Goal: Information Seeking & Learning: Learn about a topic

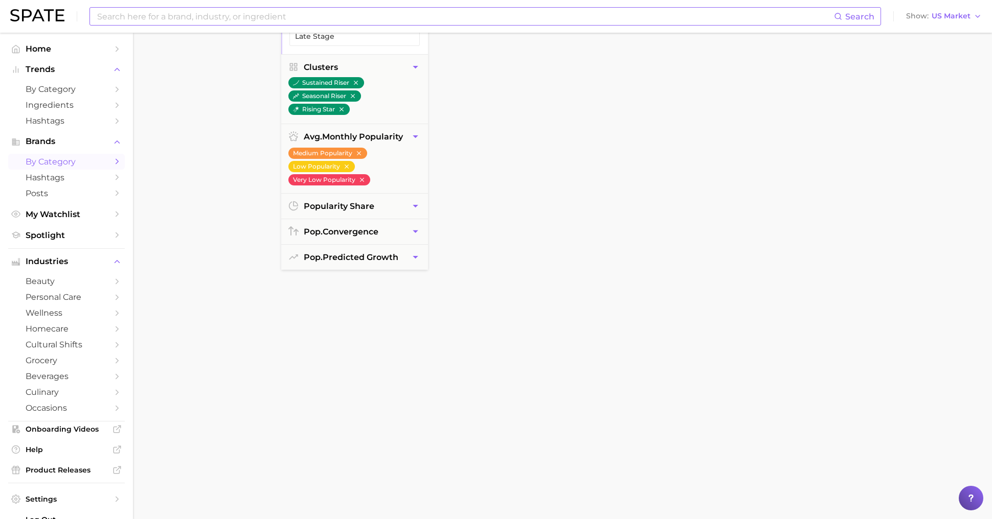
scroll to position [943, 0]
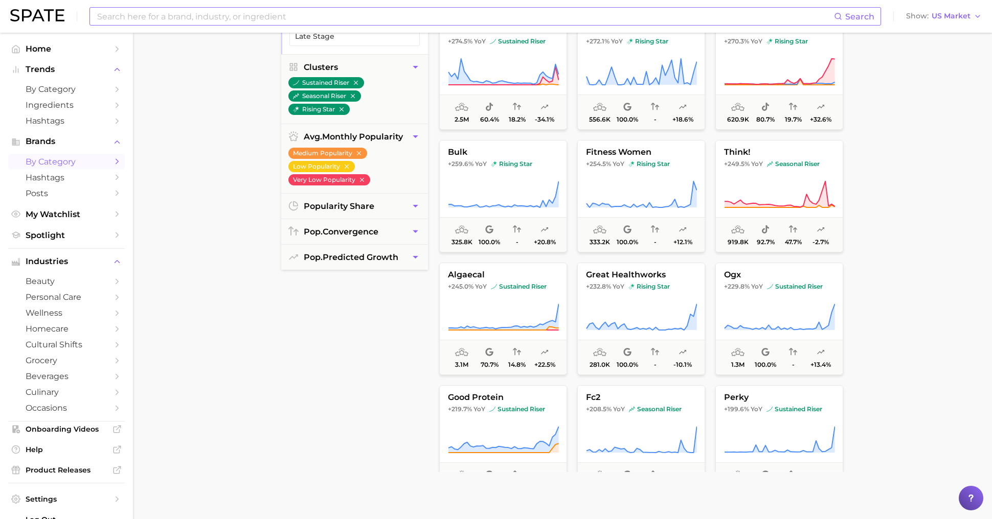
click at [214, 12] on input at bounding box center [465, 16] width 738 height 17
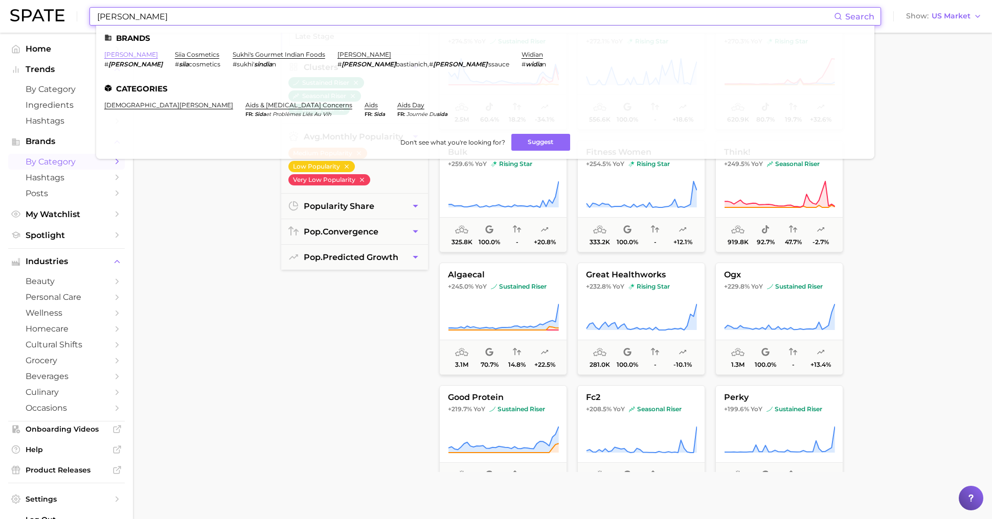
type input "[PERSON_NAME]"
click at [110, 53] on link "[PERSON_NAME]" at bounding box center [131, 55] width 54 height 8
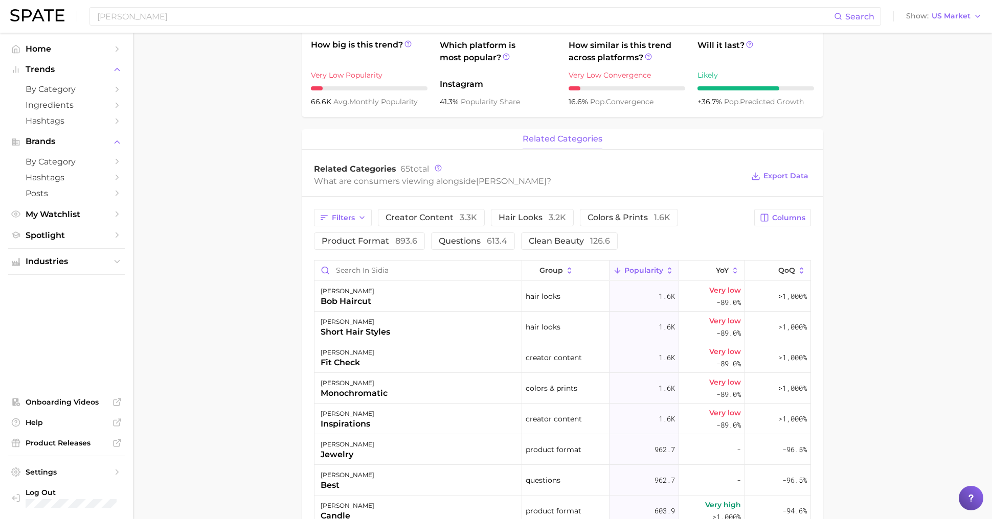
scroll to position [324, 0]
click at [717, 270] on span "YoY" at bounding box center [722, 270] width 13 height 8
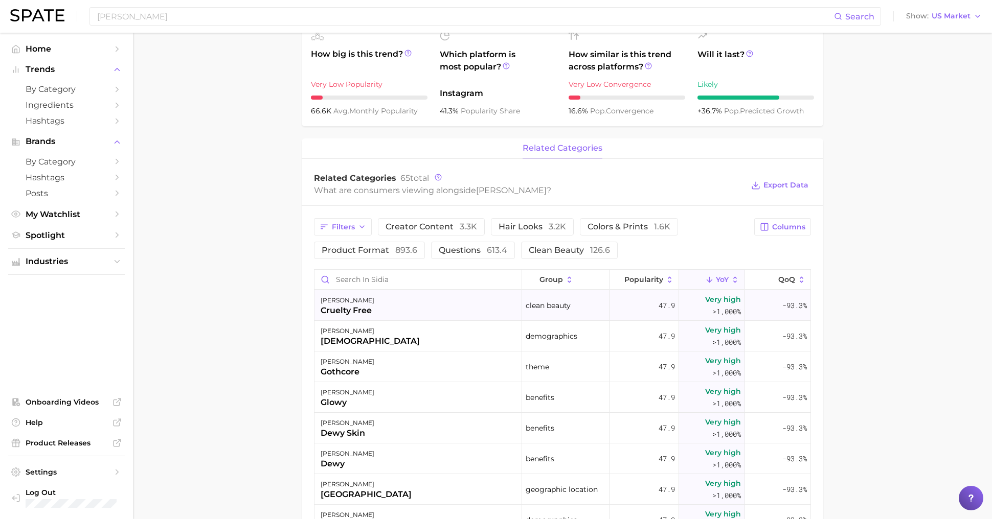
scroll to position [313, 0]
click at [498, 334] on div "[PERSON_NAME] [DEMOGRAPHIC_DATA]" at bounding box center [418, 337] width 208 height 31
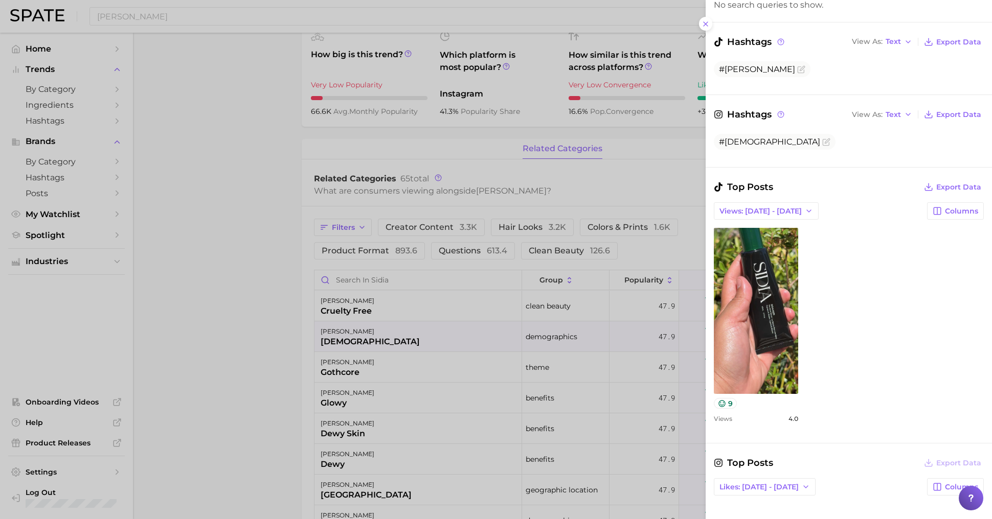
scroll to position [300, 0]
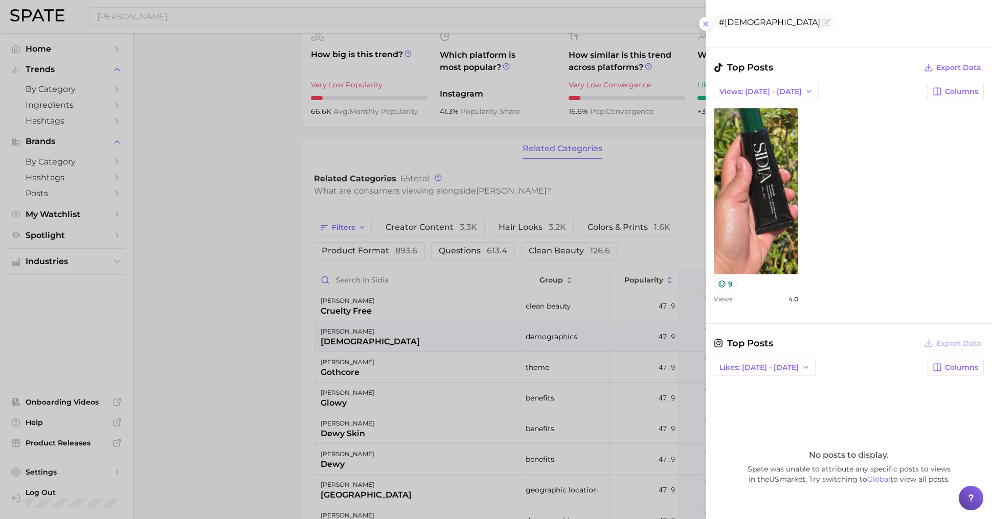
click at [417, 404] on div at bounding box center [496, 259] width 992 height 519
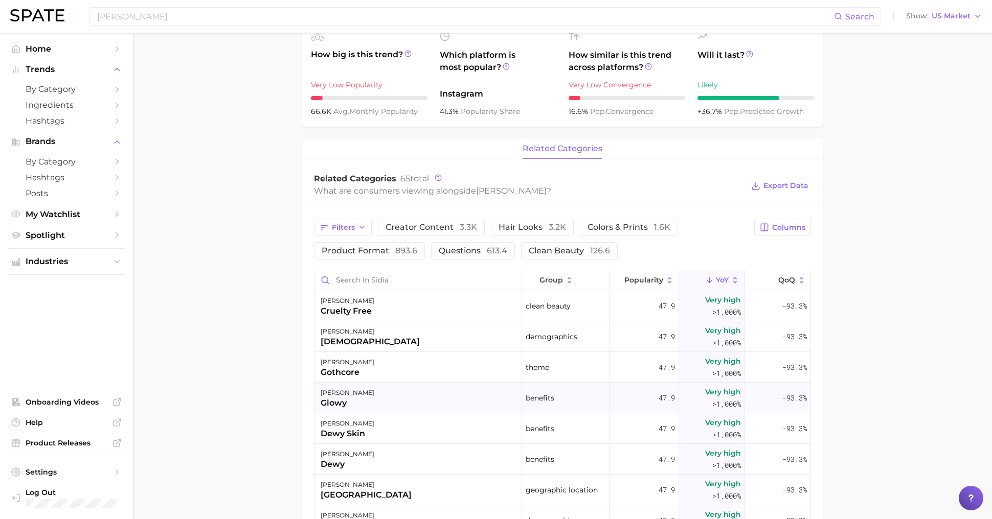
click at [425, 394] on div "[PERSON_NAME] glowy" at bounding box center [418, 398] width 208 height 31
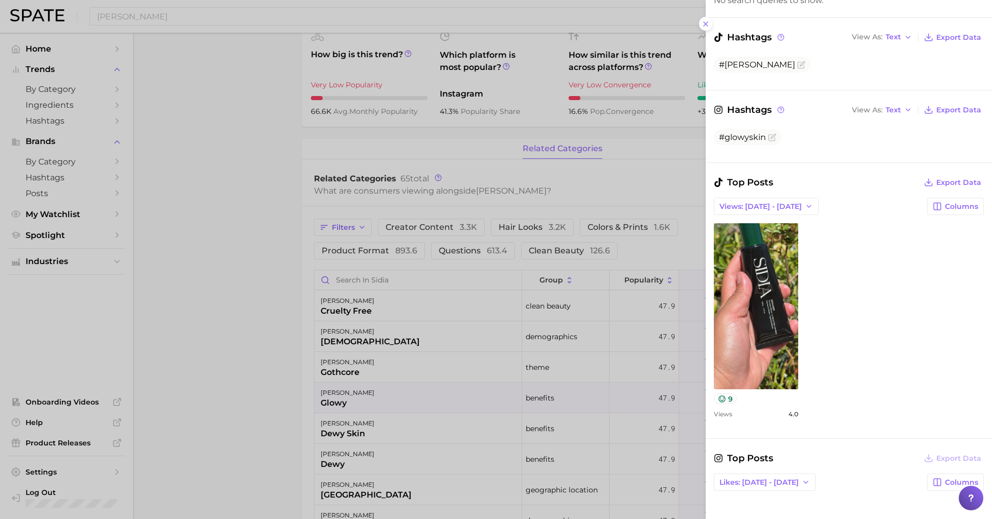
scroll to position [192, 0]
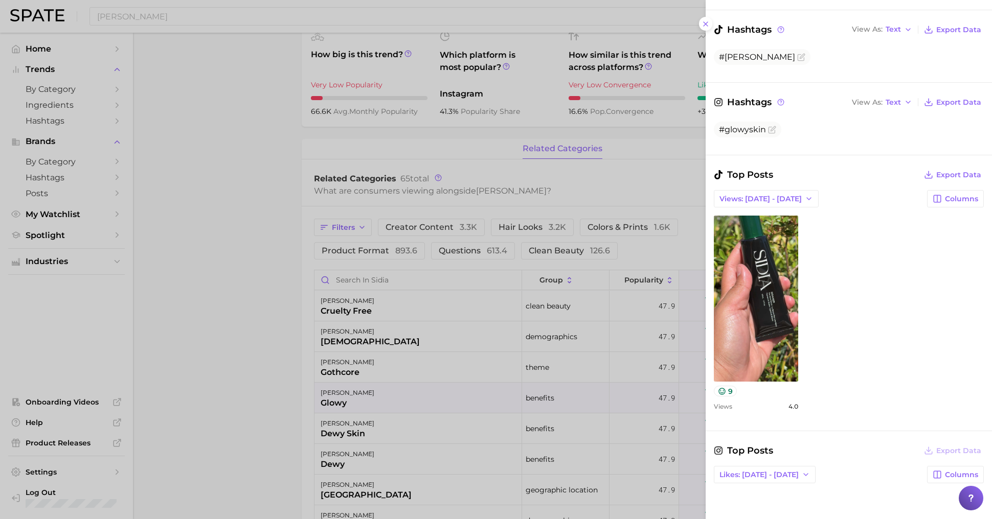
click at [340, 400] on div at bounding box center [496, 259] width 992 height 519
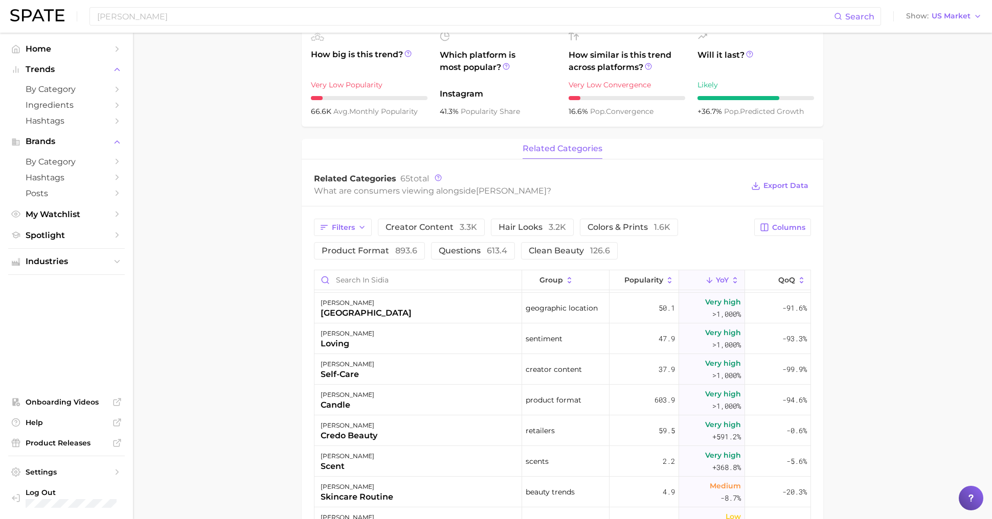
scroll to position [0, 0]
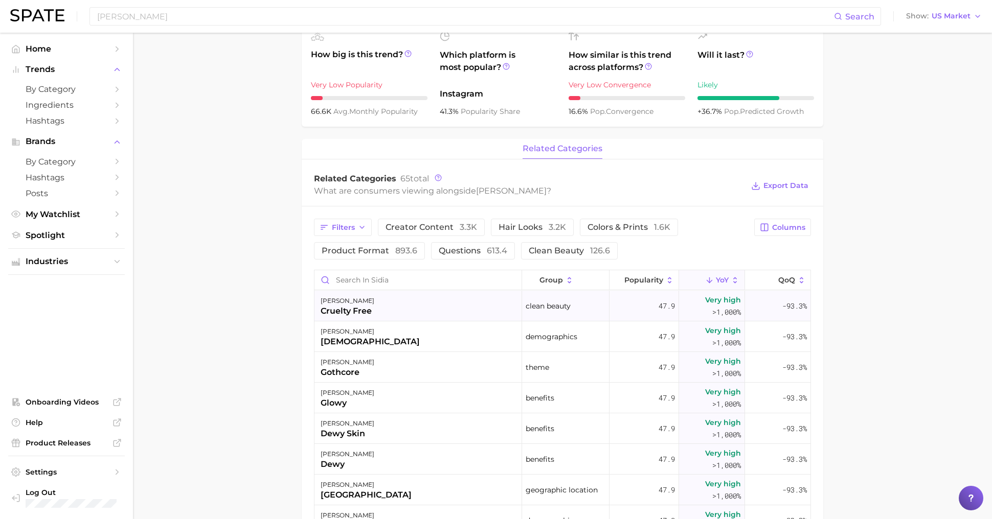
click at [420, 317] on div "[PERSON_NAME] cruelty free" at bounding box center [418, 306] width 208 height 31
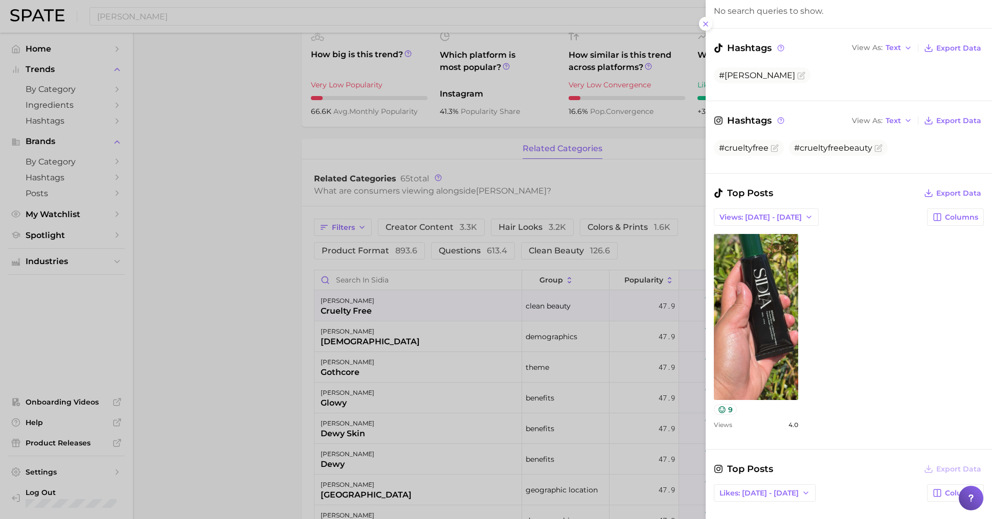
scroll to position [177, 0]
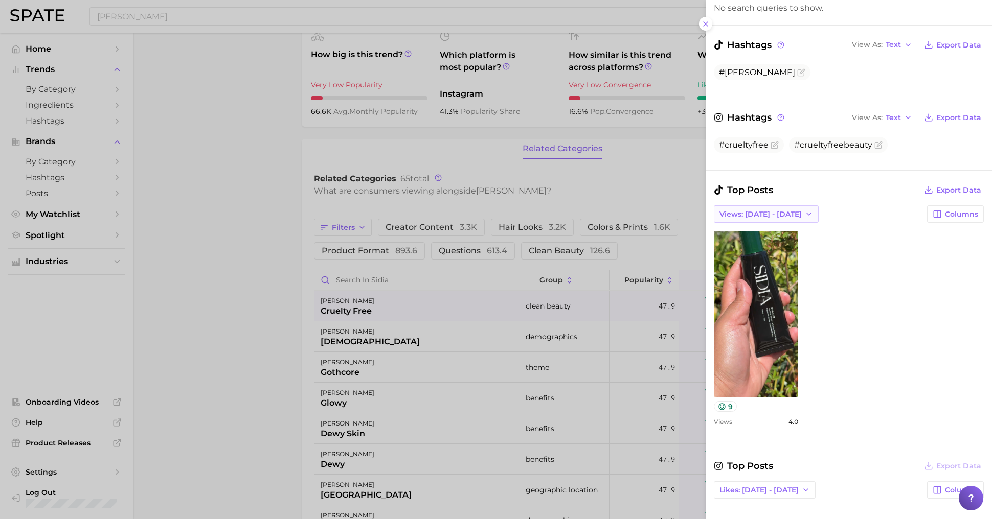
click at [757, 214] on span "Views: [DATE] - [DATE]" at bounding box center [760, 214] width 82 height 9
click at [758, 247] on span "Total Views" at bounding box center [740, 251] width 42 height 9
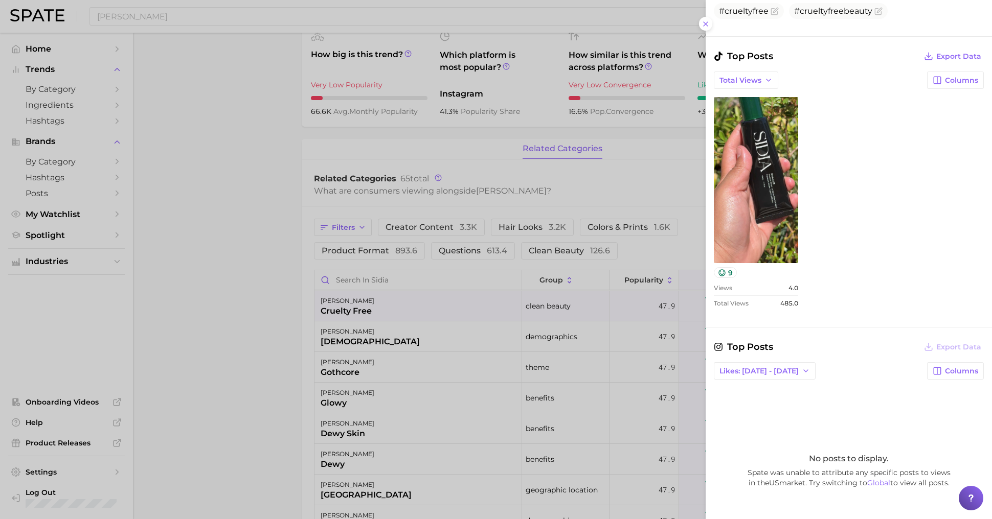
scroll to position [0, 0]
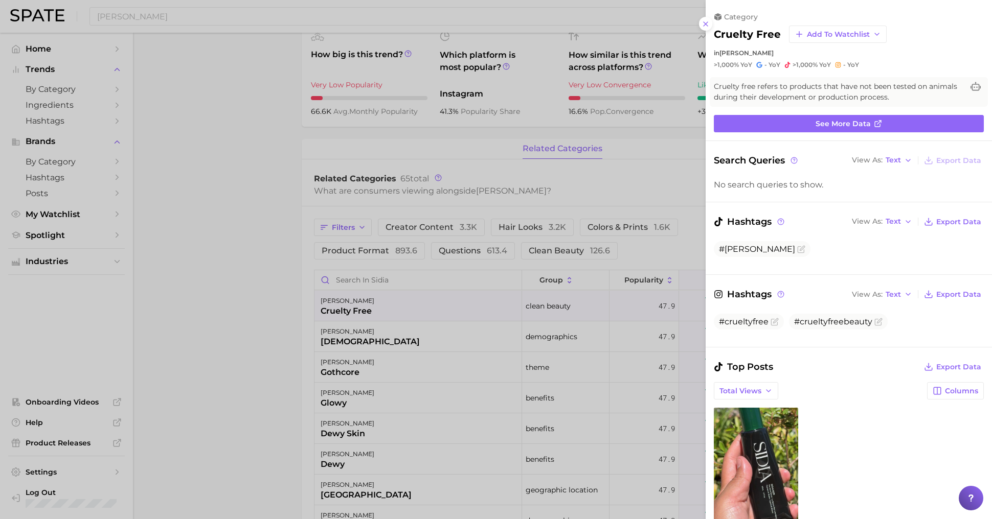
click at [381, 294] on div at bounding box center [496, 259] width 992 height 519
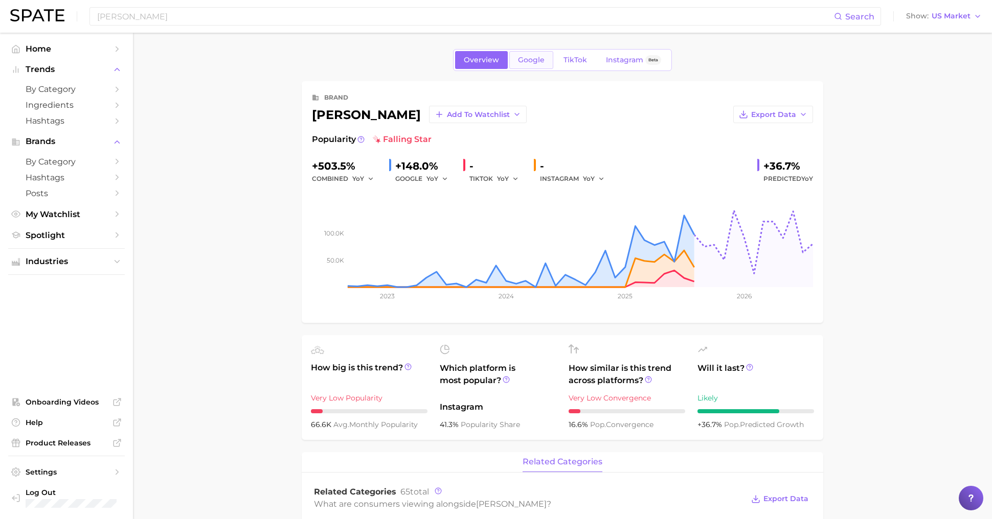
click at [532, 66] on link "Google" at bounding box center [531, 60] width 44 height 18
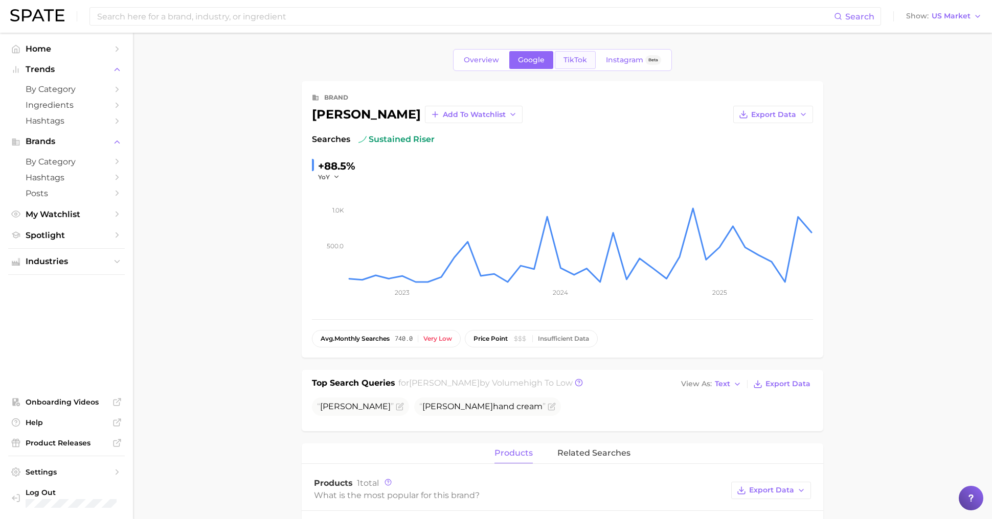
click at [575, 65] on link "TikTok" at bounding box center [575, 60] width 41 height 18
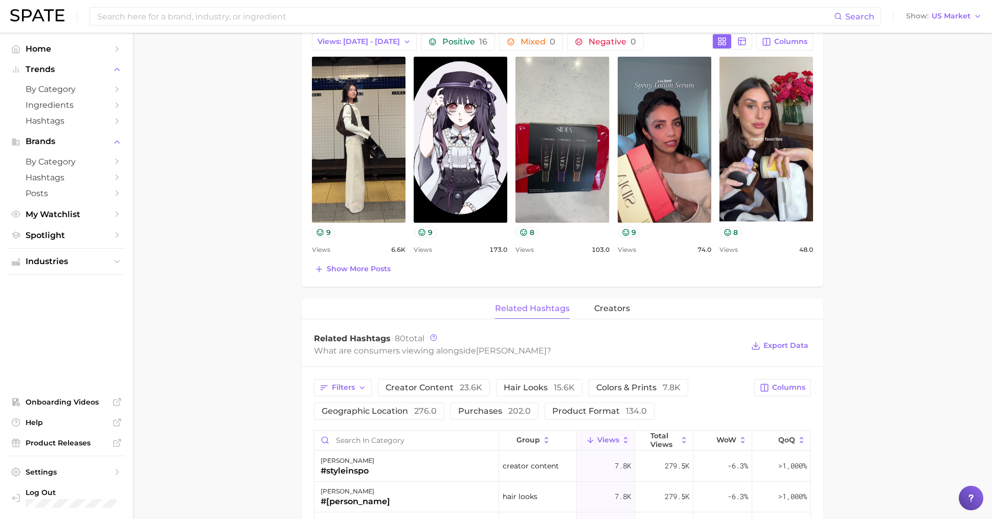
scroll to position [459, 0]
click at [607, 299] on button "creators" at bounding box center [612, 309] width 36 height 20
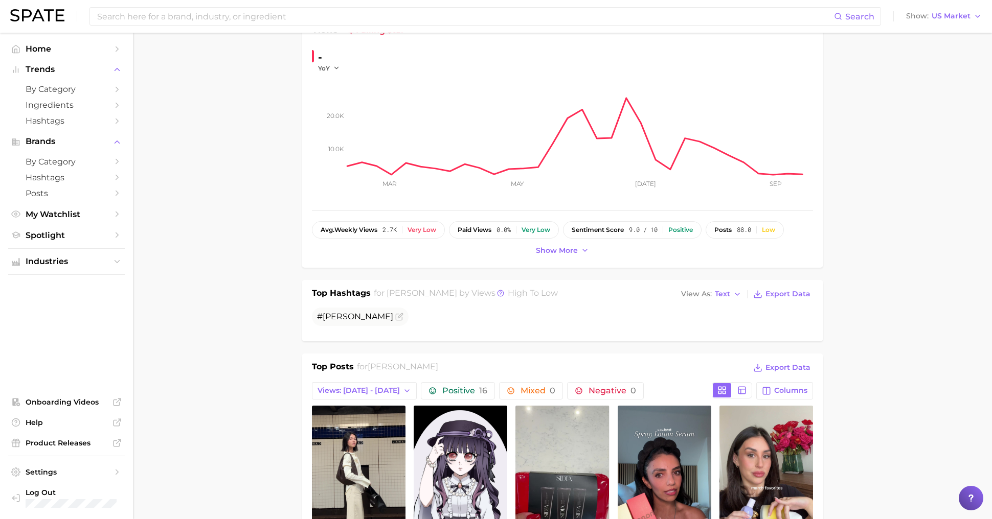
scroll to position [0, 0]
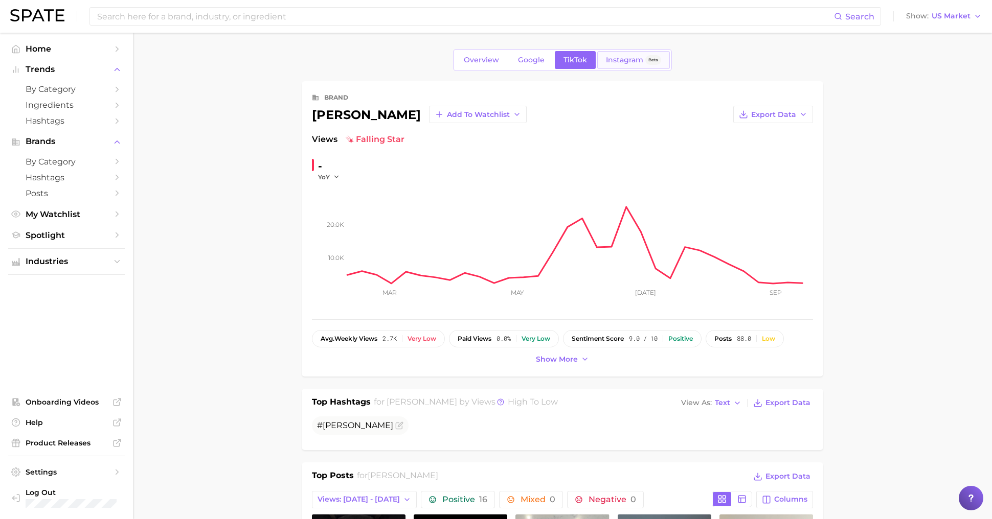
click at [623, 62] on span "Instagram" at bounding box center [624, 60] width 37 height 9
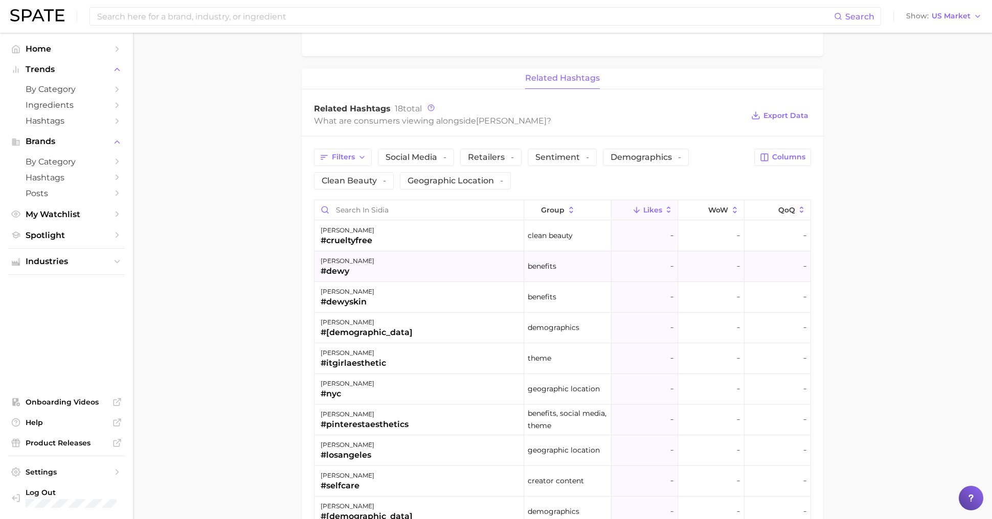
click at [381, 260] on div "[PERSON_NAME] #dewy" at bounding box center [419, 266] width 210 height 31
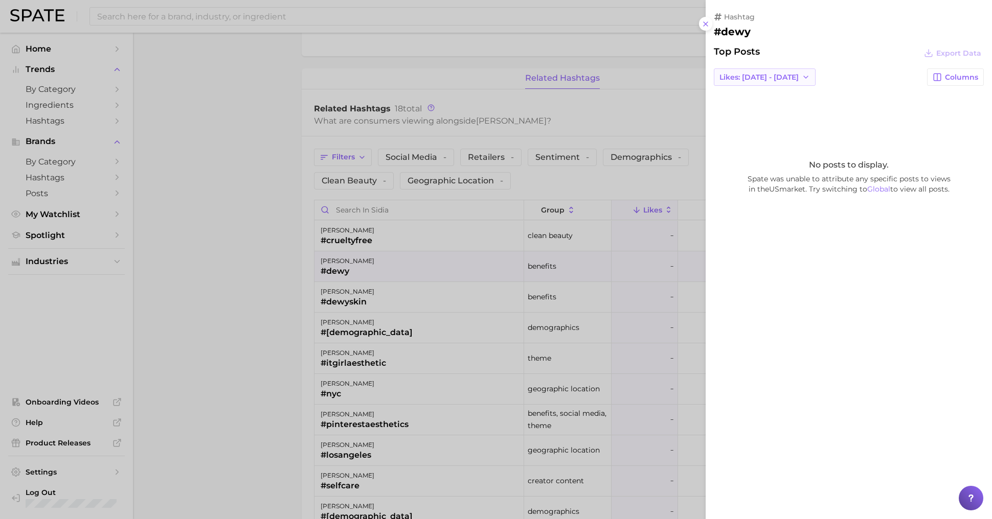
click at [729, 74] on span "Likes: [DATE] - [DATE]" at bounding box center [758, 77] width 79 height 9
click at [744, 133] on span "Total Likes" at bounding box center [738, 133] width 39 height 9
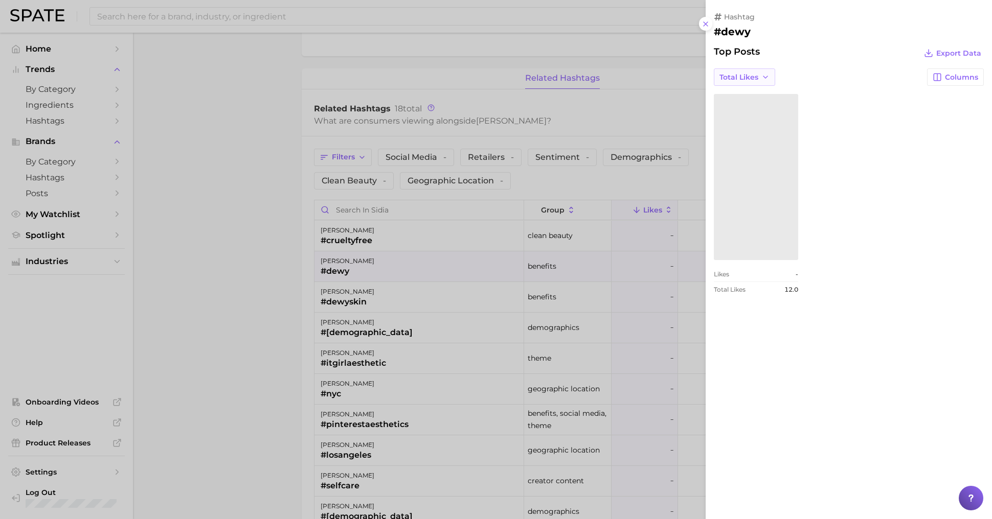
click at [741, 73] on span "Total Likes" at bounding box center [738, 77] width 39 height 9
click at [847, 100] on div "view post on Instagram Likes - Total Likes 12.0" at bounding box center [849, 193] width 270 height 199
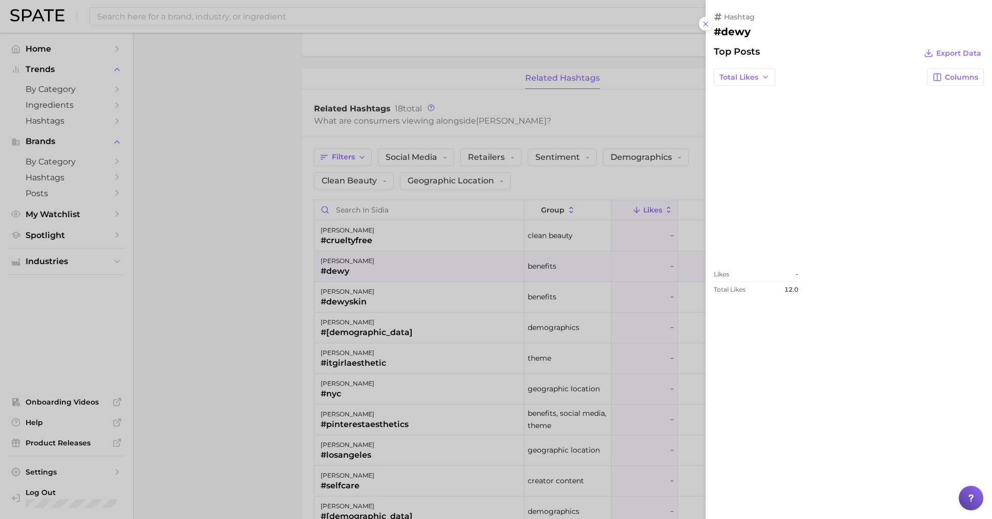
click at [405, 318] on div at bounding box center [496, 259] width 992 height 519
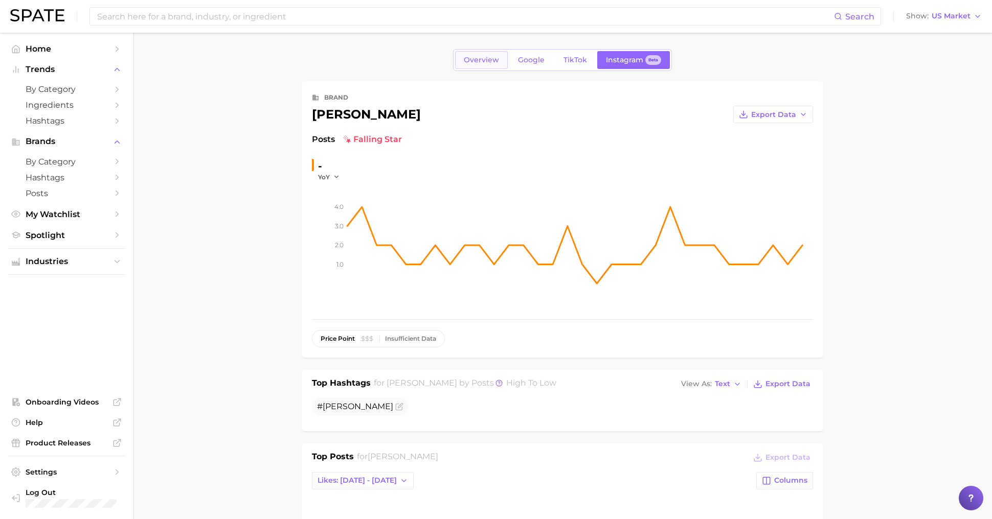
click at [477, 63] on span "Overview" at bounding box center [481, 60] width 35 height 9
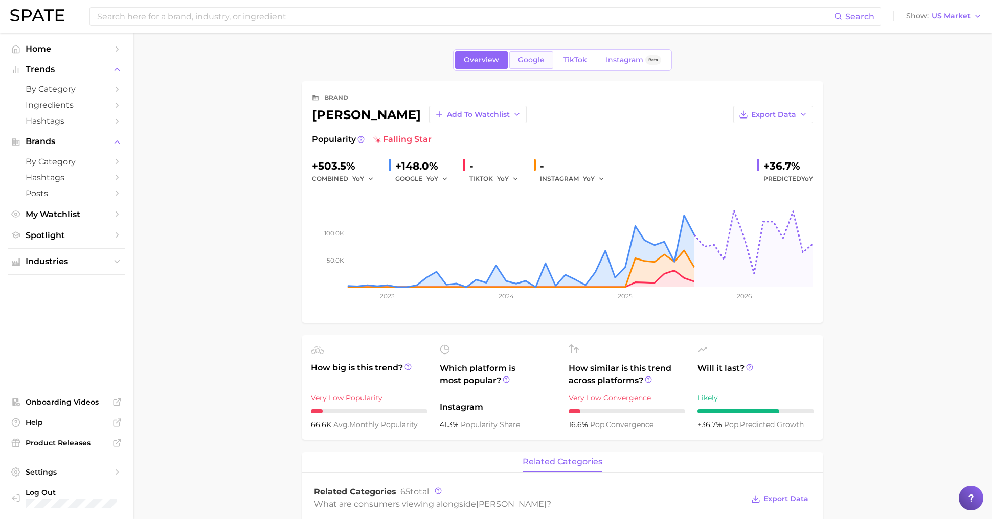
click at [530, 57] on span "Google" at bounding box center [531, 60] width 27 height 9
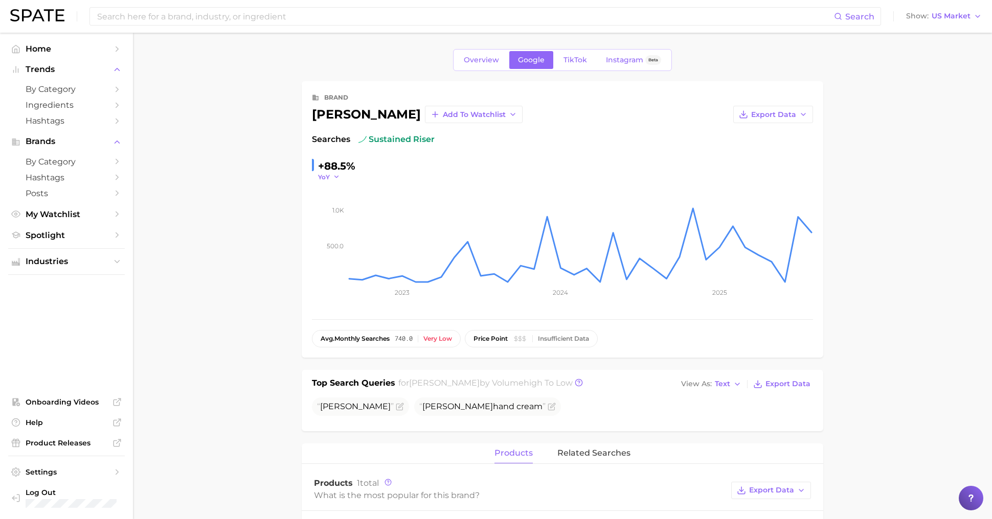
click at [331, 176] on button "YoY" at bounding box center [329, 177] width 22 height 9
click at [169, 224] on main "Overview Google TikTok Instagram Beta brand [PERSON_NAME] Add to Watchlist Expo…" at bounding box center [562, 491] width 859 height 916
click at [483, 67] on link "Overview" at bounding box center [481, 60] width 53 height 18
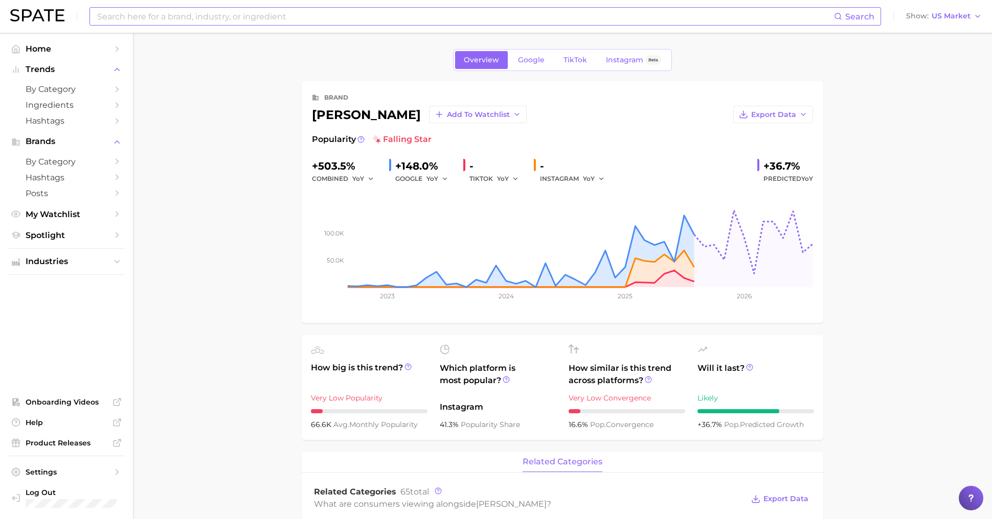
click at [144, 19] on input at bounding box center [465, 16] width 738 height 17
type input "coterie"
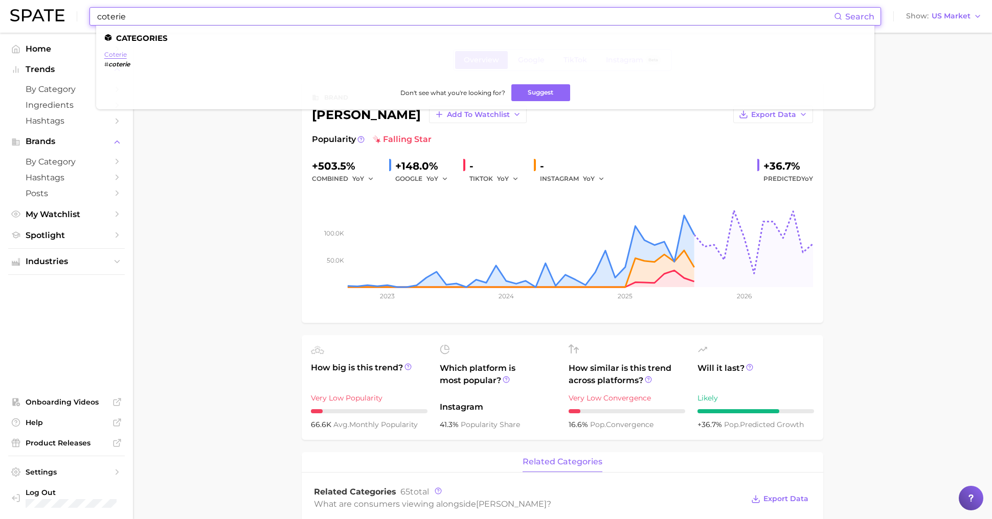
click at [115, 53] on link "coterie" at bounding box center [115, 55] width 22 height 8
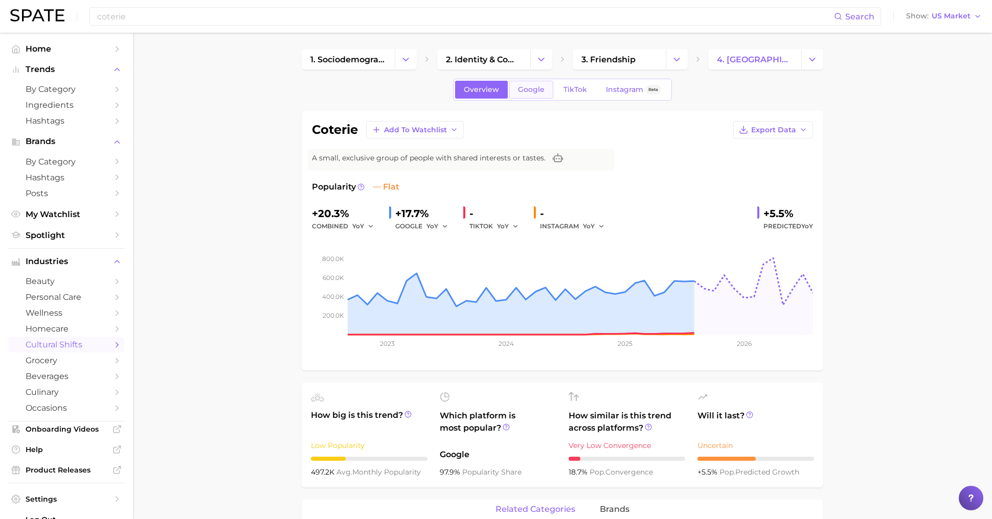
click at [512, 93] on link "Google" at bounding box center [531, 90] width 44 height 18
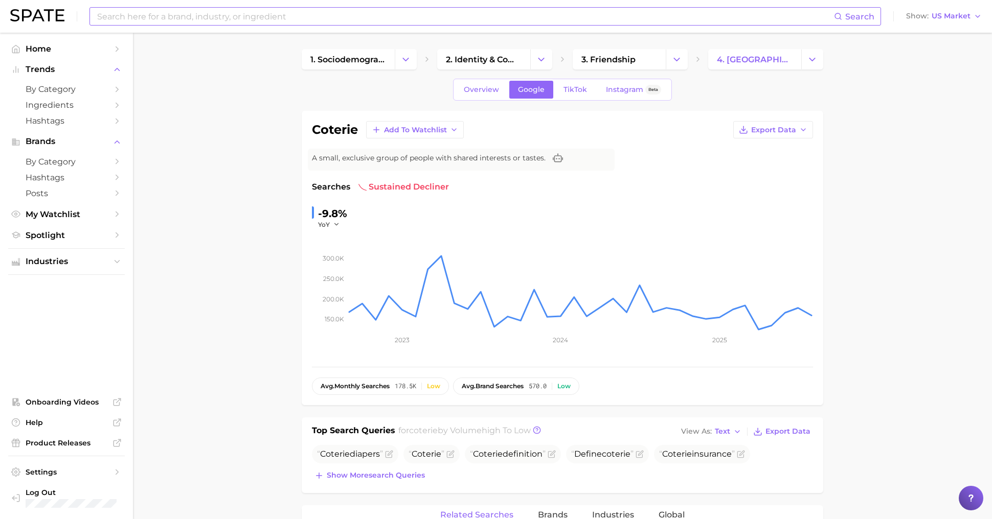
click at [234, 21] on input at bounding box center [465, 16] width 738 height 17
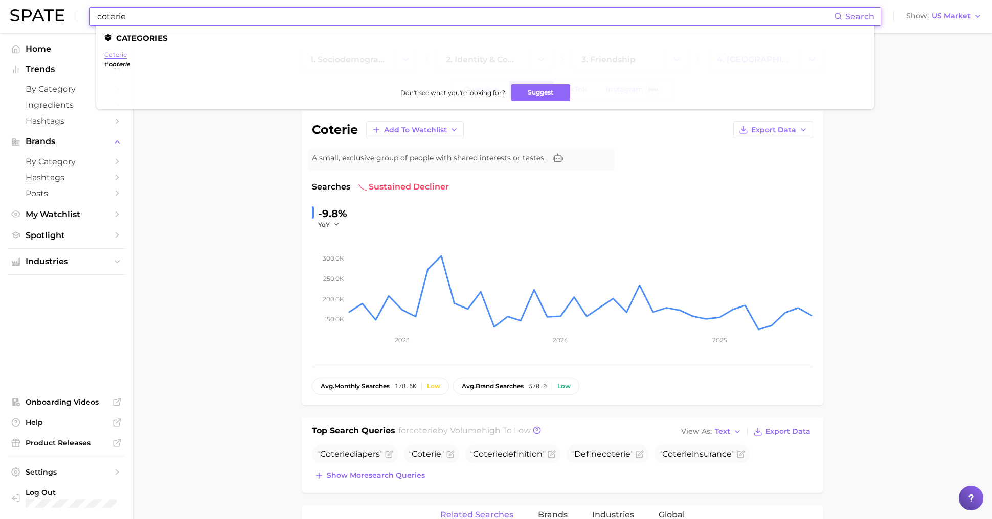
type input "coterie"
click at [113, 54] on link "coterie" at bounding box center [115, 55] width 22 height 8
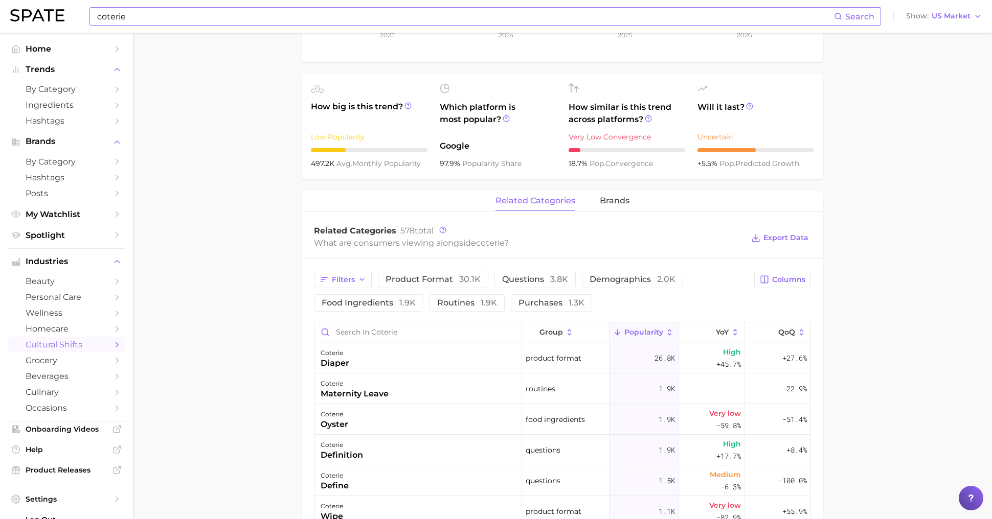
scroll to position [309, 0]
click at [425, 362] on div "coterie diaper" at bounding box center [418, 357] width 208 height 31
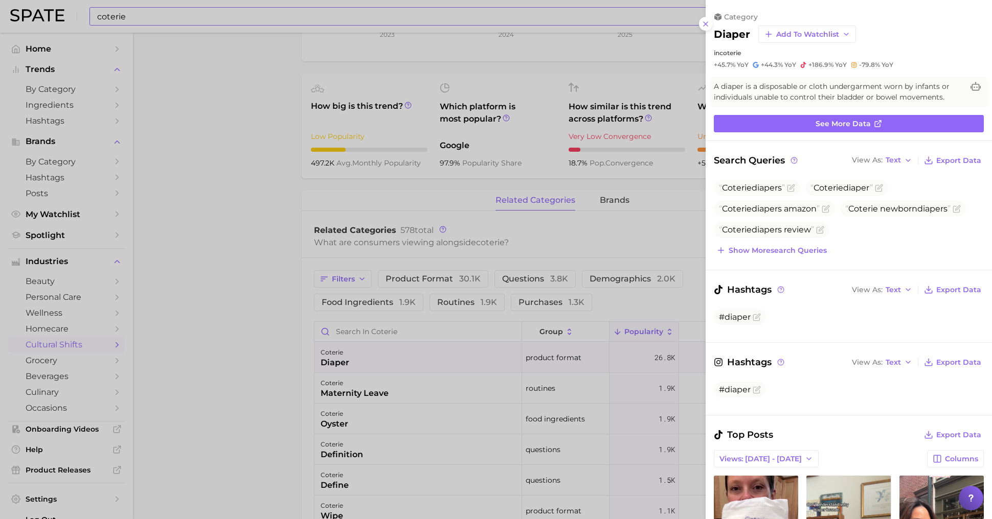
scroll to position [0, 0]
click at [897, 158] on span "Text" at bounding box center [892, 160] width 15 height 6
click at [896, 176] on button "Text" at bounding box center [905, 177] width 112 height 18
click at [899, 159] on span "Text" at bounding box center [892, 160] width 15 height 6
click at [898, 191] on button "Table" at bounding box center [905, 196] width 112 height 18
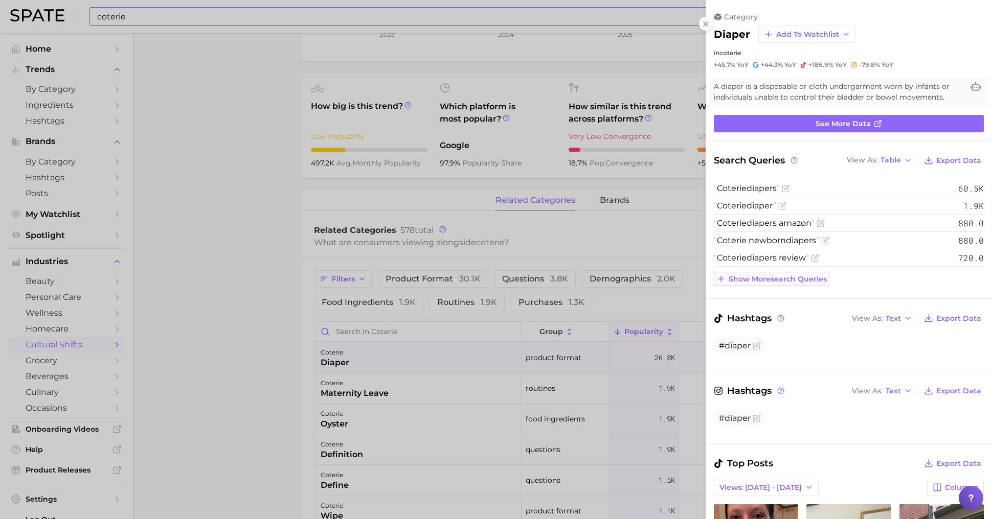
click at [782, 283] on button "Show more search queries" at bounding box center [772, 279] width 116 height 14
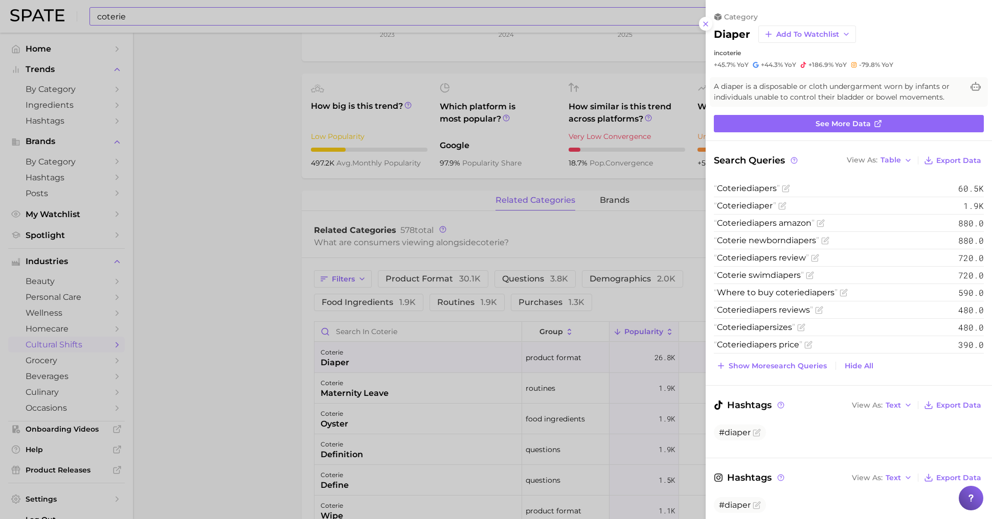
click at [582, 336] on div at bounding box center [496, 259] width 992 height 519
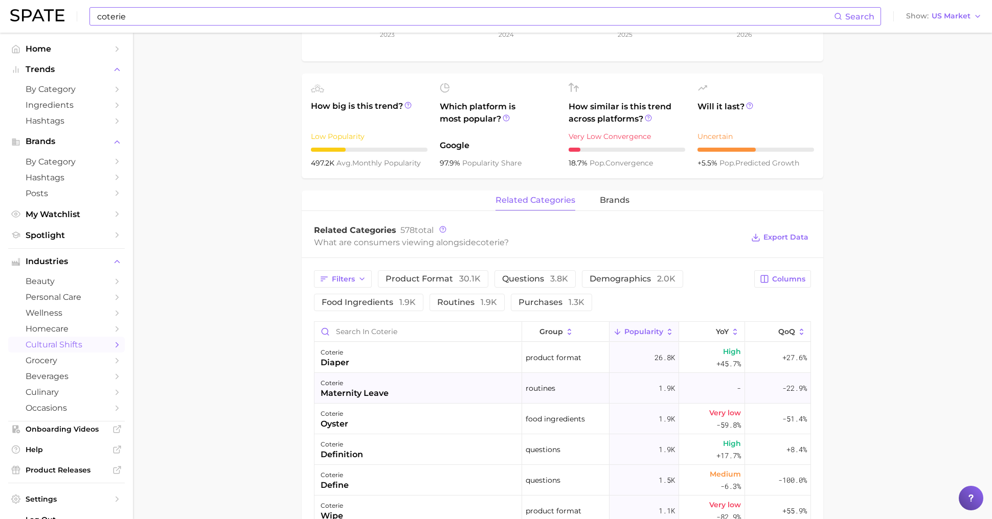
click at [521, 388] on div "coterie maternity leave" at bounding box center [418, 388] width 208 height 31
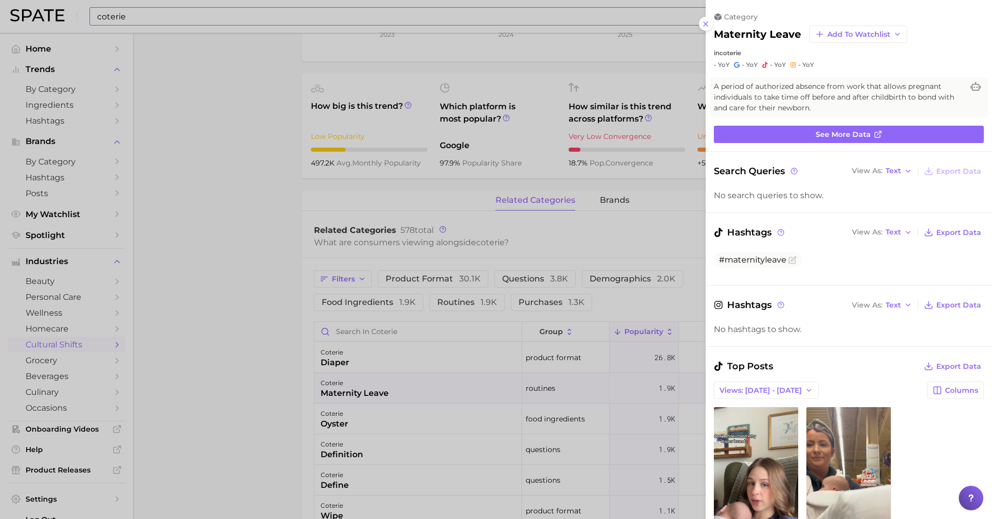
click at [500, 398] on div at bounding box center [496, 259] width 992 height 519
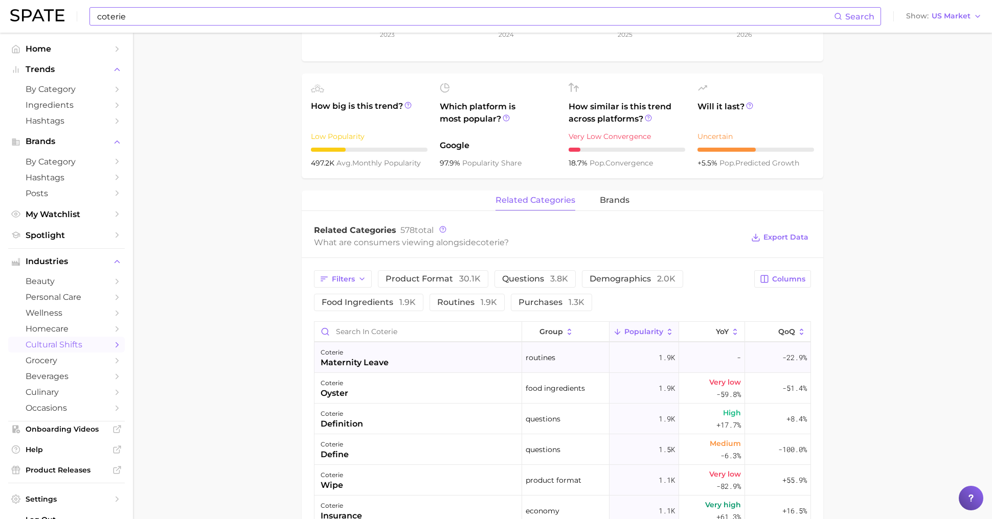
scroll to position [32, 0]
click at [649, 418] on div "1.9k" at bounding box center [644, 418] width 70 height 31
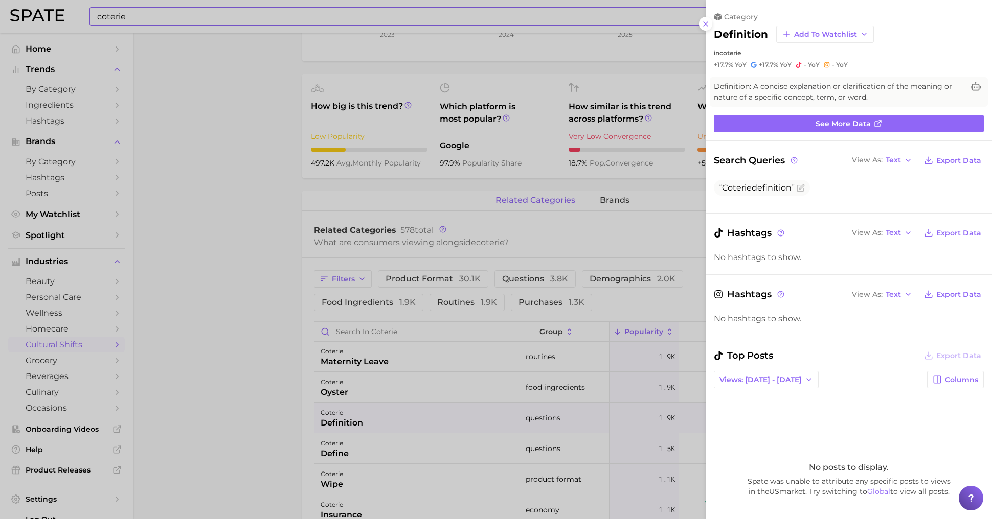
click at [608, 426] on div at bounding box center [496, 259] width 992 height 519
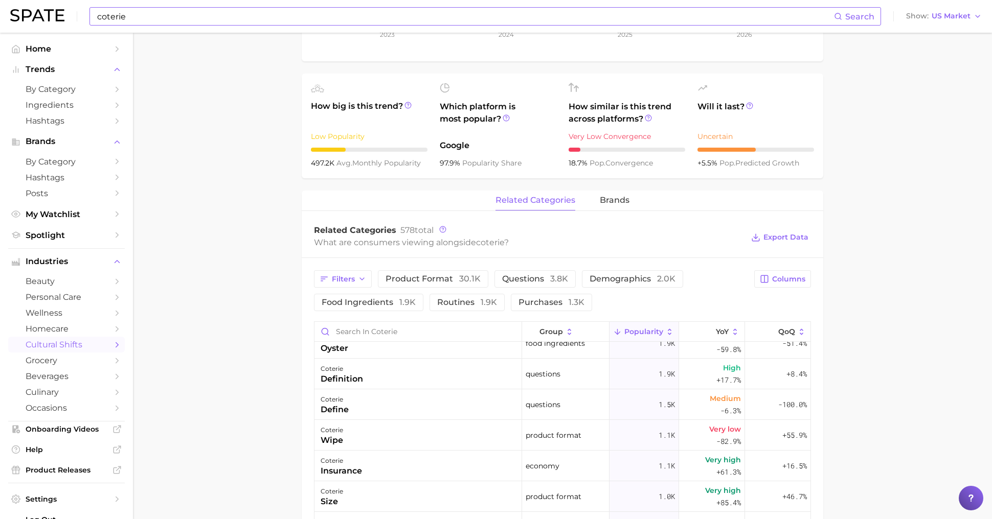
scroll to position [82, 0]
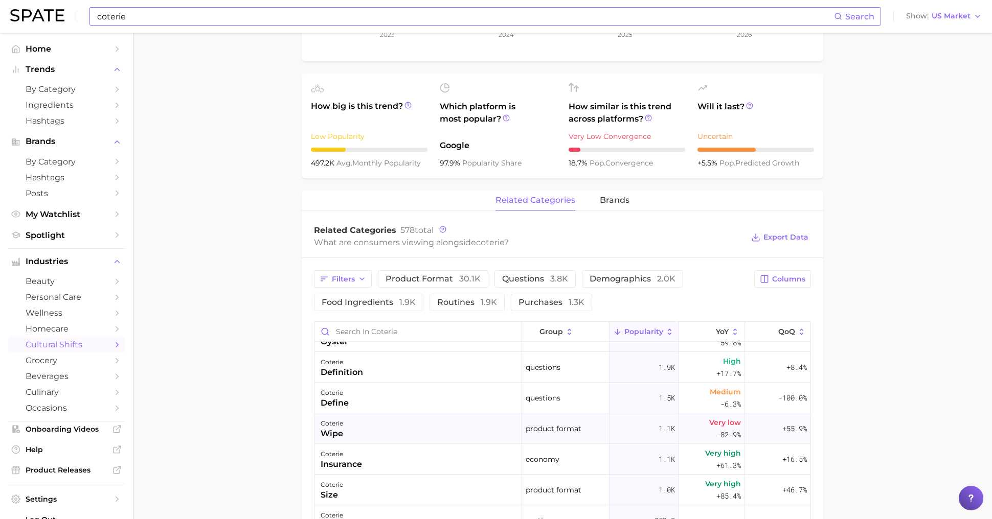
click at [557, 428] on span "product format" at bounding box center [553, 429] width 56 height 12
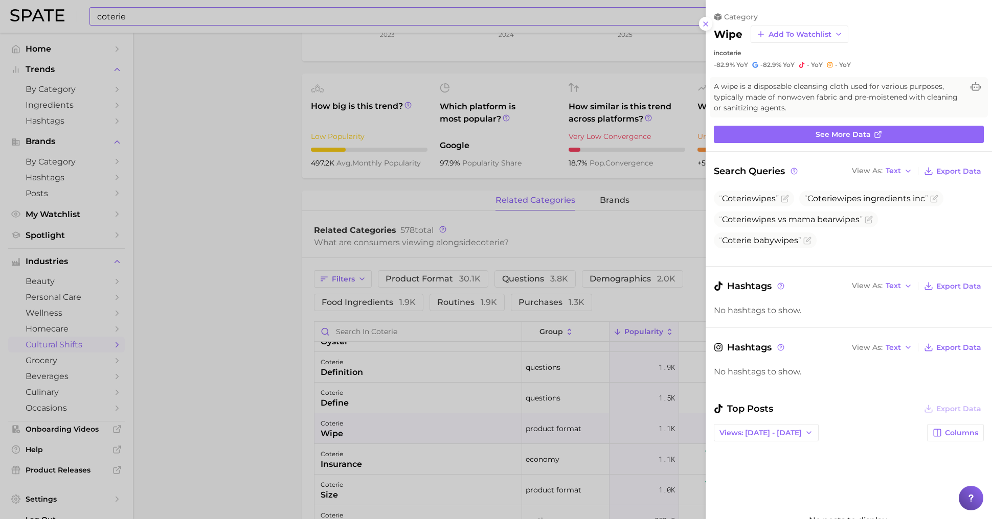
click at [600, 384] on div at bounding box center [496, 259] width 992 height 519
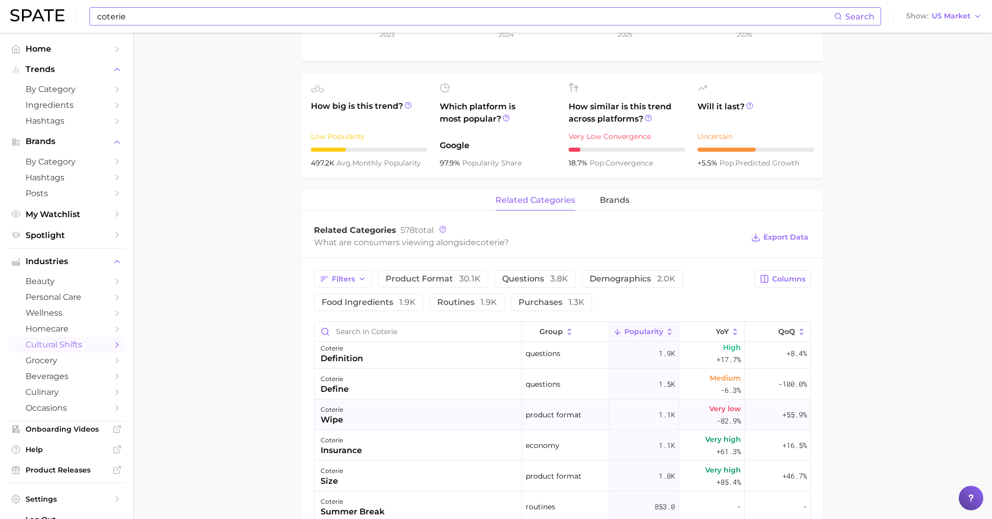
scroll to position [99, 0]
click at [768, 417] on div "+55.9%" at bounding box center [777, 412] width 65 height 31
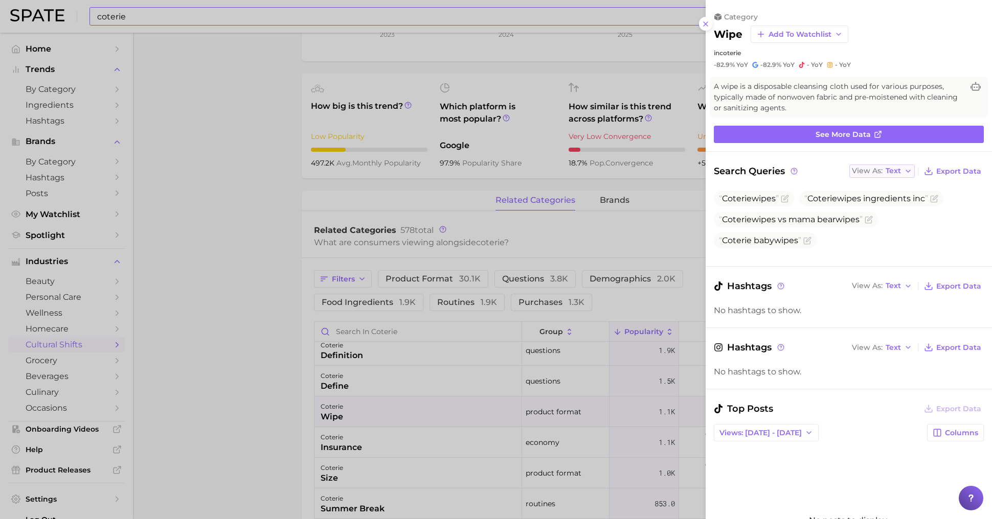
click at [886, 169] on div "View As Text" at bounding box center [876, 171] width 49 height 6
click at [889, 207] on button "Table" at bounding box center [905, 206] width 112 height 18
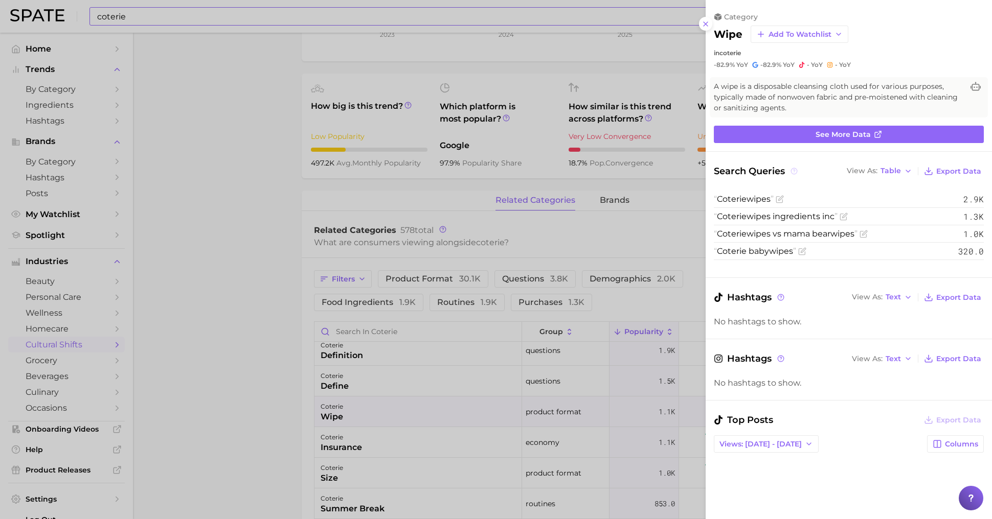
click at [794, 170] on icon at bounding box center [794, 171] width 2 height 2
click at [803, 198] on li "Coterie wipe s 2.9k" at bounding box center [849, 199] width 270 height 17
click at [792, 168] on circle at bounding box center [794, 171] width 6 height 6
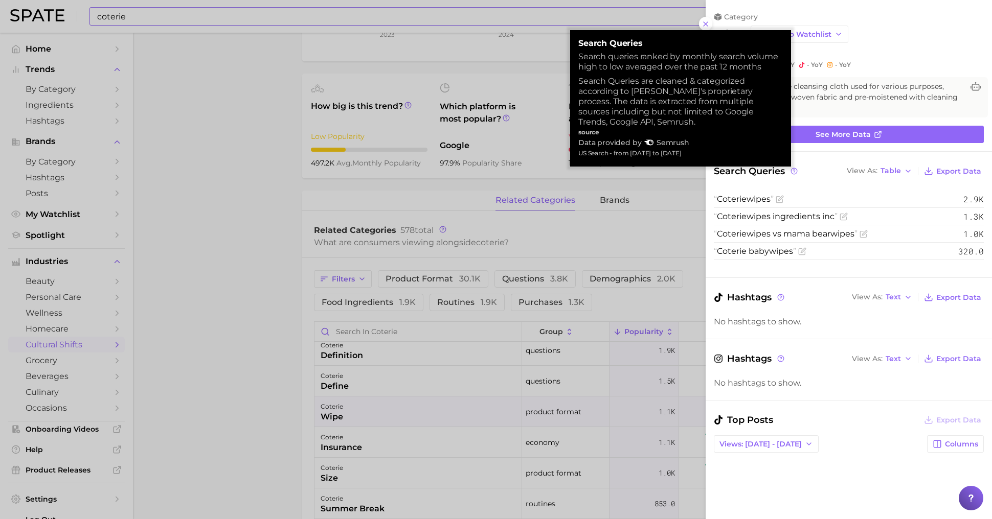
click at [813, 222] on li "Coterie wipe s ingredients inc 1.3k" at bounding box center [849, 216] width 270 height 17
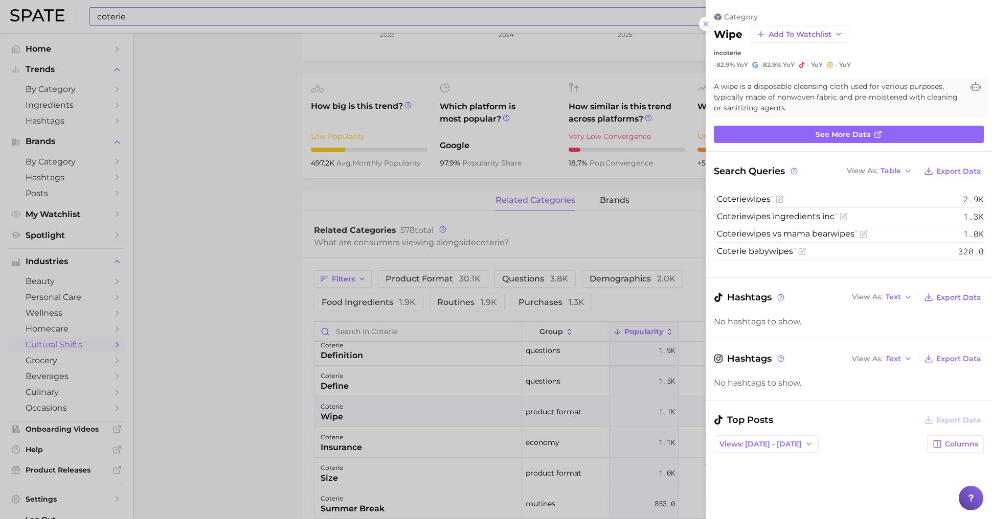
click at [484, 405] on div at bounding box center [496, 259] width 992 height 519
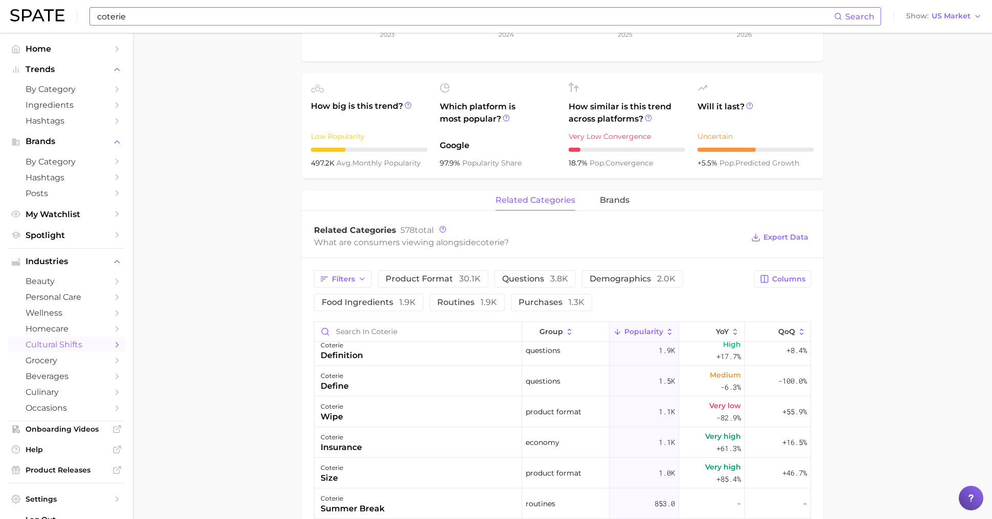
click at [484, 405] on div "coterie wipe" at bounding box center [418, 412] width 208 height 31
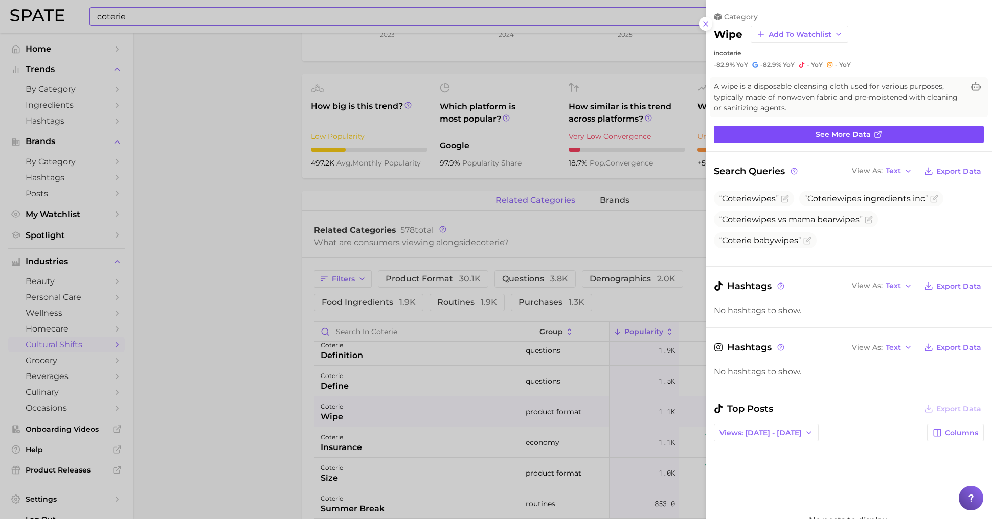
click at [804, 132] on link "See more data" at bounding box center [849, 134] width 270 height 17
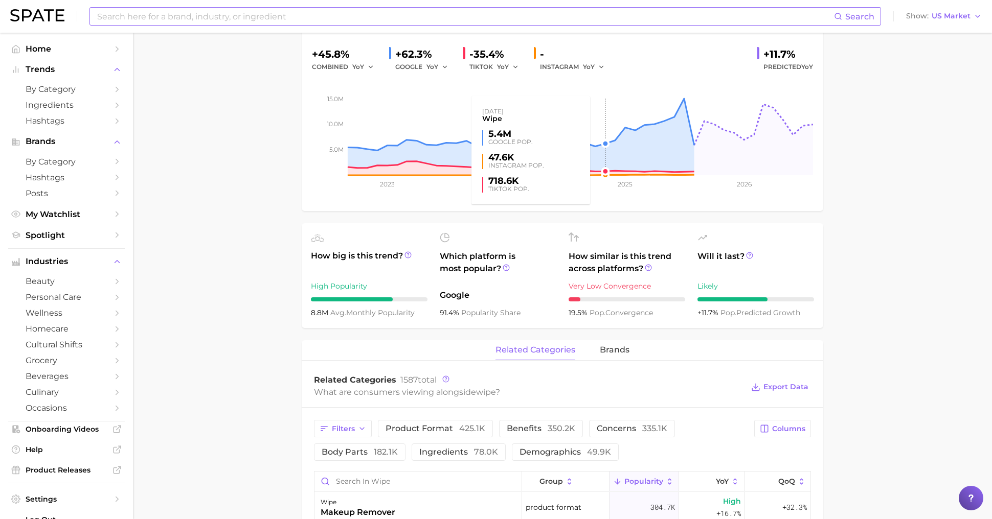
scroll to position [181, 0]
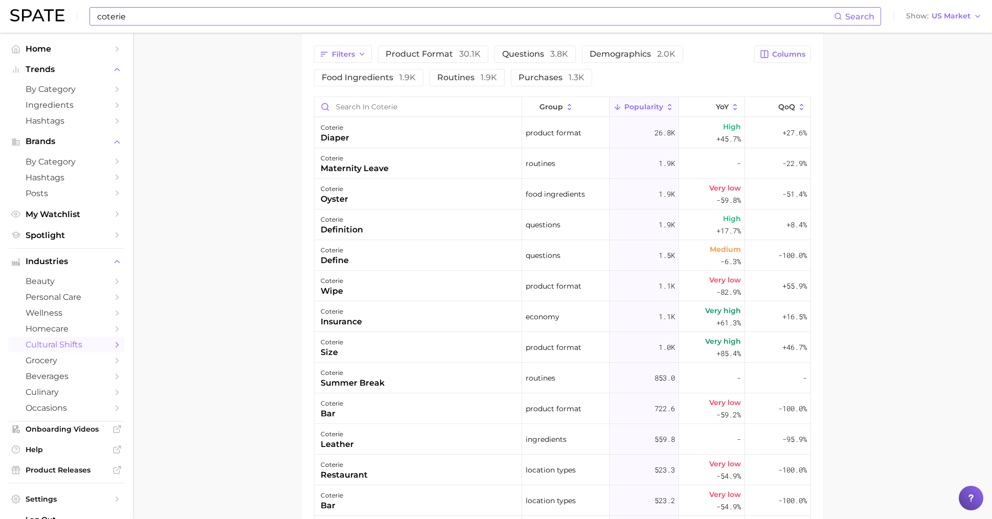
scroll to position [555, 0]
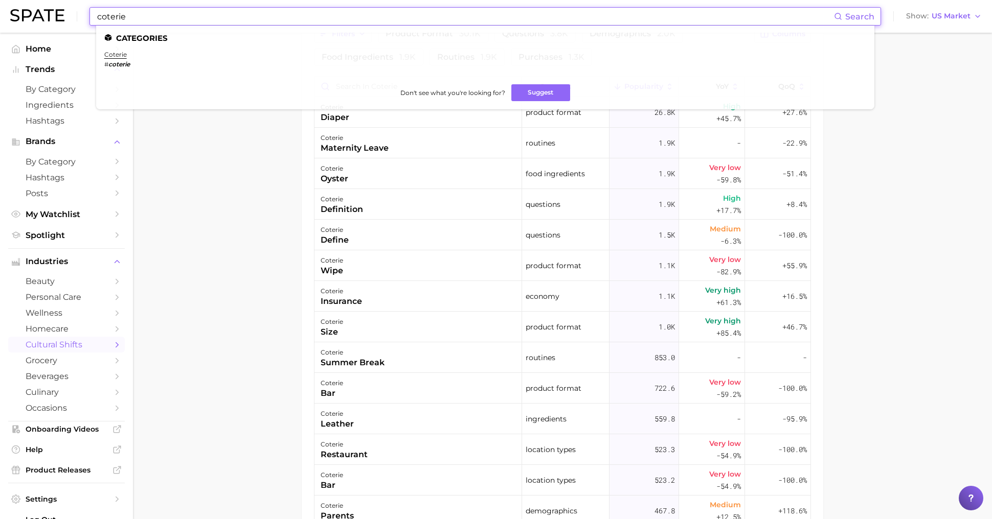
click at [202, 18] on input "coterie" at bounding box center [465, 16] width 738 height 17
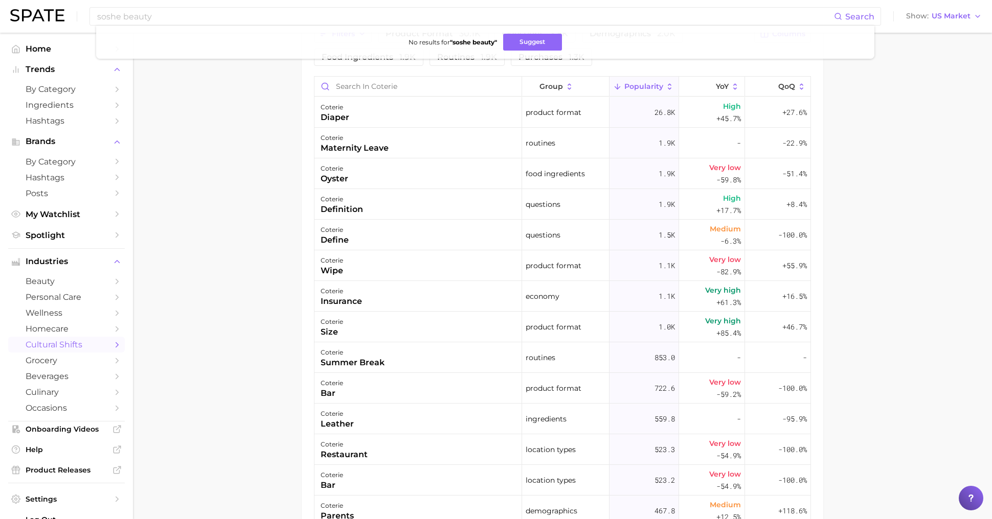
click at [161, 79] on main "1. sociodemographic insights 2. identity & community 3. friendship 4. coterie O…" at bounding box center [562, 68] width 859 height 1181
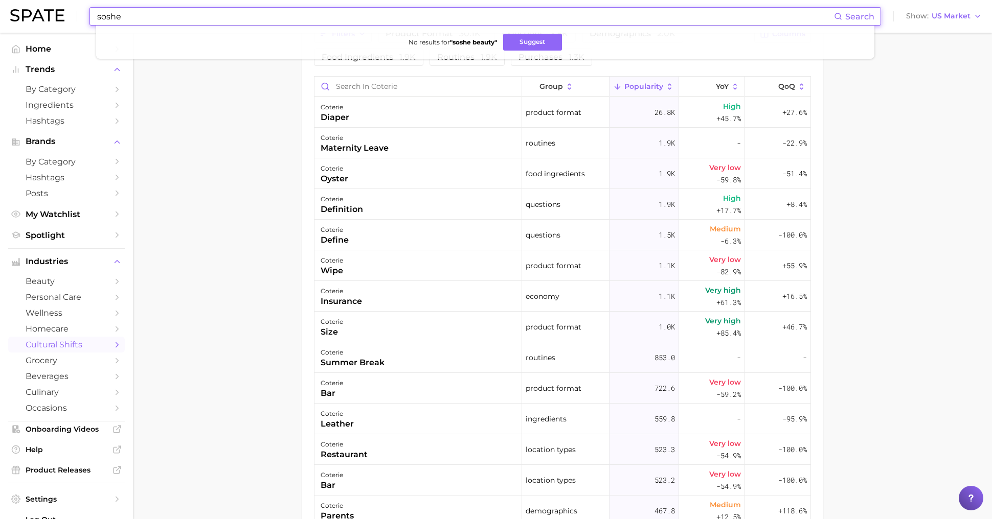
drag, startPoint x: 159, startPoint y: 17, endPoint x: 122, endPoint y: 16, distance: 37.9
click at [122, 16] on input "soshe" at bounding box center [465, 16] width 738 height 17
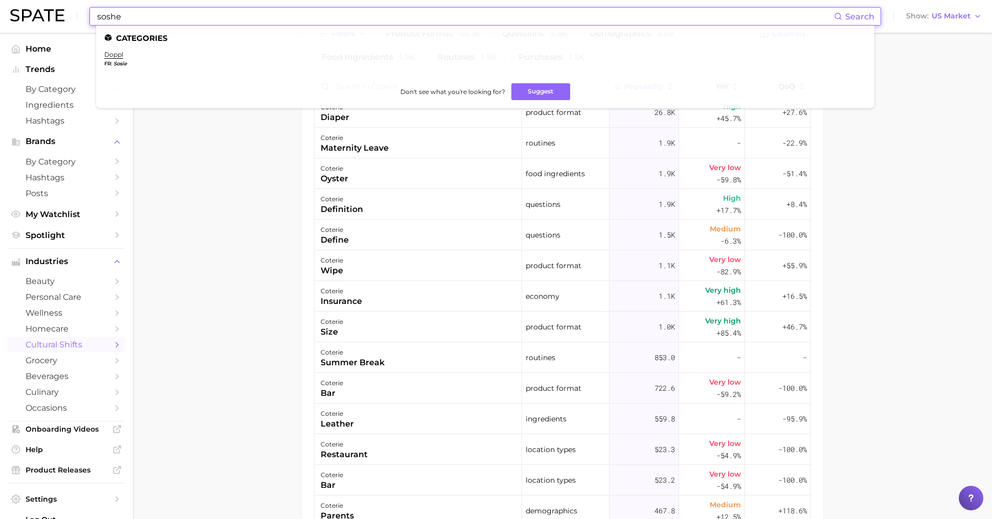
type input "soshe"
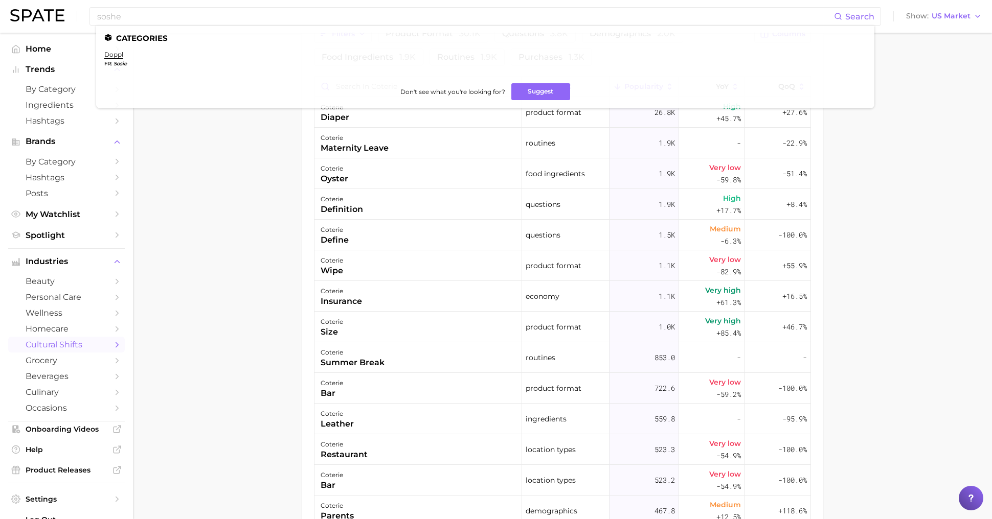
click at [257, 173] on main "1. sociodemographic insights 2. identity & community 3. friendship 4. coterie O…" at bounding box center [562, 68] width 859 height 1181
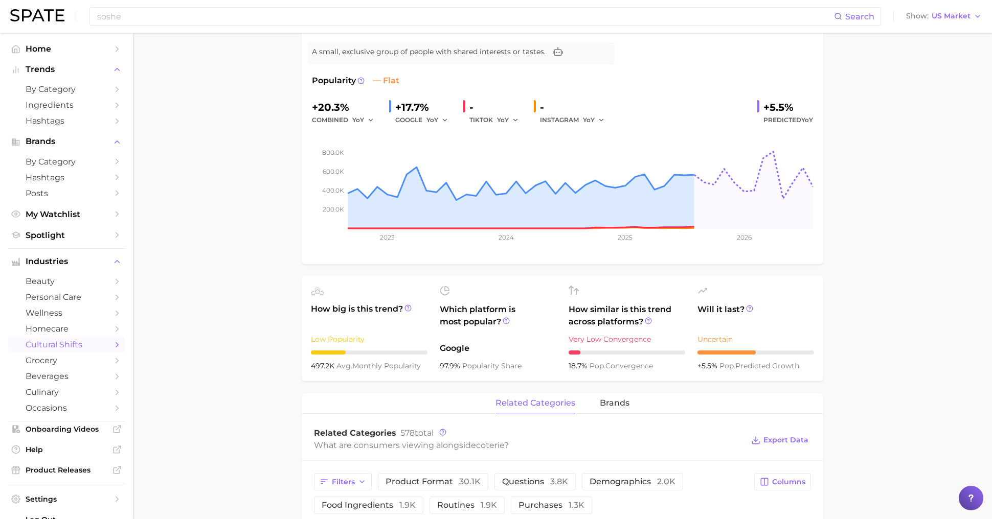
scroll to position [0, 0]
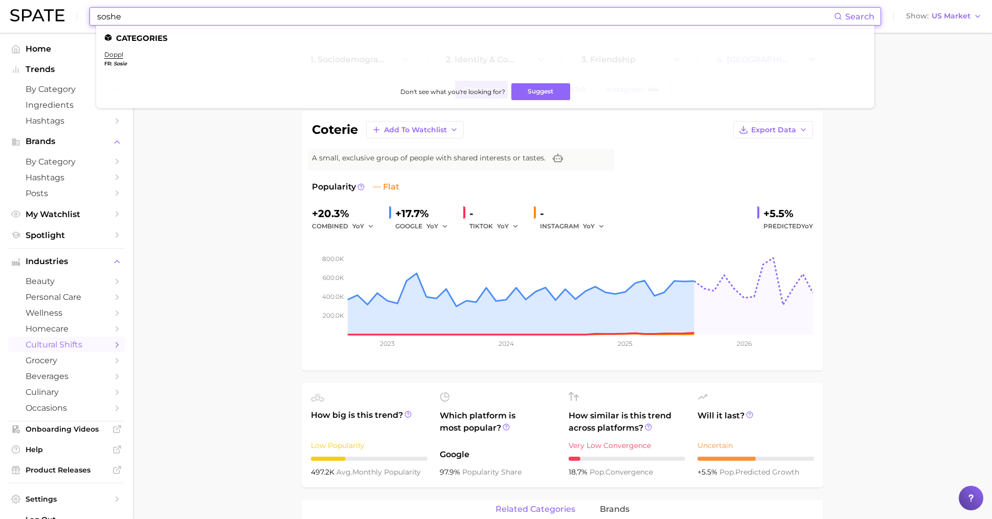
click at [278, 10] on input "soshe" at bounding box center [465, 16] width 738 height 17
click at [278, 16] on input "soshe" at bounding box center [465, 16] width 738 height 17
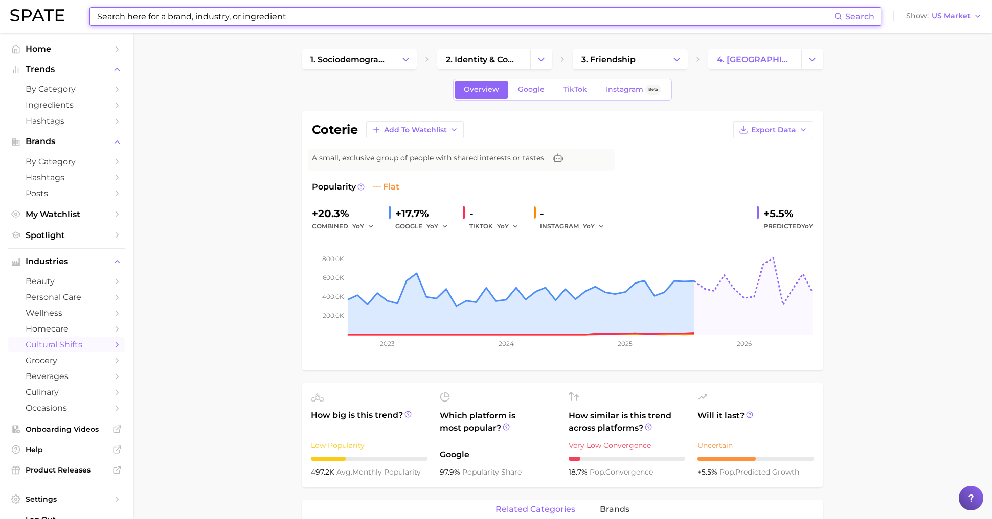
click at [303, 15] on input at bounding box center [465, 16] width 738 height 17
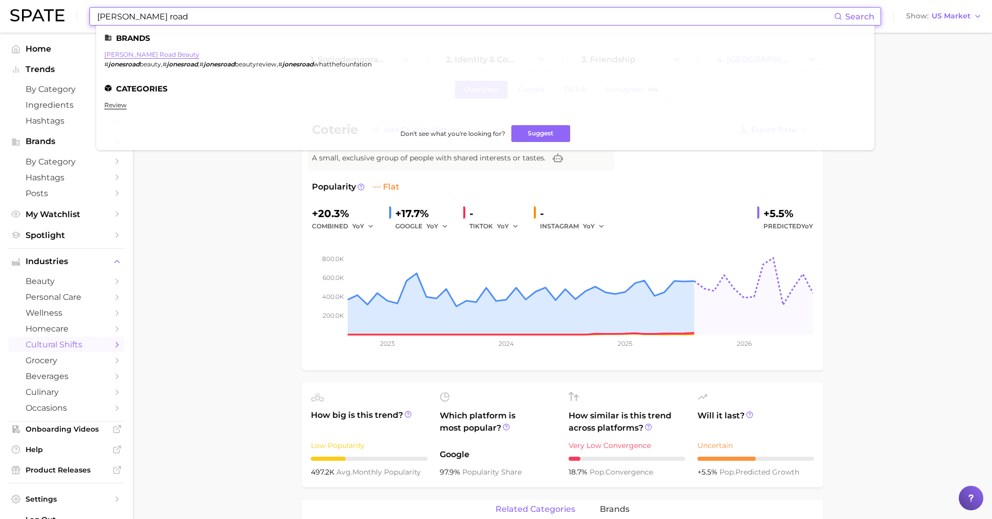
type input "[PERSON_NAME] road"
click at [121, 52] on link "[PERSON_NAME] road beauty" at bounding box center [151, 55] width 95 height 8
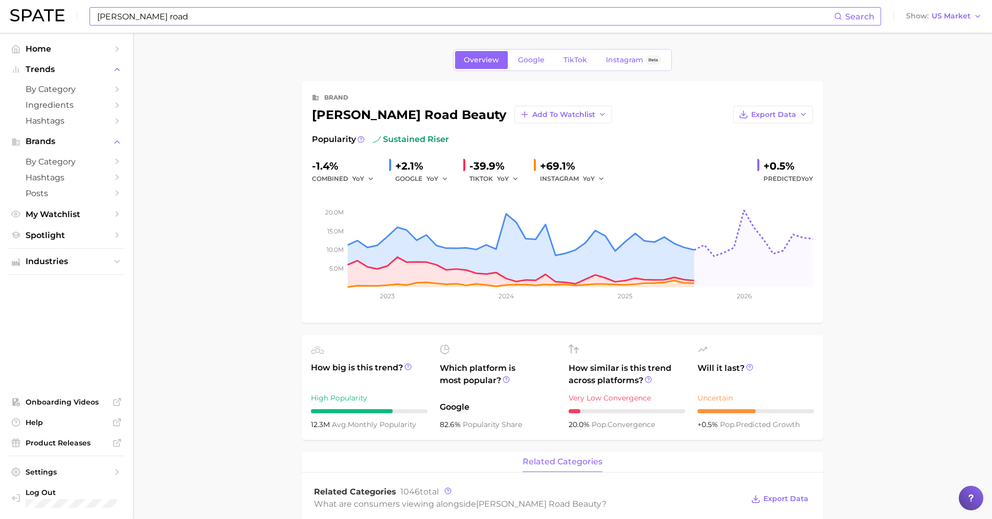
click at [301, 15] on input "[PERSON_NAME] road" at bounding box center [465, 16] width 738 height 17
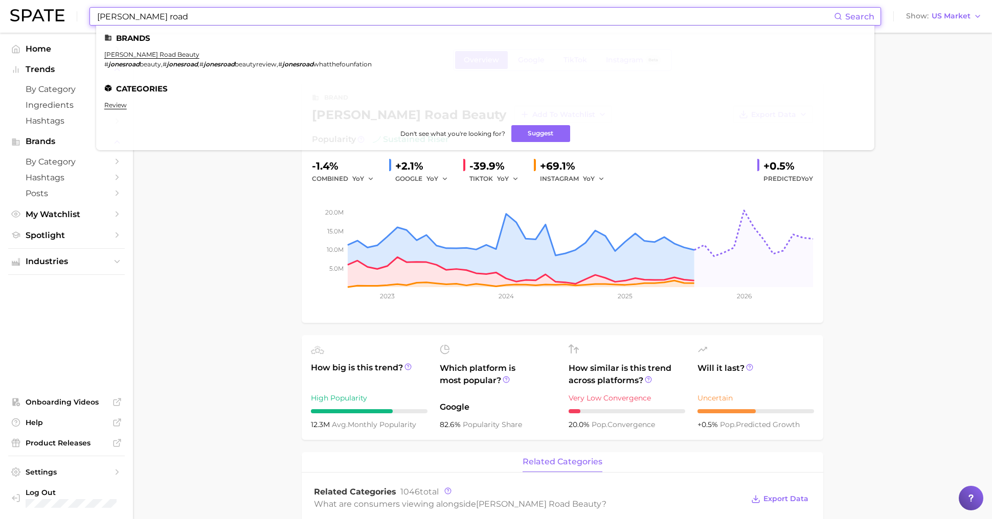
click at [301, 15] on input "[PERSON_NAME] road" at bounding box center [465, 16] width 738 height 17
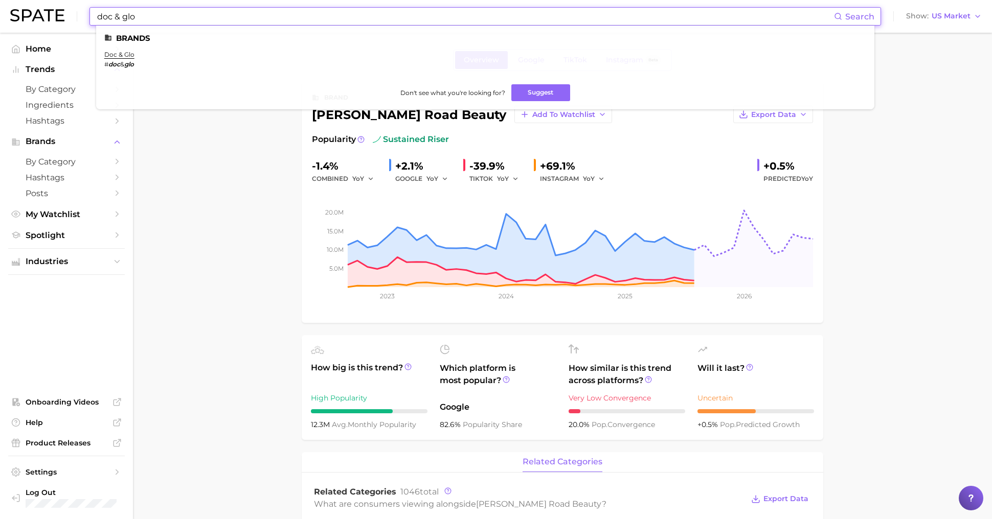
type input "doc & glo"
click at [120, 61] on span "&" at bounding box center [122, 64] width 4 height 8
click at [120, 57] on link "doc & glo" at bounding box center [119, 55] width 30 height 8
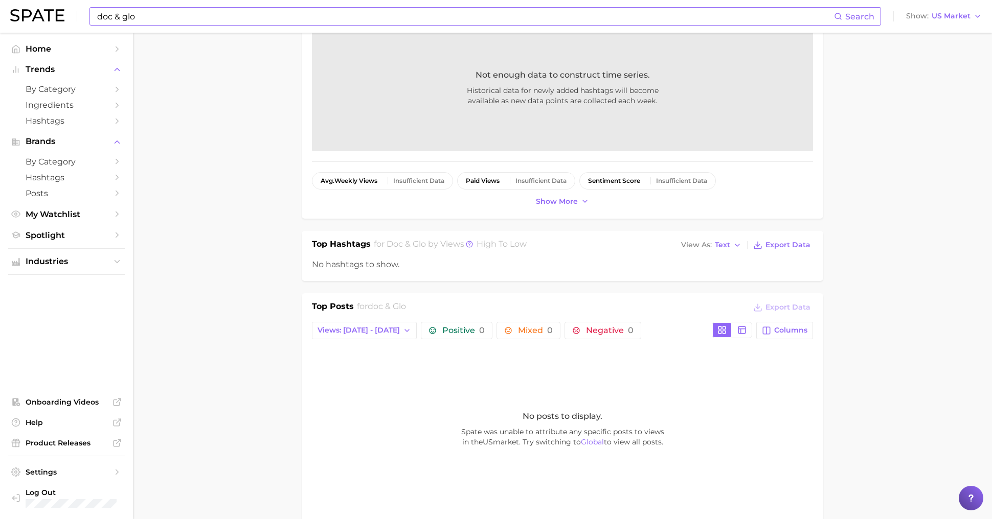
scroll to position [161, 0]
click at [342, 327] on span "Views: [DATE] - [DATE]" at bounding box center [358, 328] width 82 height 9
click at [353, 381] on span "Total Views" at bounding box center [338, 383] width 42 height 9
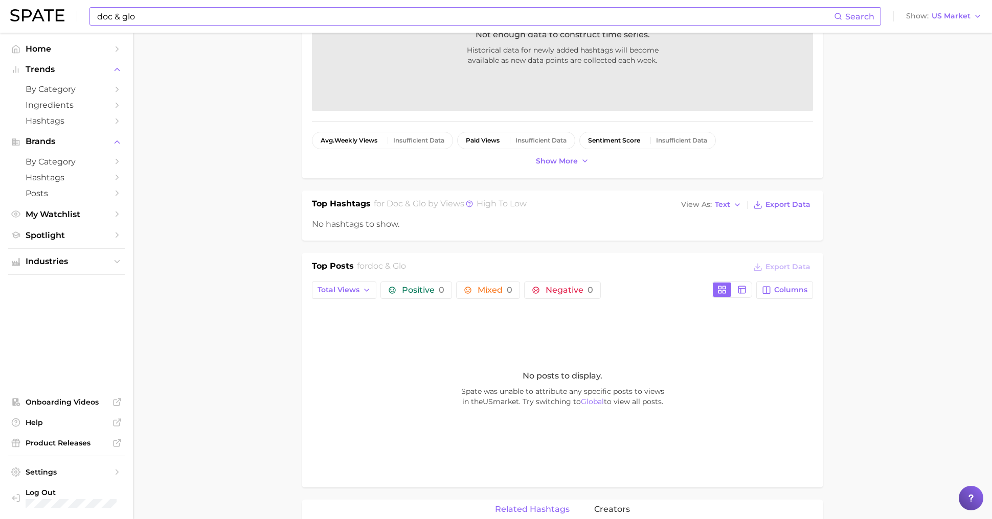
scroll to position [0, 0]
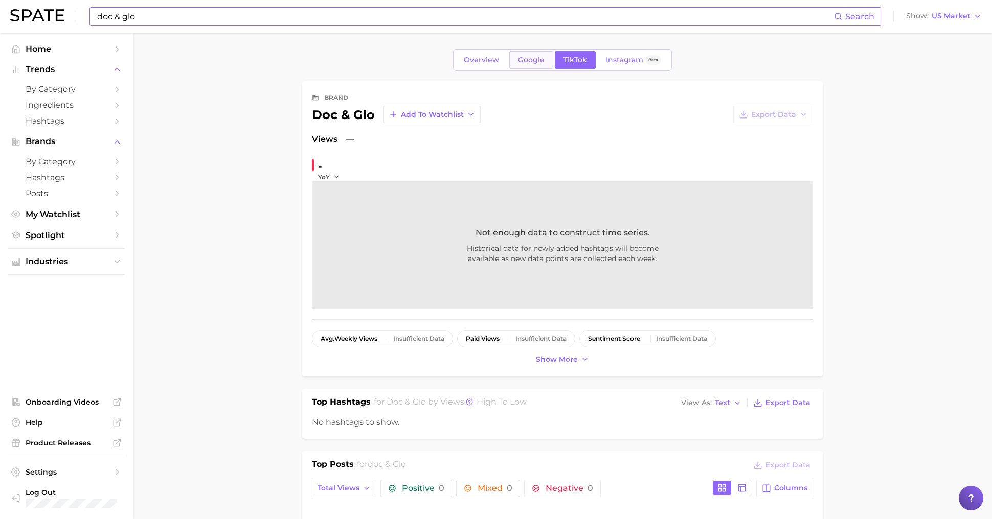
click at [528, 52] on link "Google" at bounding box center [531, 60] width 44 height 18
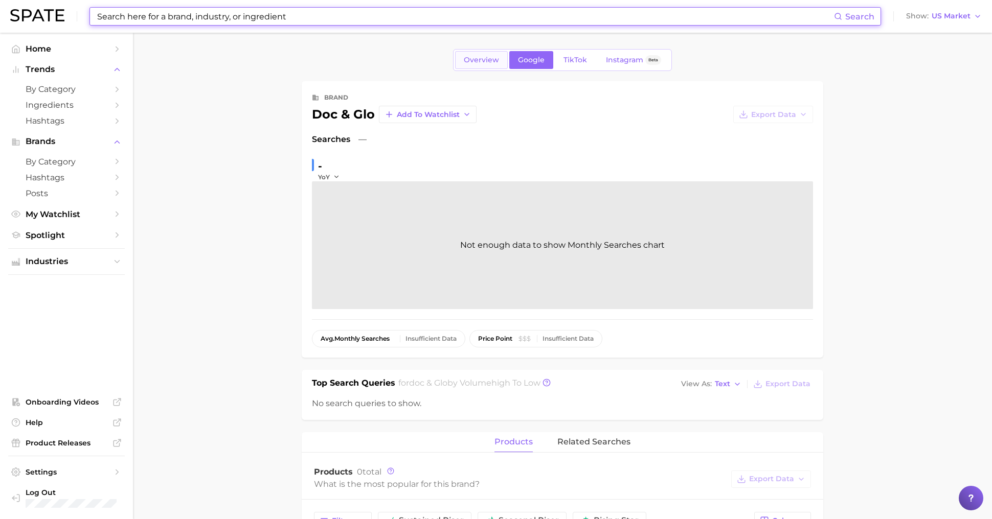
click at [489, 56] on span "Overview" at bounding box center [481, 60] width 35 height 9
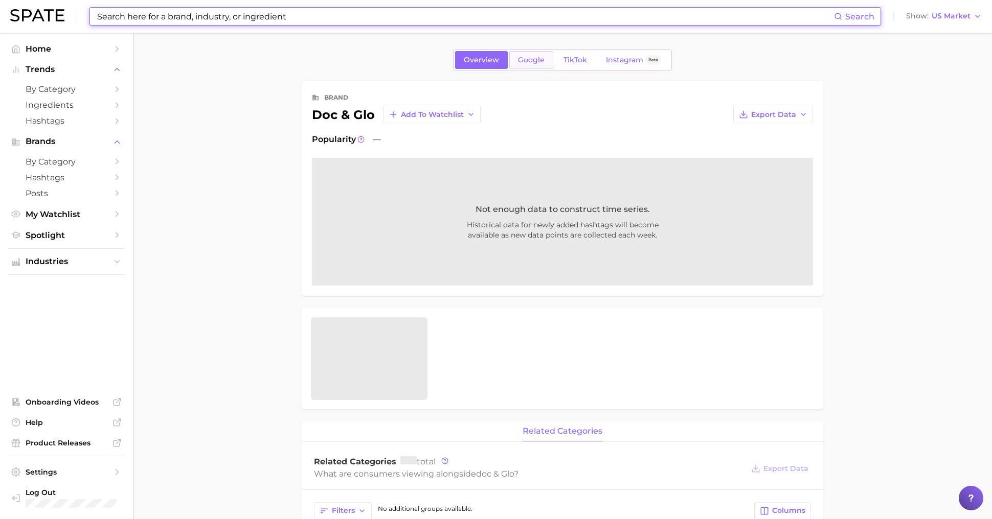
click at [540, 64] on link "Google" at bounding box center [531, 60] width 44 height 18
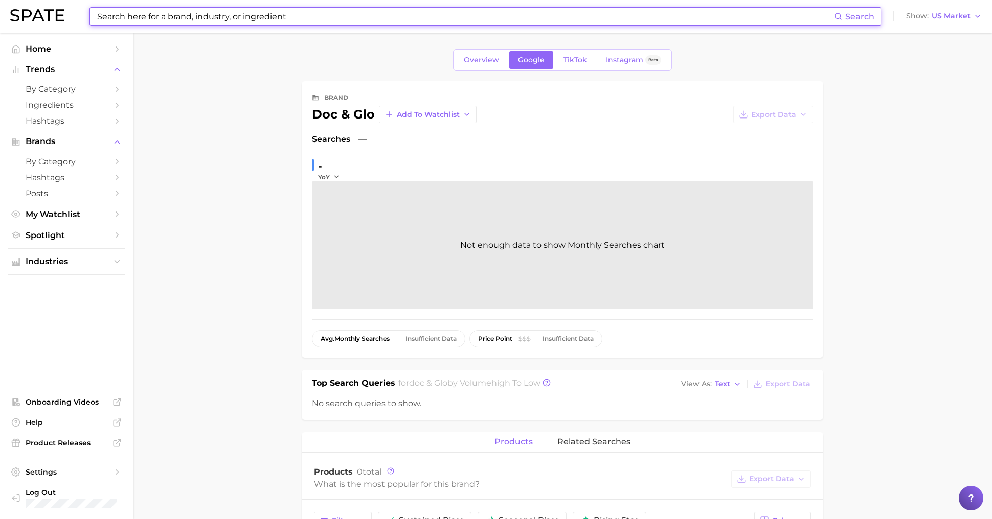
click at [309, 21] on input at bounding box center [465, 16] width 738 height 17
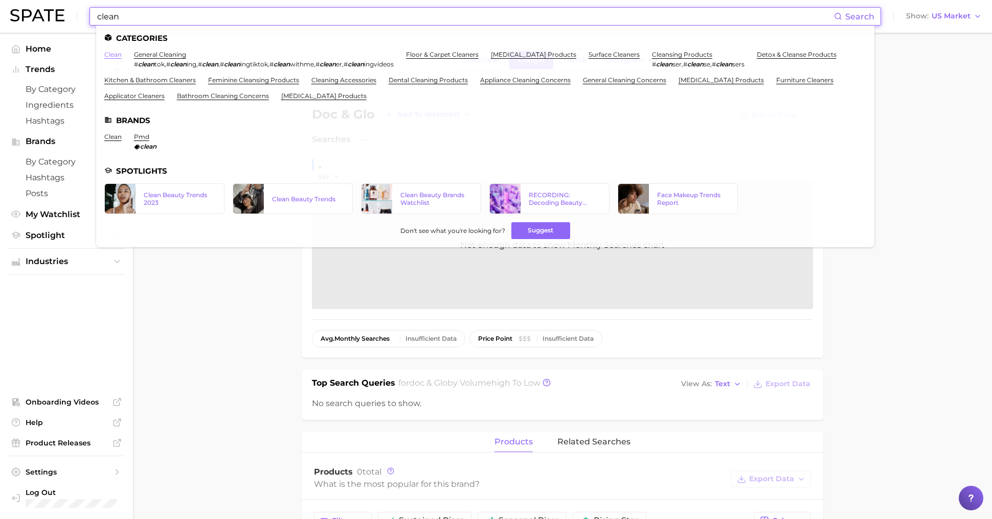
type input "clean"
click at [104, 58] on link "clean" at bounding box center [112, 55] width 17 height 8
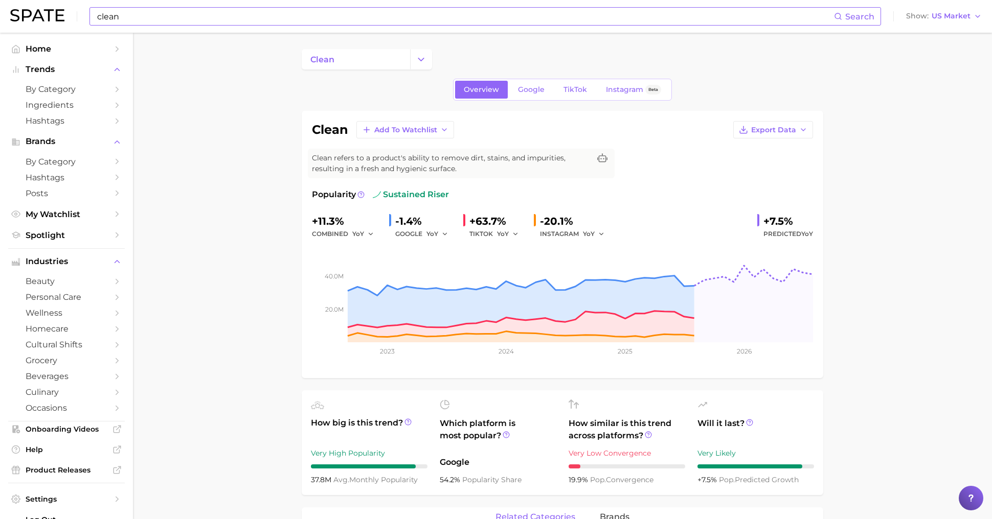
click at [177, 12] on input "clean" at bounding box center [465, 16] width 738 height 17
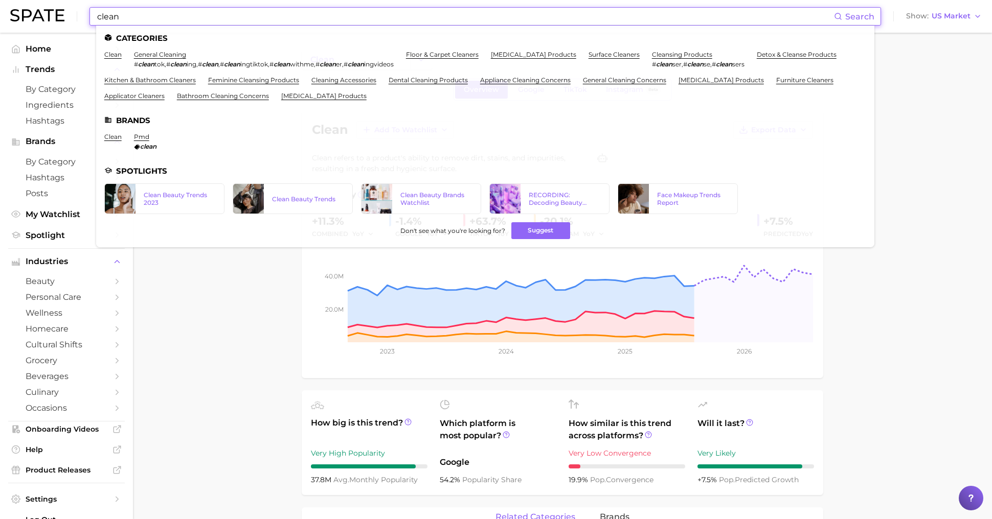
click at [177, 12] on input "clean" at bounding box center [465, 16] width 738 height 17
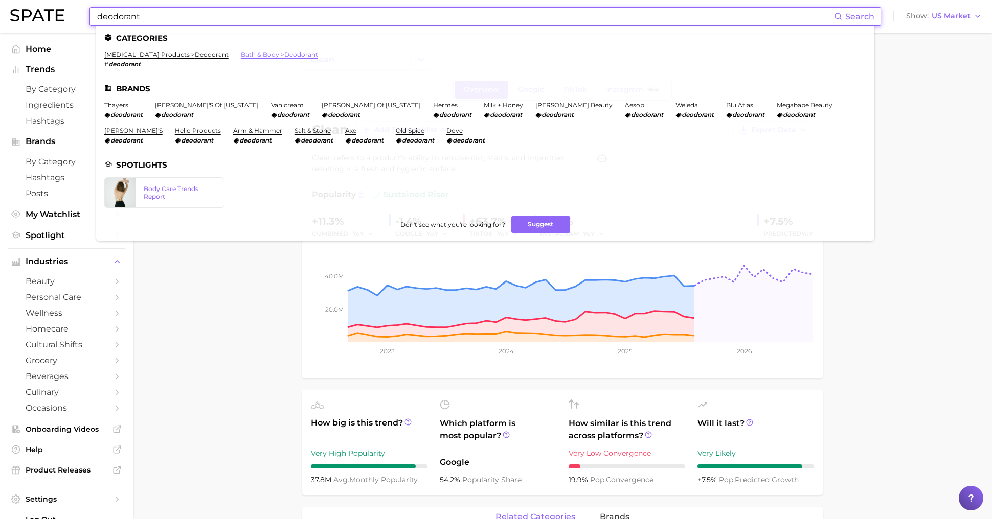
type input "deodorant"
click at [263, 54] on link "bath & body > deodorant" at bounding box center [279, 55] width 77 height 8
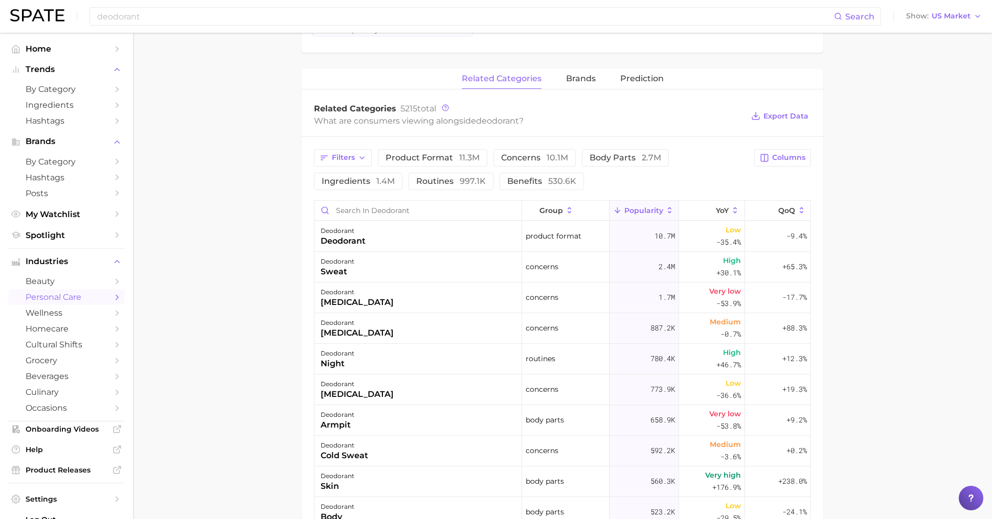
scroll to position [329, 0]
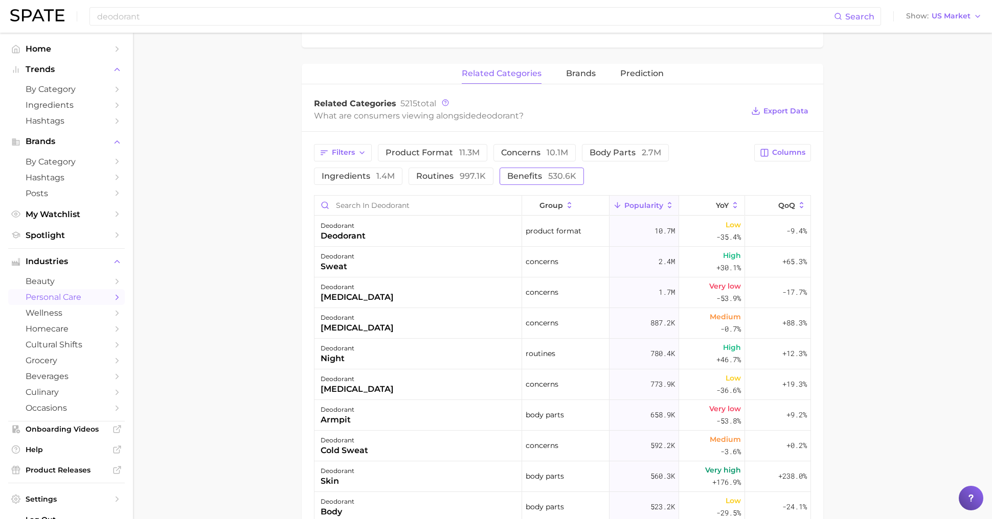
click at [554, 176] on span "530.6k" at bounding box center [562, 176] width 28 height 10
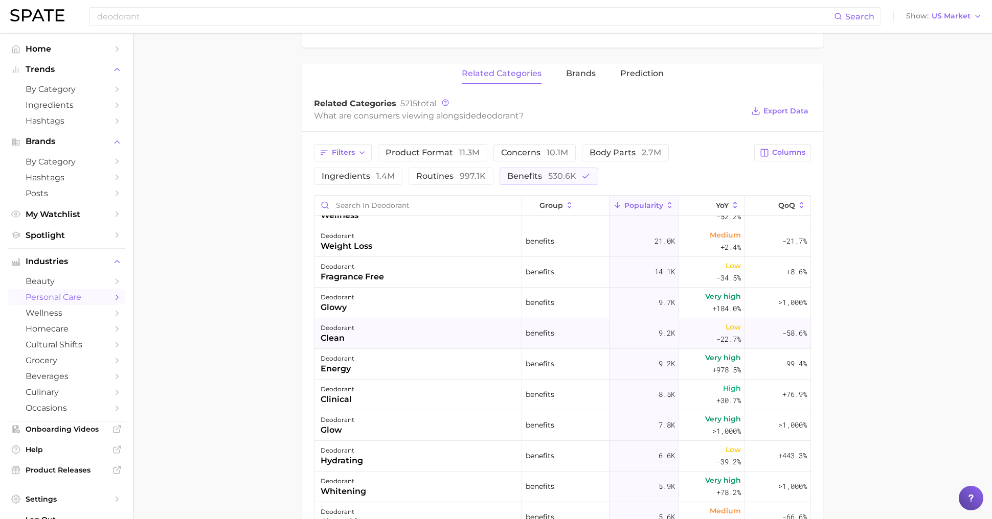
scroll to position [0, 0]
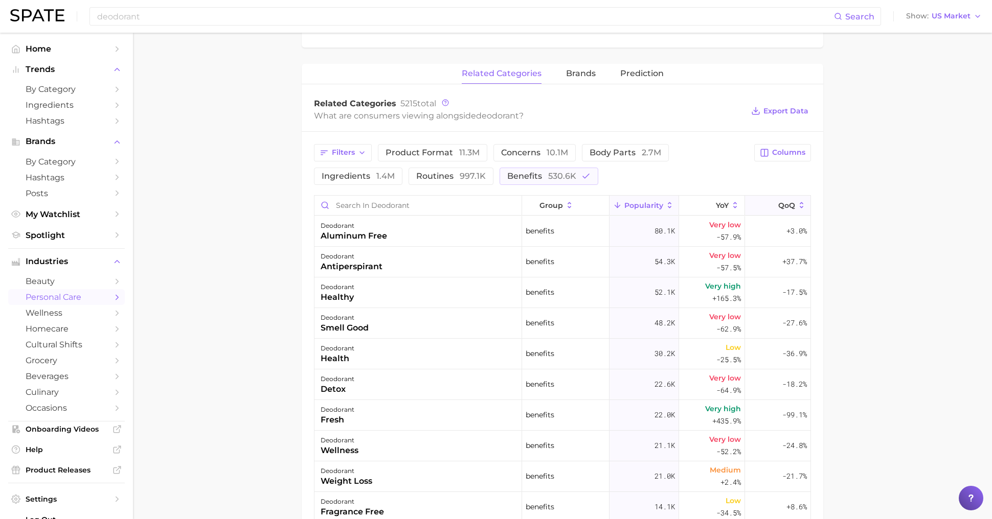
click at [787, 201] on span "QoQ" at bounding box center [786, 205] width 17 height 8
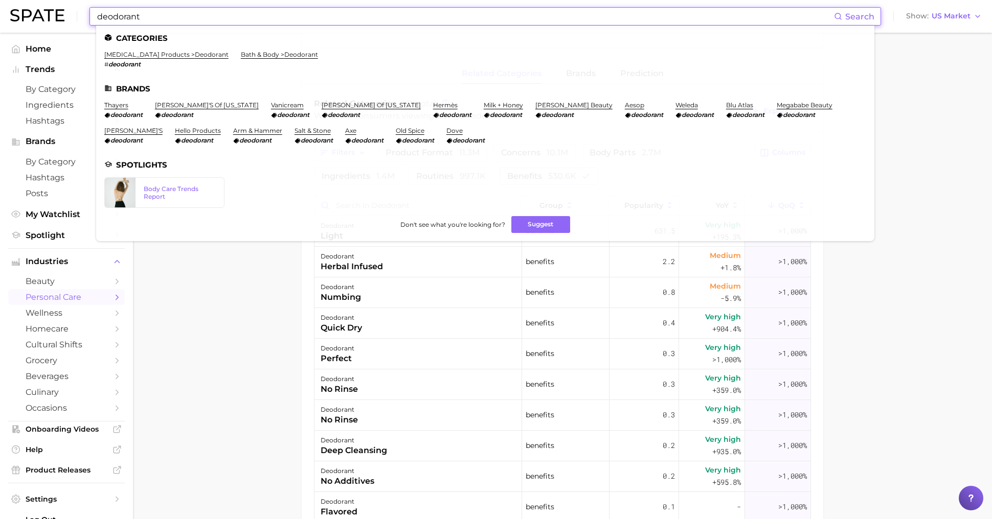
click at [287, 18] on input "deodorant" at bounding box center [465, 16] width 738 height 17
click at [287, 19] on input "deodorant" at bounding box center [465, 16] width 738 height 17
paste input "Barriere"
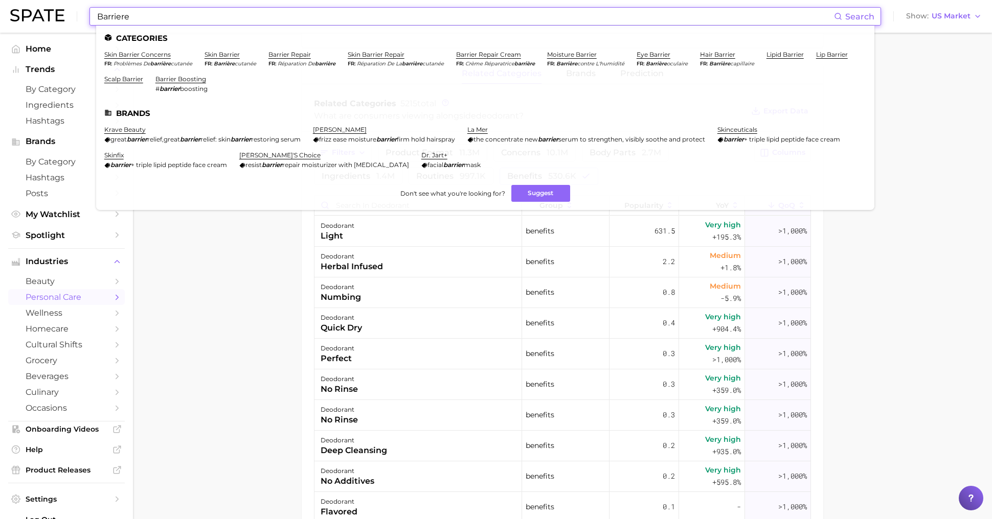
click at [198, 17] on input "Barriere" at bounding box center [465, 16] width 738 height 17
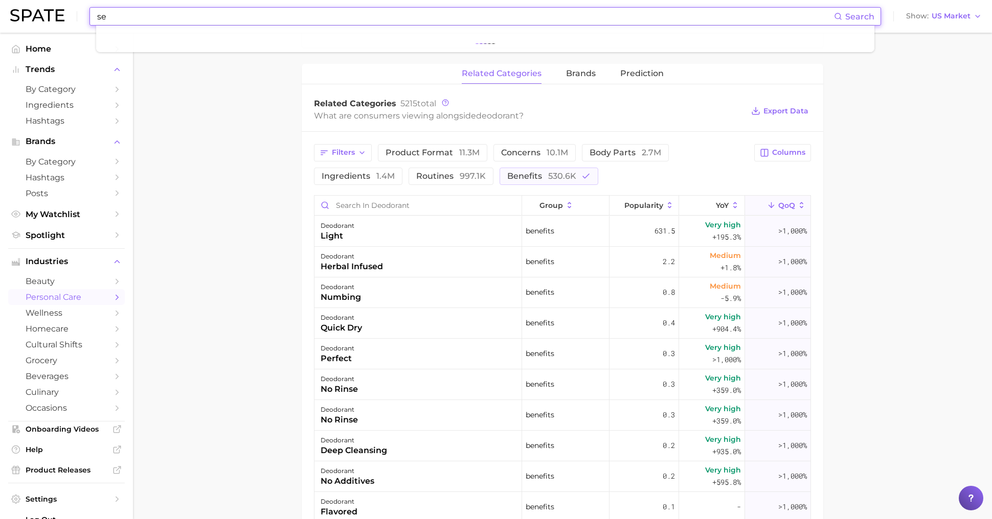
type input "s"
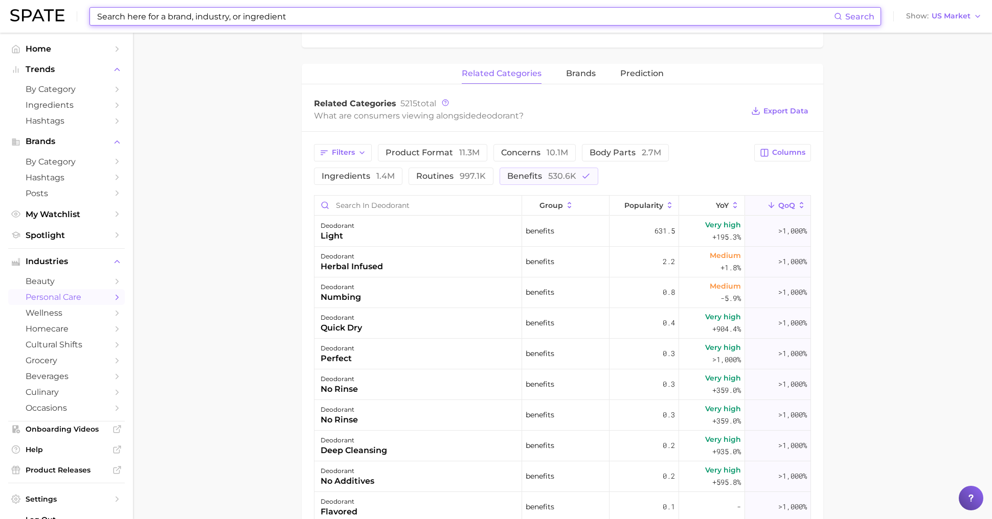
click at [189, 16] on input at bounding box center [465, 16] width 738 height 17
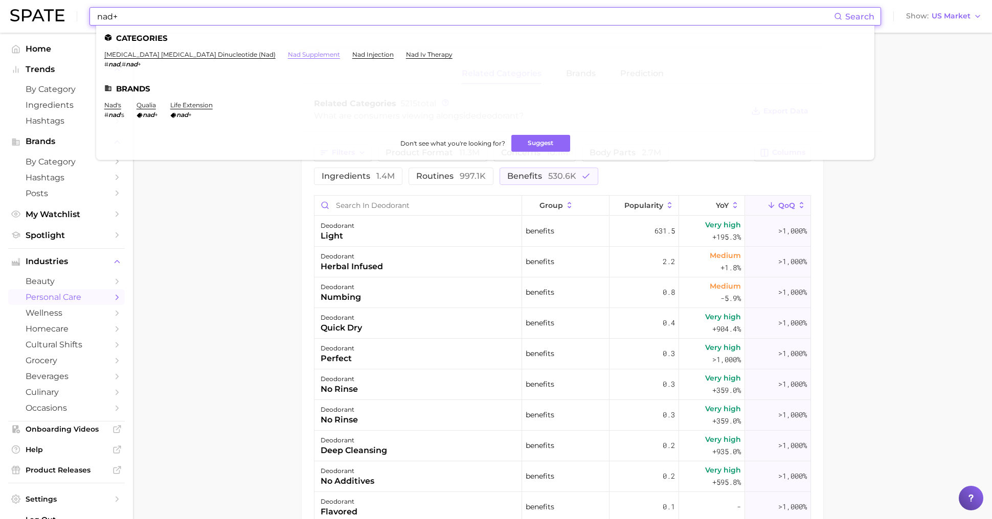
type input "nad+"
click at [288, 56] on link "nad supplement" at bounding box center [314, 55] width 52 height 8
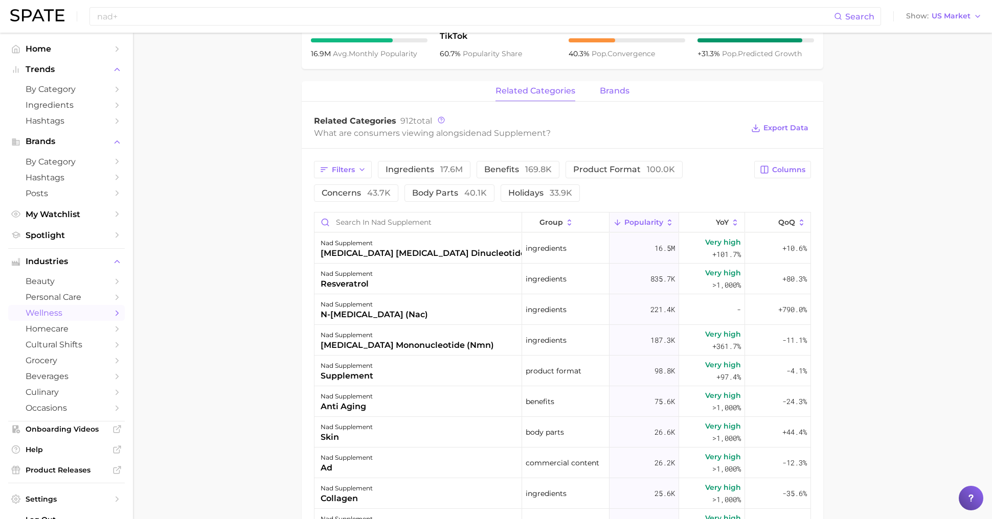
scroll to position [428, 0]
click at [624, 88] on span "brands" at bounding box center [615, 89] width 30 height 9
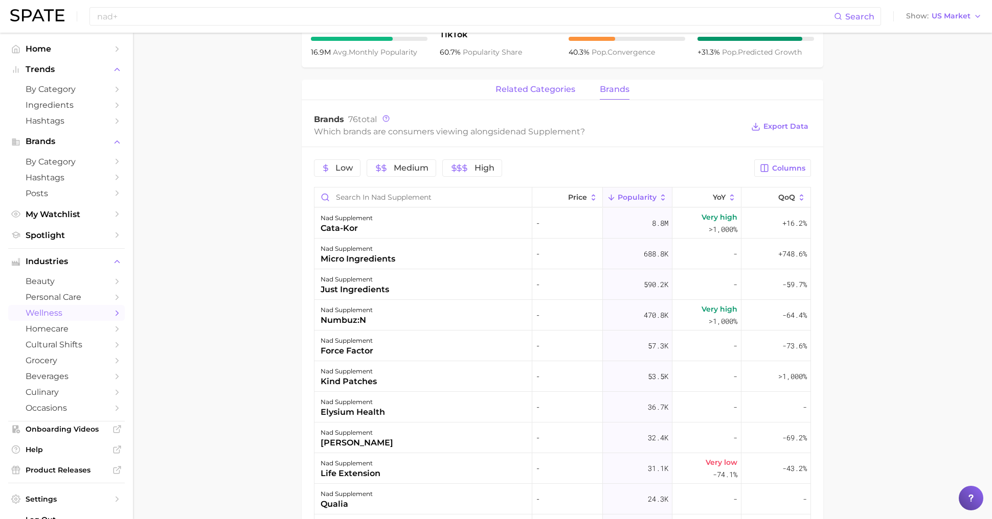
click at [533, 95] on button "related categories" at bounding box center [535, 90] width 80 height 20
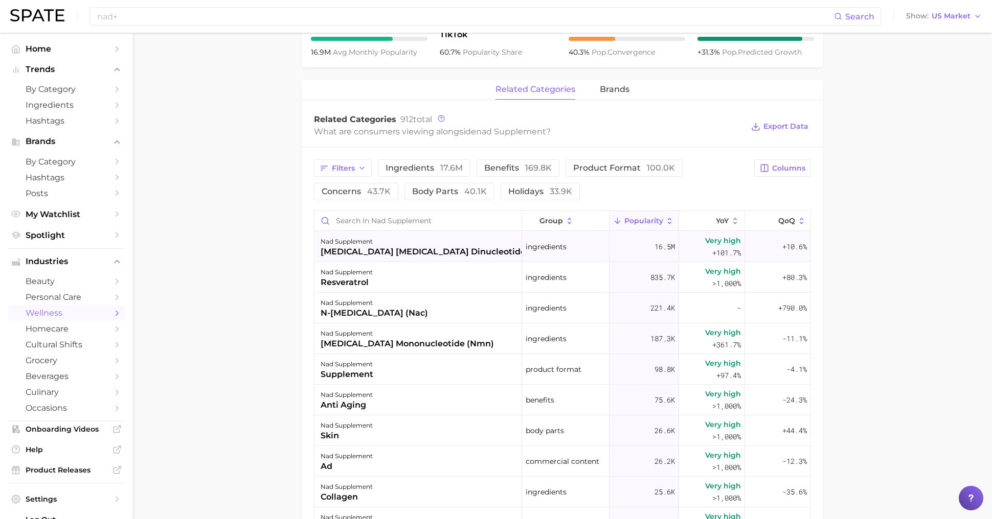
click at [431, 254] on div "[MEDICAL_DATA] [MEDICAL_DATA] dinucleotide (nad)" at bounding box center [435, 252] width 231 height 12
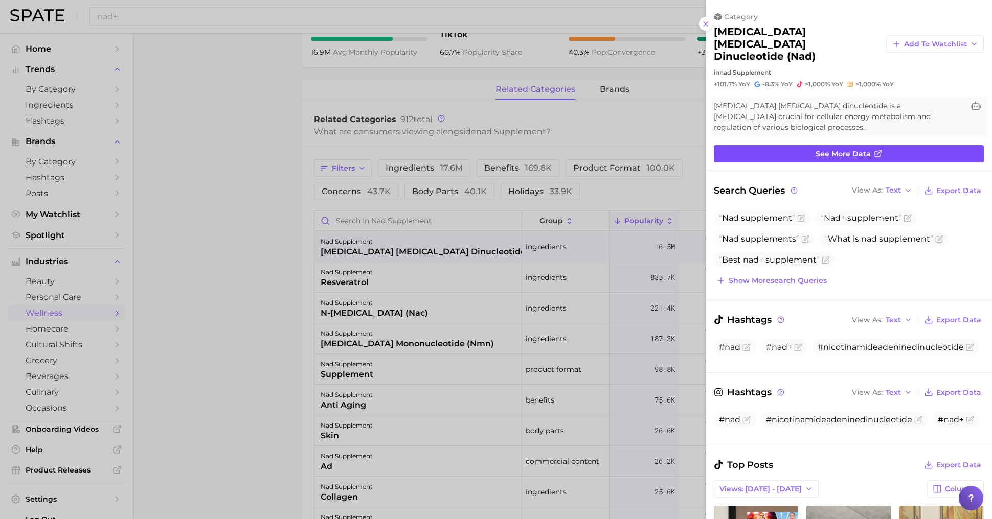
scroll to position [0, 0]
click at [757, 145] on link "See more data" at bounding box center [849, 153] width 270 height 17
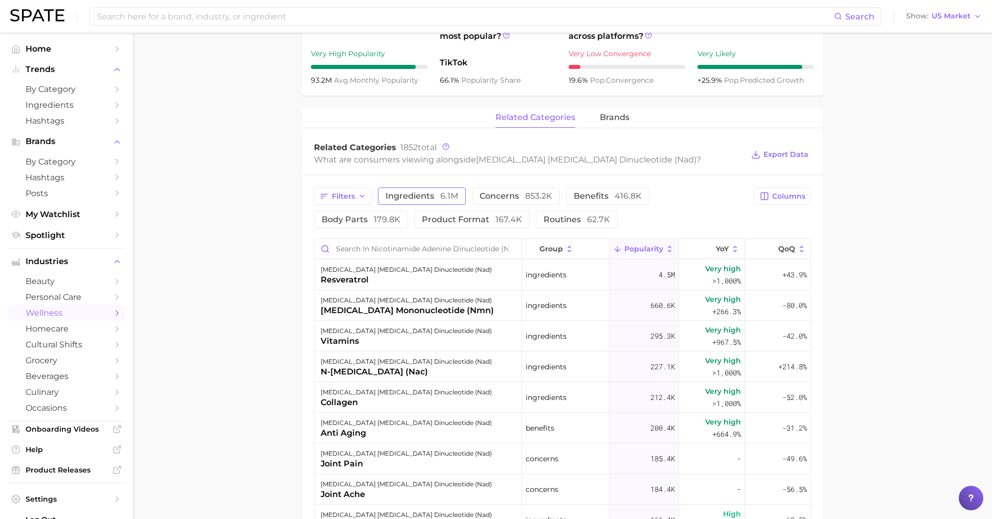
scroll to position [418, 0]
click at [776, 192] on span "Columns" at bounding box center [788, 196] width 33 height 9
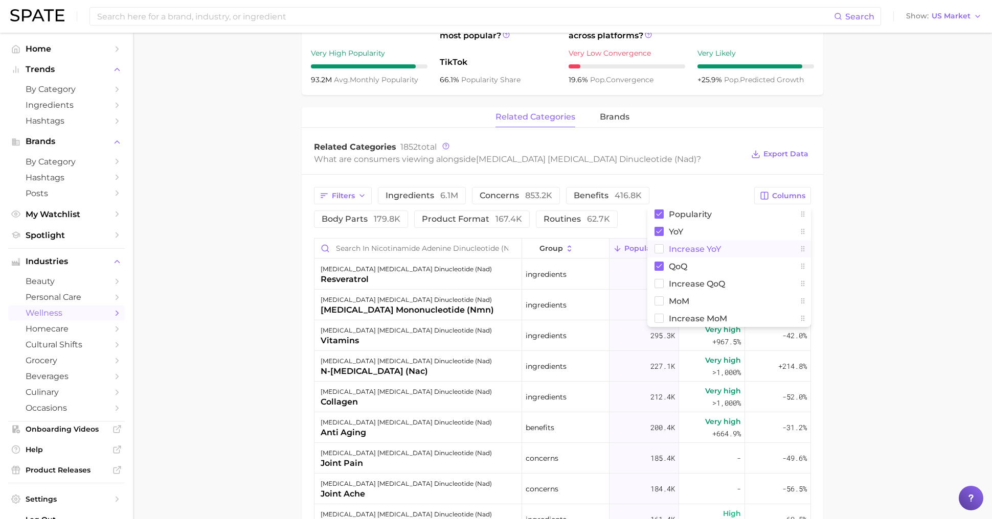
click at [679, 245] on span "Increase YoY" at bounding box center [695, 249] width 52 height 9
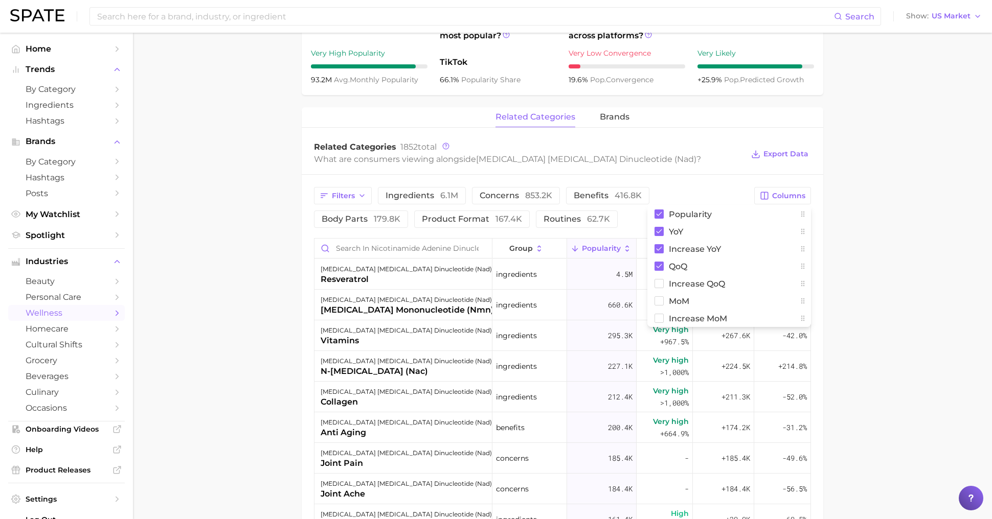
click at [940, 287] on main "1. supplements & ingestibles 2. supplements 3. longevity supplements 4. [MEDICA…" at bounding box center [562, 218] width 859 height 1206
click at [719, 240] on span "Increase YoY" at bounding box center [722, 248] width 32 height 16
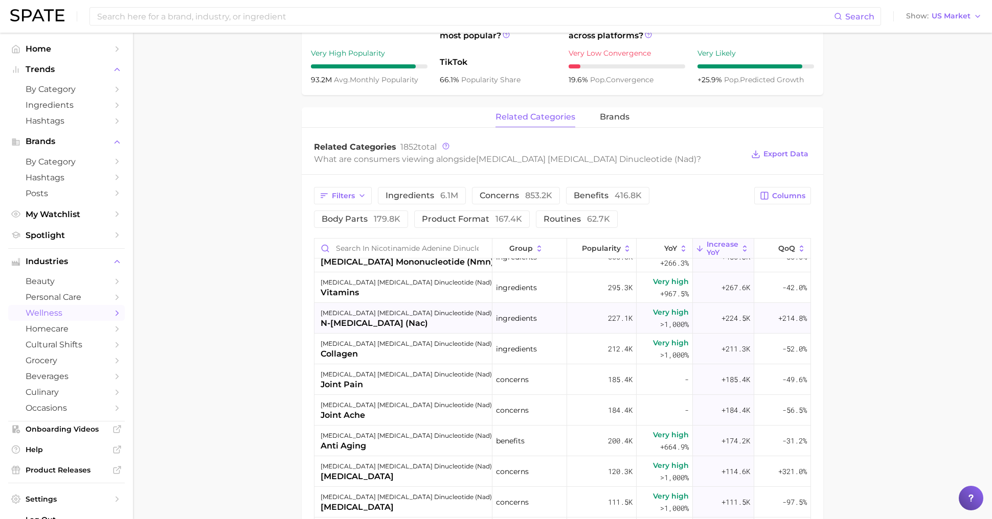
scroll to position [50, 0]
click at [375, 339] on div "[MEDICAL_DATA] [MEDICAL_DATA] dinucleotide (nad) collagen" at bounding box center [403, 347] width 178 height 31
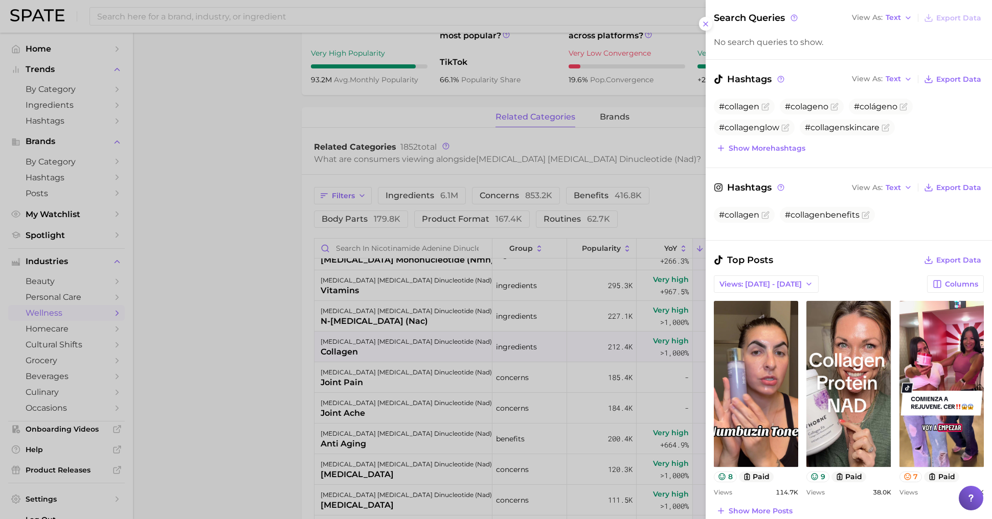
scroll to position [294, 0]
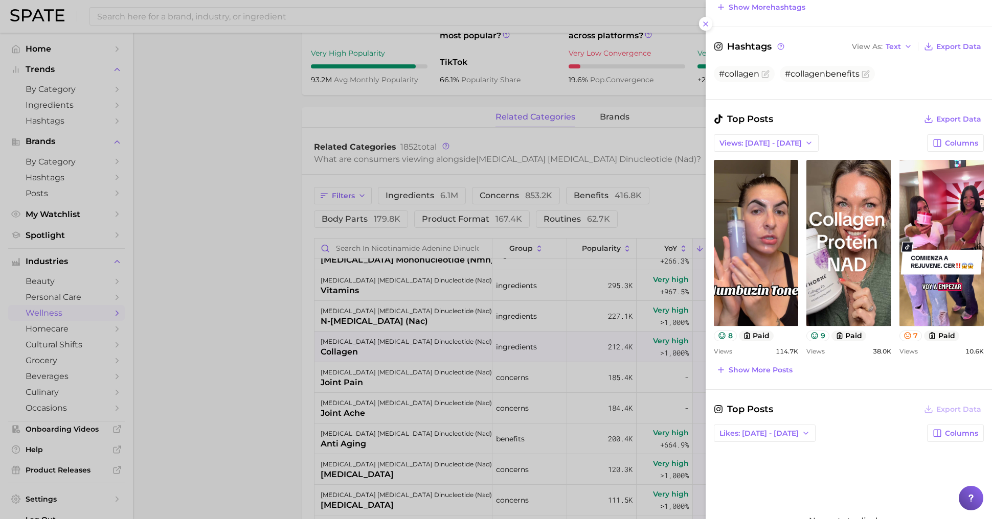
click at [230, 431] on div at bounding box center [496, 259] width 992 height 519
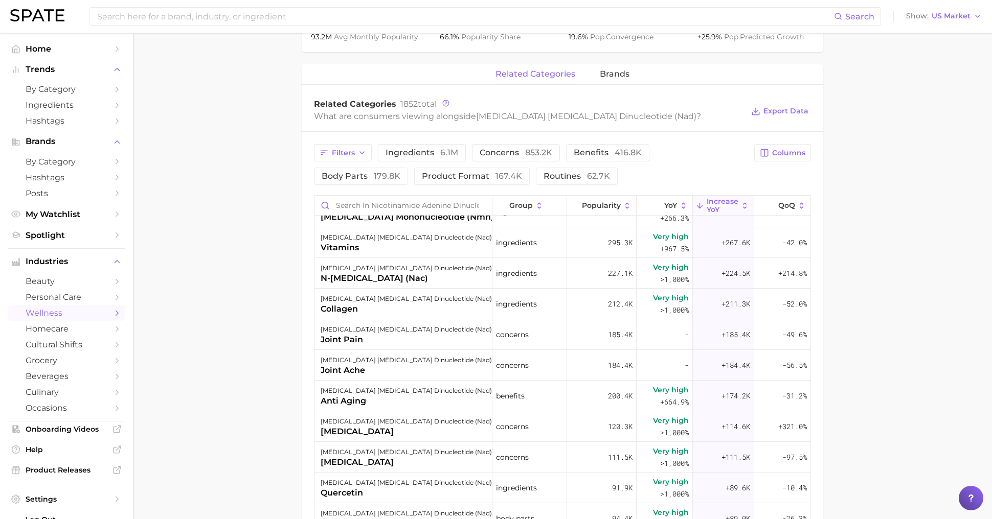
scroll to position [465, 0]
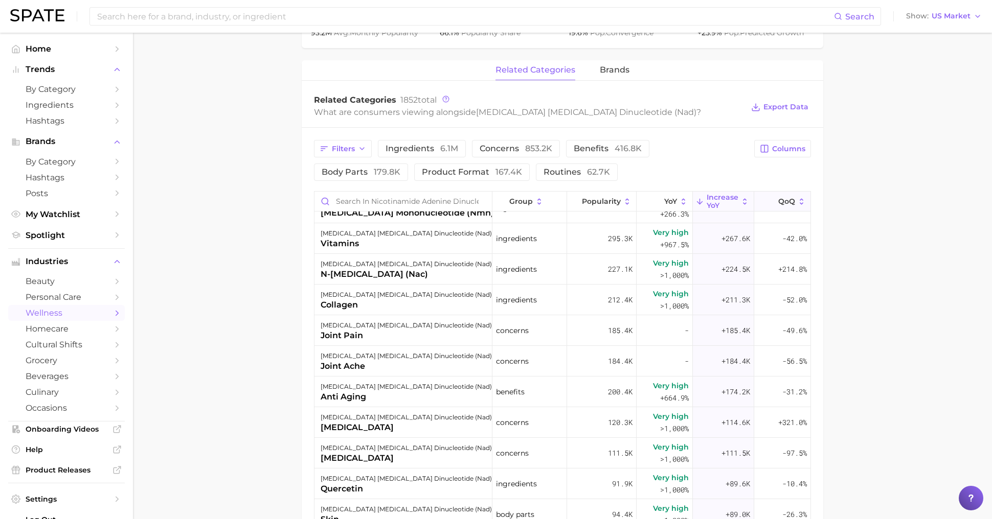
click at [794, 197] on span "QoQ" at bounding box center [786, 201] width 17 height 8
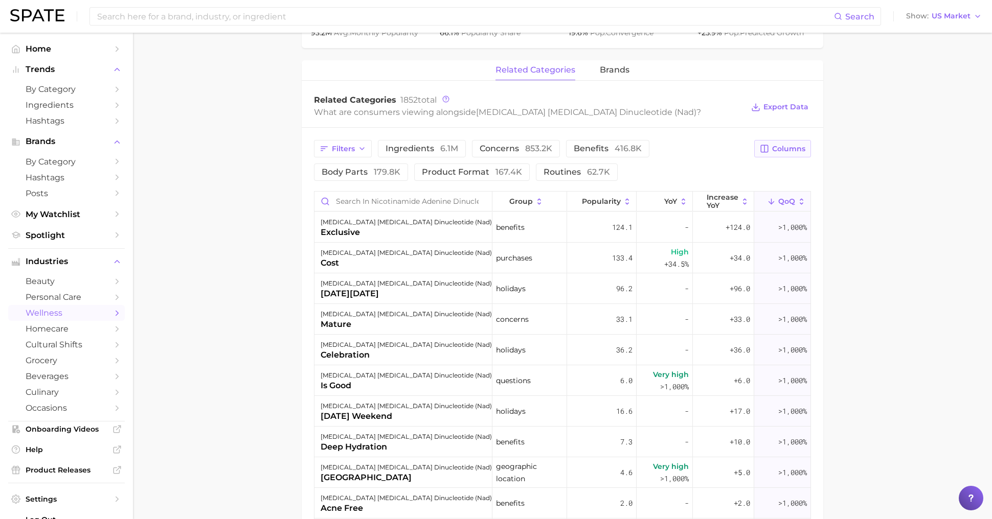
click at [785, 145] on span "Columns" at bounding box center [788, 149] width 33 height 9
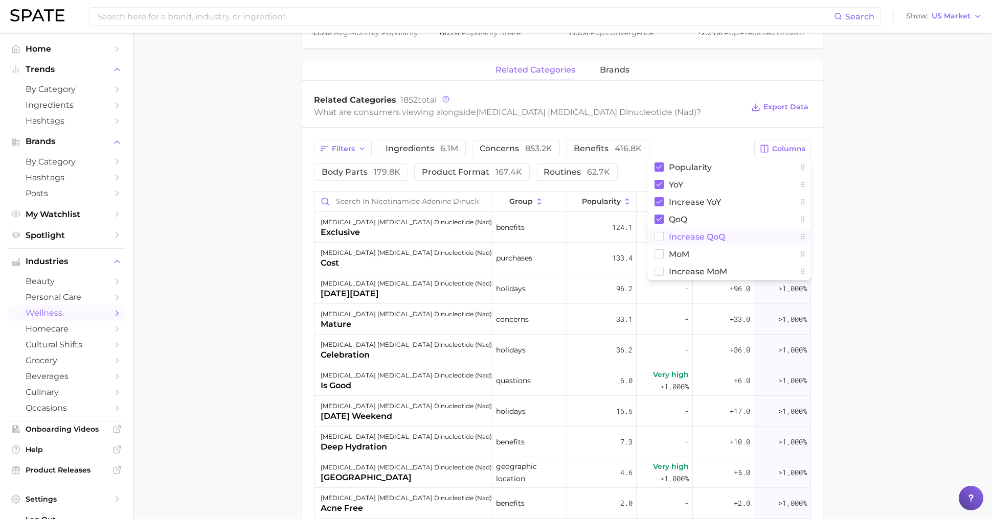
click at [740, 228] on button "Increase QoQ" at bounding box center [729, 236] width 164 height 17
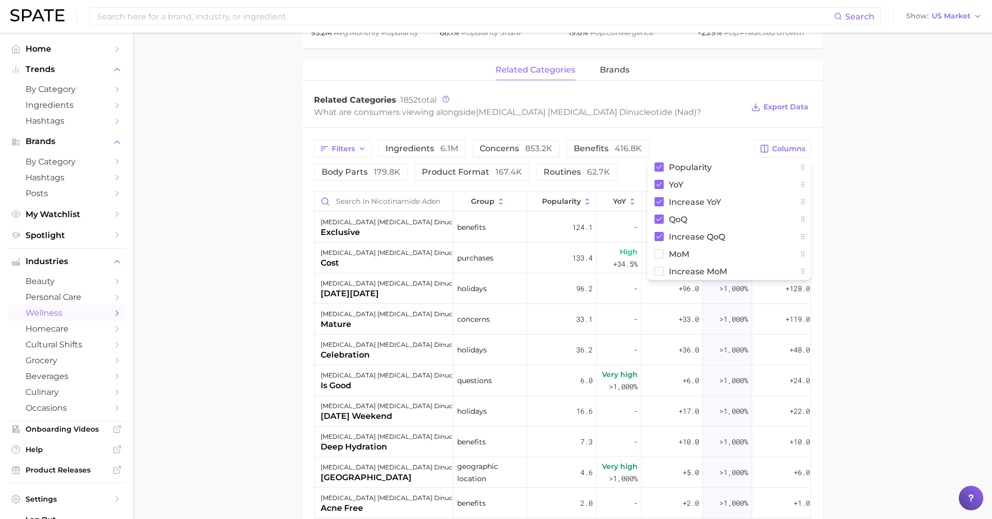
click at [906, 265] on main "1. supplements & ingestibles 2. supplements 3. longevity supplements 4. [MEDICA…" at bounding box center [562, 171] width 859 height 1206
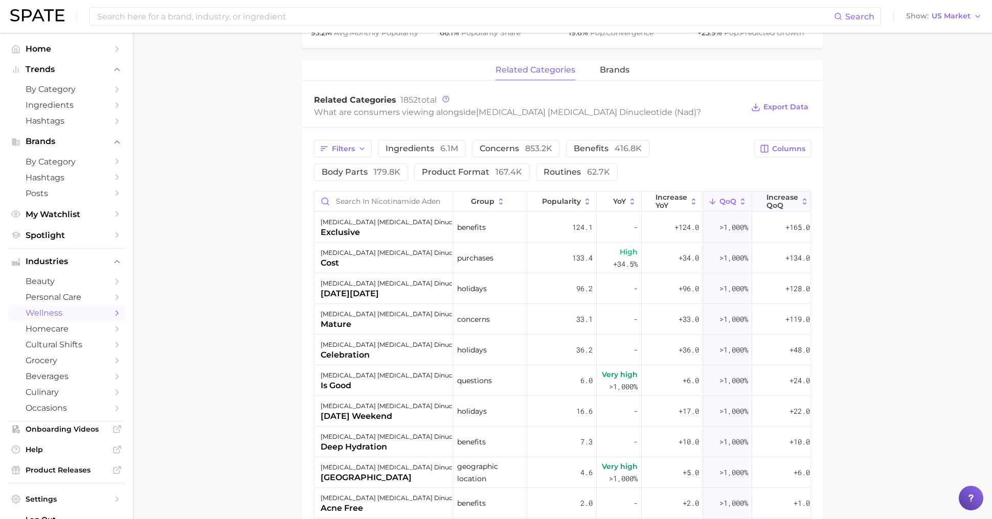
click at [788, 193] on span "Increase QoQ" at bounding box center [782, 201] width 32 height 16
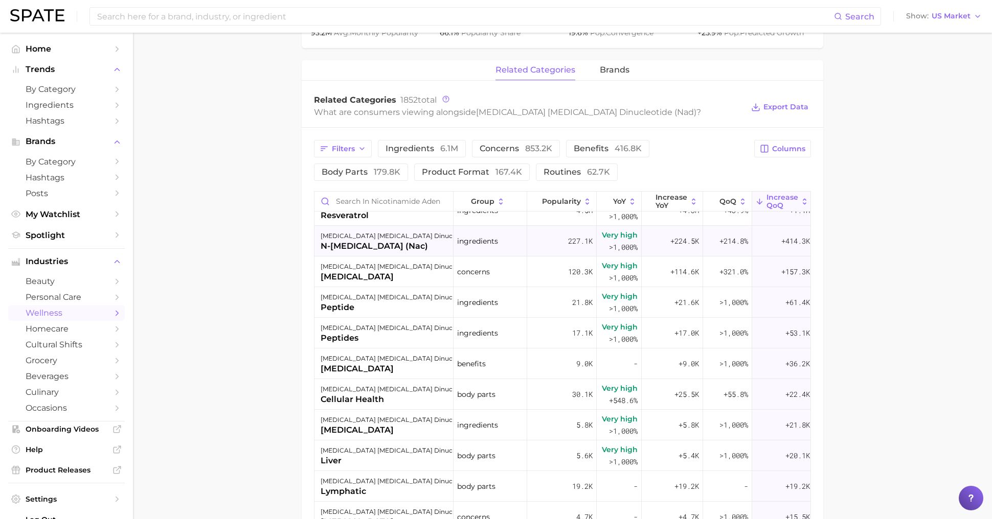
scroll to position [17, 3]
click at [404, 271] on div "[MEDICAL_DATA]" at bounding box center [405, 277] width 171 height 12
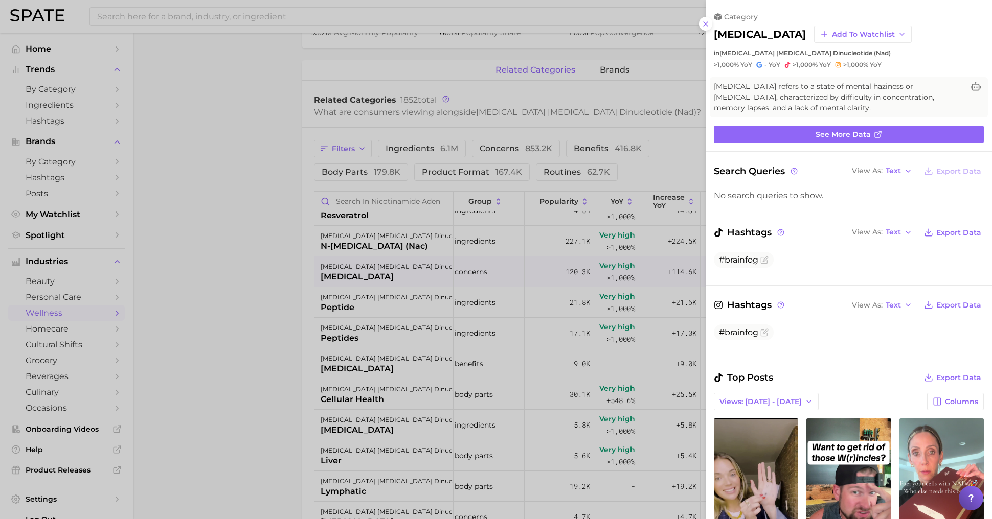
scroll to position [0, 0]
click at [418, 258] on div at bounding box center [496, 259] width 992 height 519
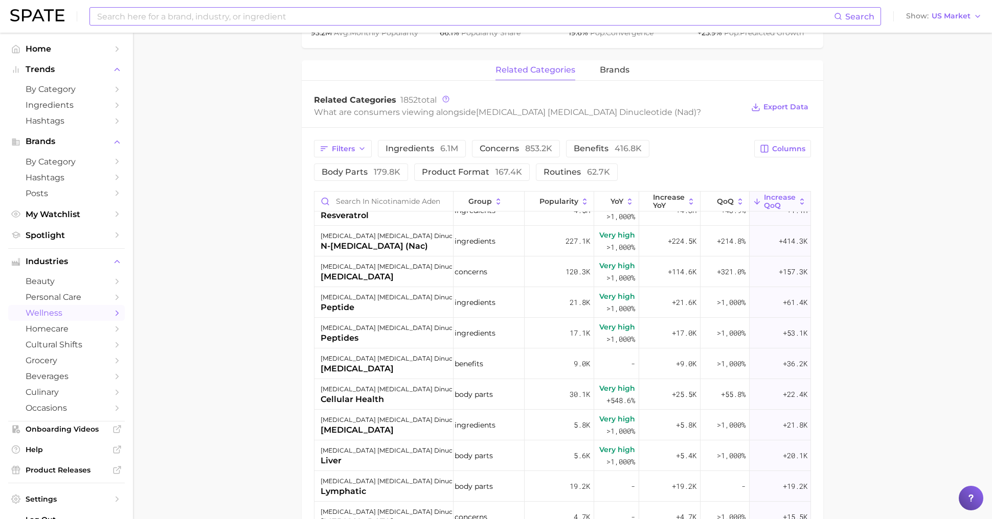
click at [204, 15] on input at bounding box center [465, 16] width 738 height 17
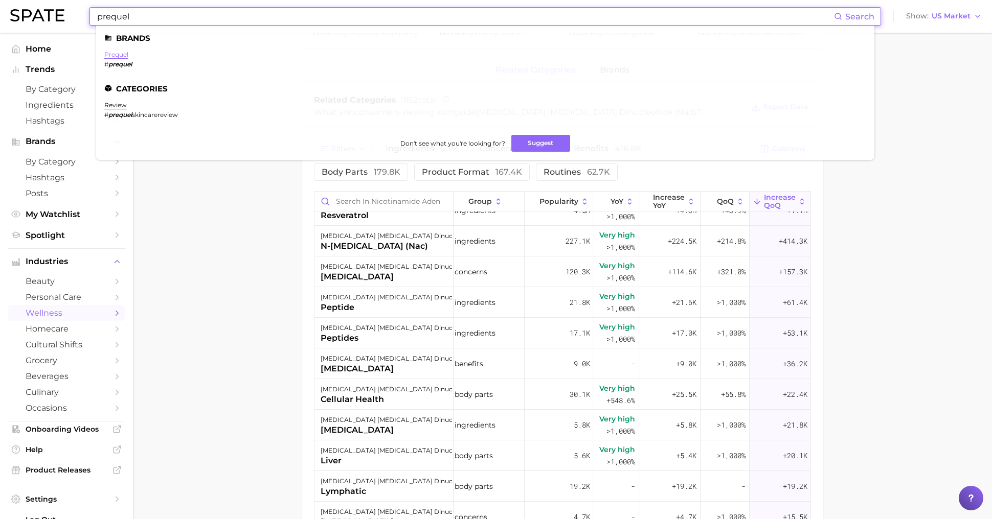
type input "prequel"
click at [111, 56] on link "prequel" at bounding box center [116, 55] width 24 height 8
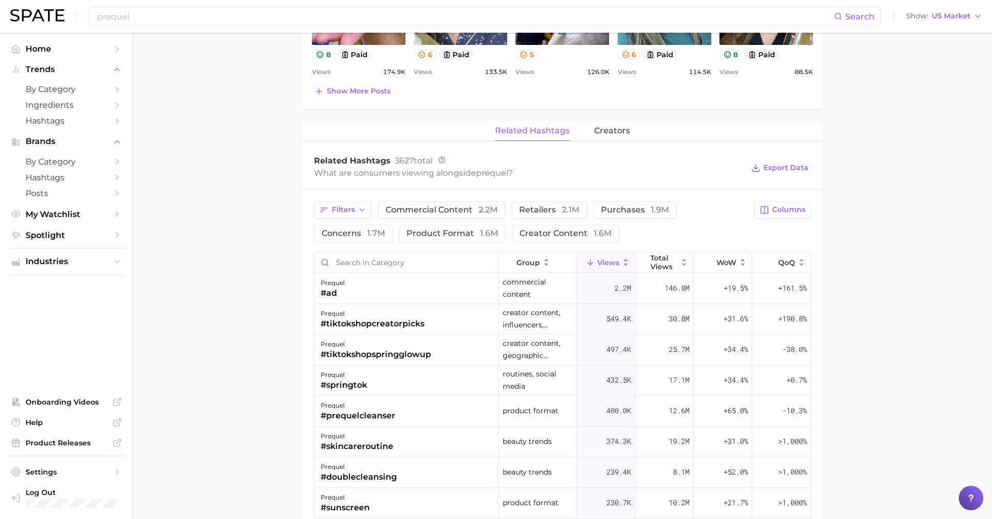
scroll to position [651, 0]
click at [604, 122] on button "creators" at bounding box center [612, 130] width 36 height 20
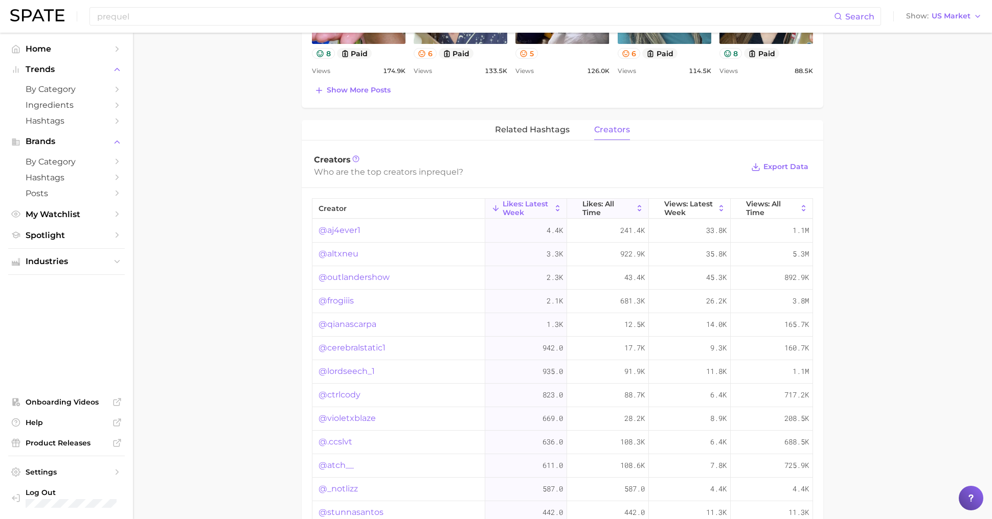
click at [621, 204] on span "Likes: All Time" at bounding box center [607, 208] width 51 height 16
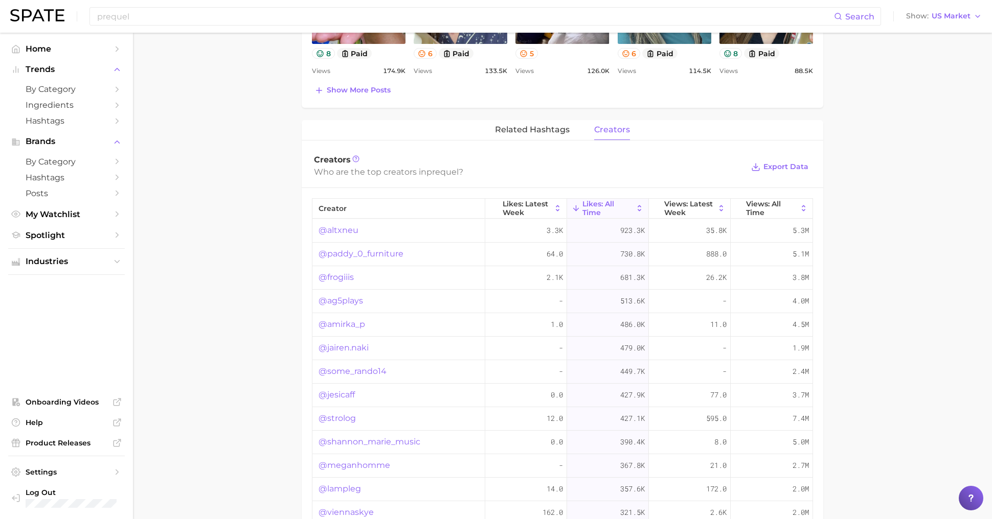
click at [281, 224] on main "Overview Google TikTok Instagram Beta brand prequel Add to Watchlist Export Dat…" at bounding box center [562, 66] width 859 height 1370
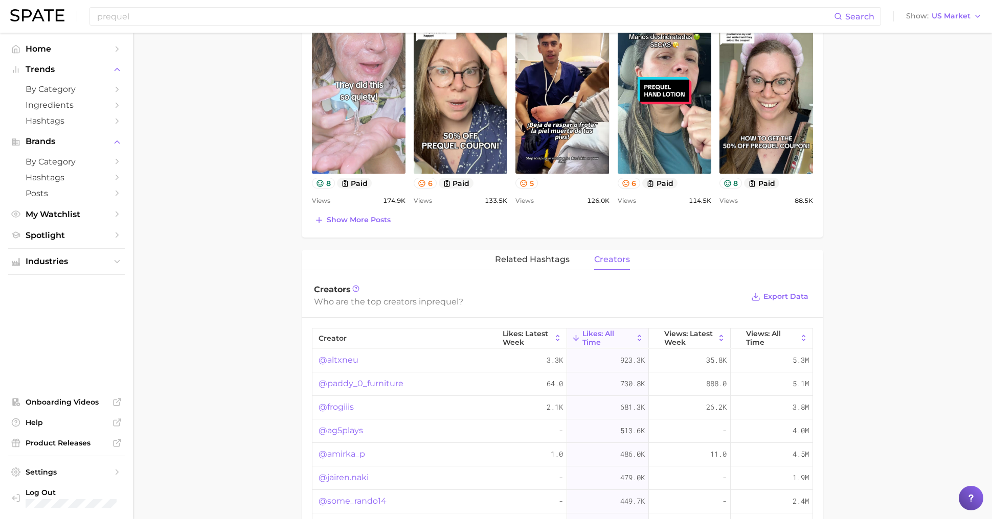
scroll to position [523, 0]
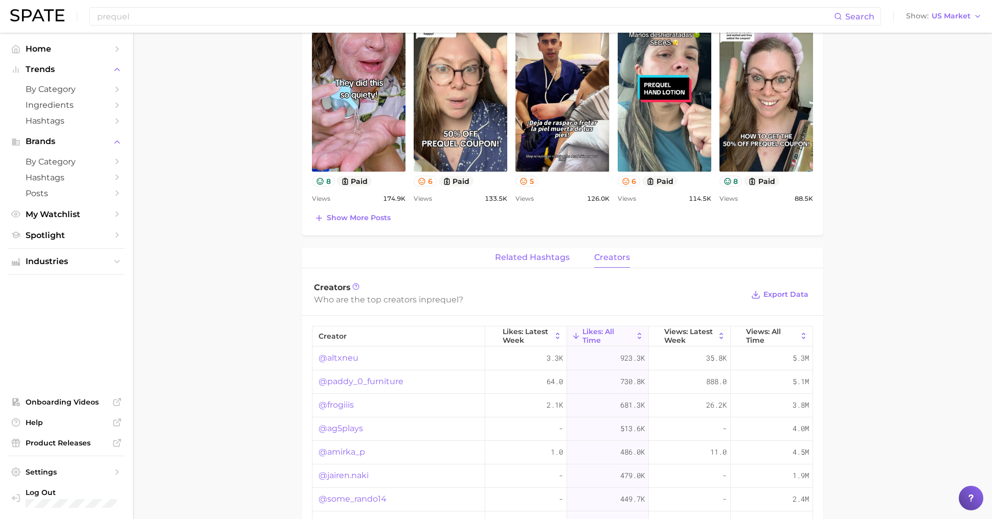
click at [516, 260] on span "related hashtags" at bounding box center [532, 257] width 75 height 9
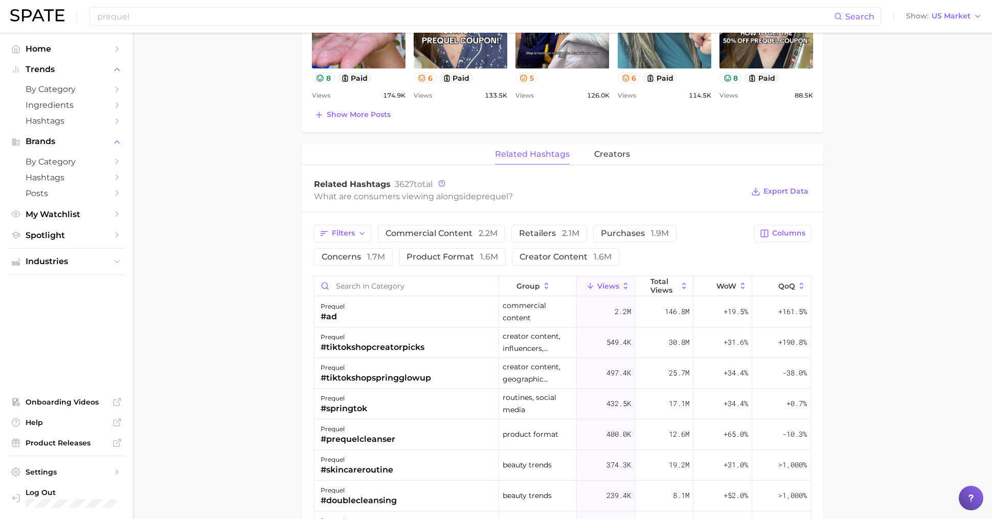
scroll to position [630, 0]
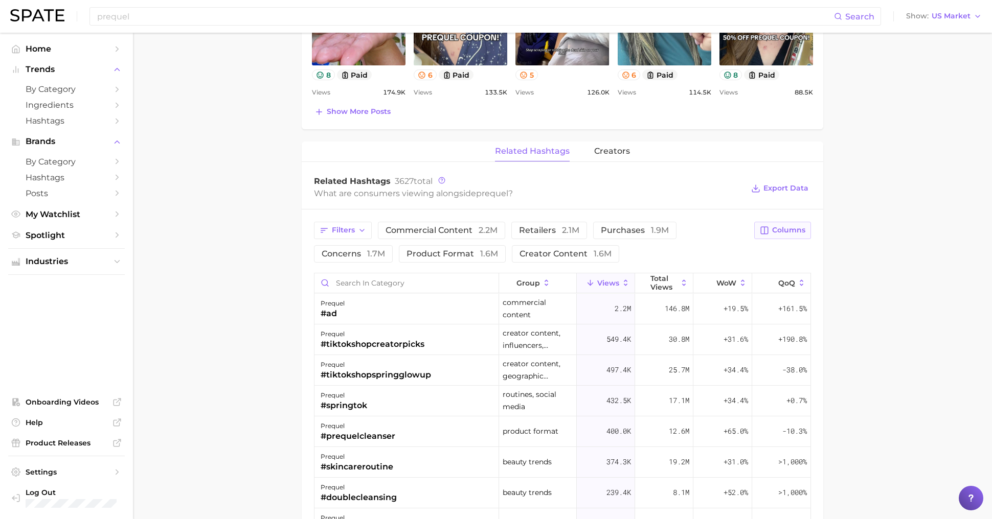
click at [795, 227] on span "Columns" at bounding box center [788, 230] width 33 height 9
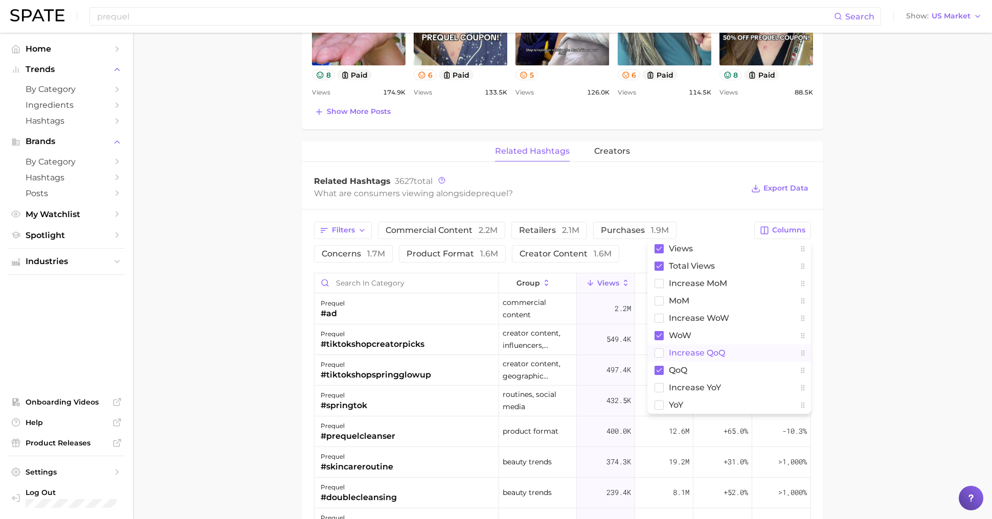
click at [713, 354] on span "increase QoQ" at bounding box center [697, 353] width 56 height 9
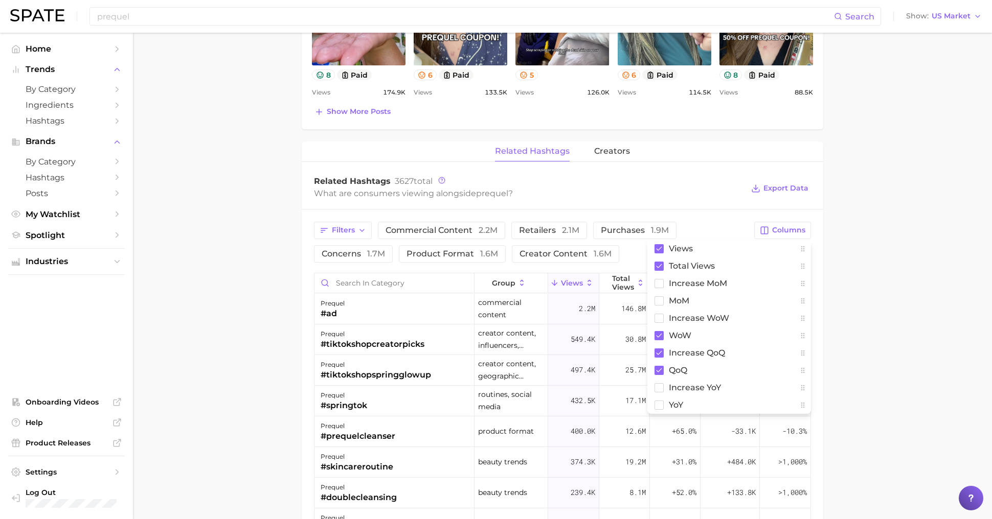
click at [913, 337] on main "Overview Google TikTok Instagram Beta brand prequel Add to Watchlist Export Dat…" at bounding box center [562, 129] width 859 height 1453
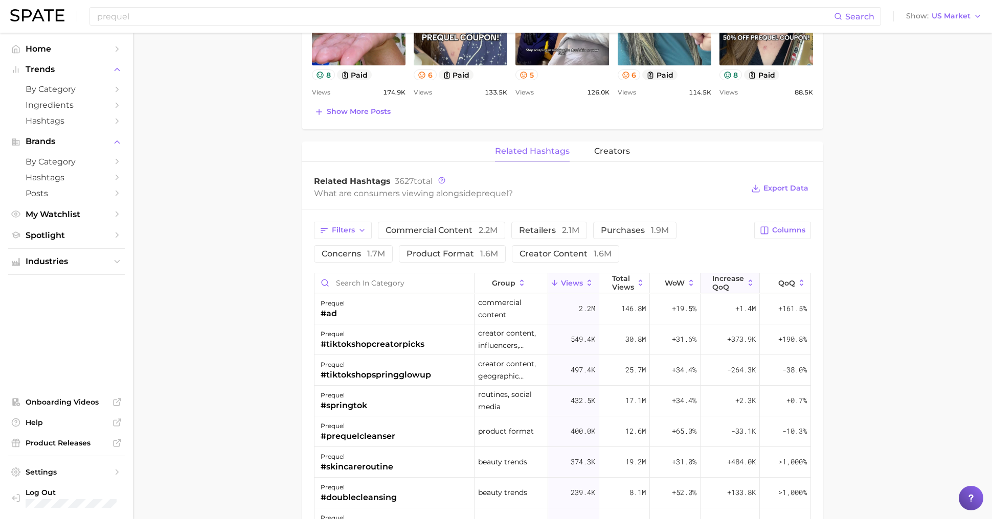
click at [726, 280] on span "increase QoQ" at bounding box center [728, 282] width 32 height 16
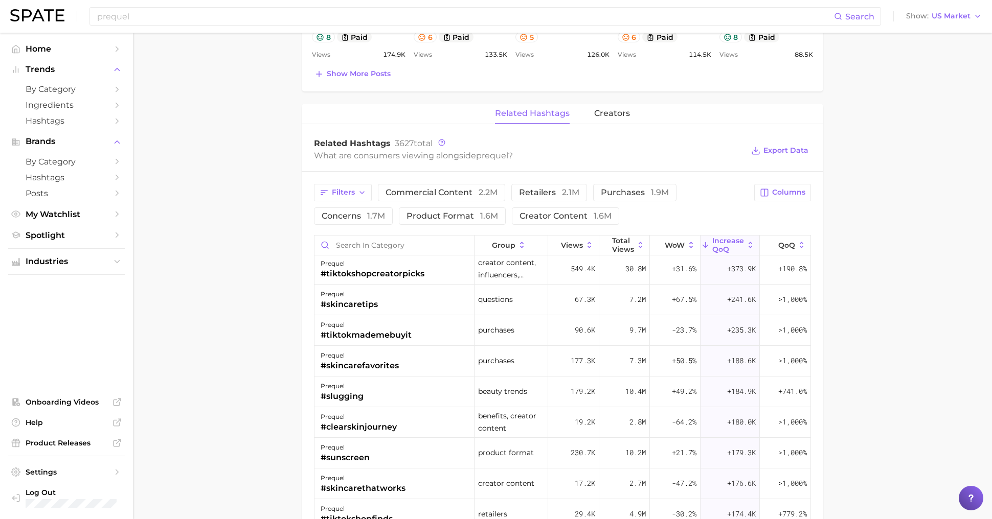
scroll to position [86, 0]
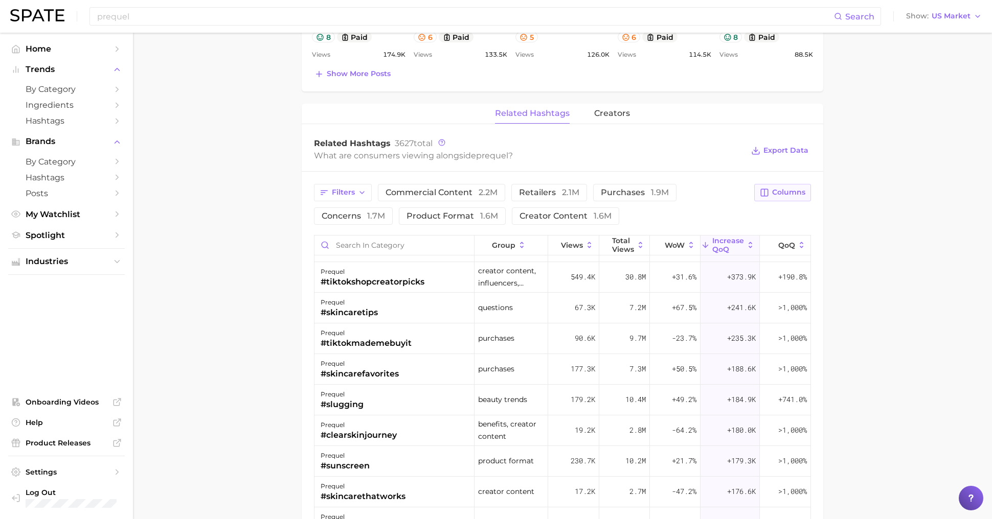
click at [781, 192] on span "Columns" at bounding box center [788, 192] width 33 height 9
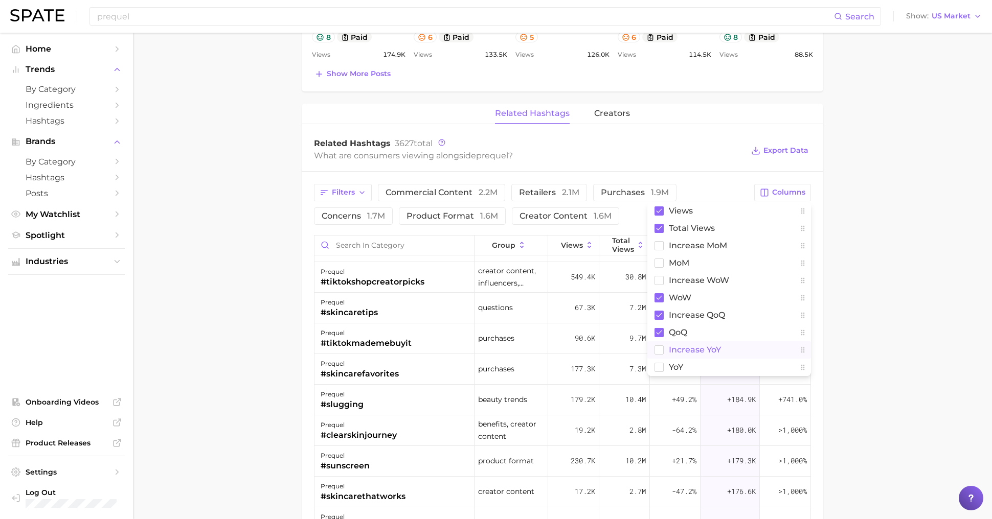
click at [683, 346] on span "increase YoY" at bounding box center [695, 350] width 52 height 9
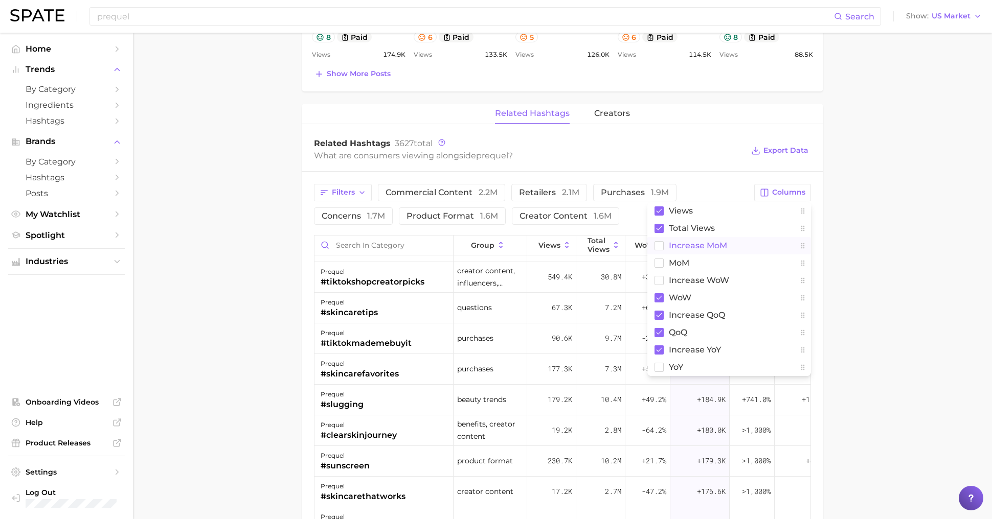
click at [694, 241] on span "increase MoM" at bounding box center [698, 245] width 58 height 9
click at [897, 335] on main "Overview Google TikTok Instagram Beta brand prequel Add to Watchlist Export Dat…" at bounding box center [562, 91] width 859 height 1453
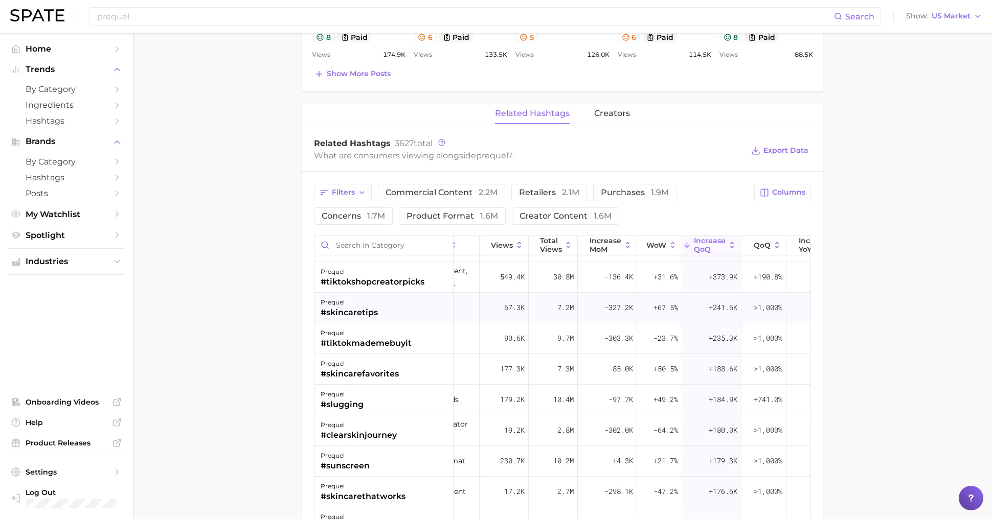
scroll to position [86, 82]
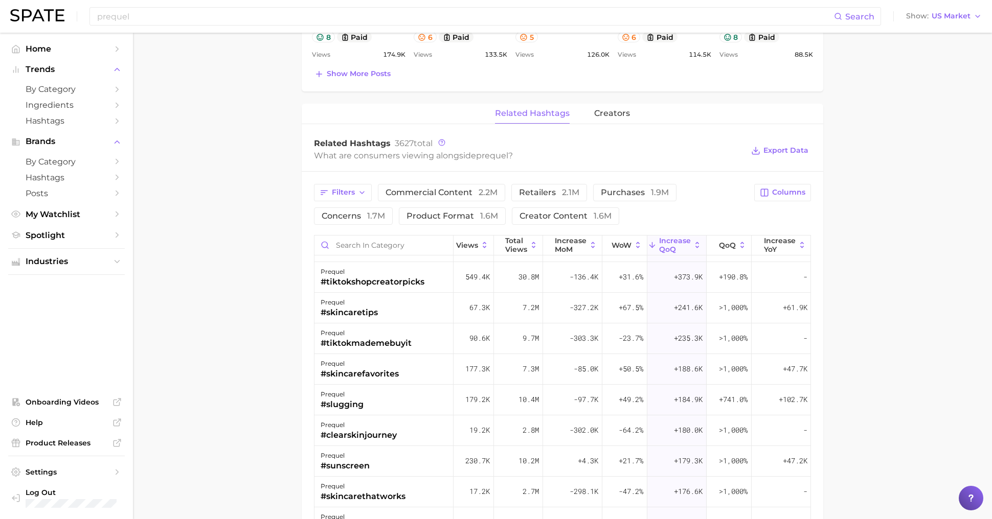
drag, startPoint x: 563, startPoint y: 242, endPoint x: 668, endPoint y: 242, distance: 104.8
click at [668, 242] on div "group Views Total Views increase MoM WoW increase QoQ QoQ increase YoY" at bounding box center [521, 246] width 579 height 20
click at [559, 239] on span "increase MoM" at bounding box center [571, 245] width 32 height 16
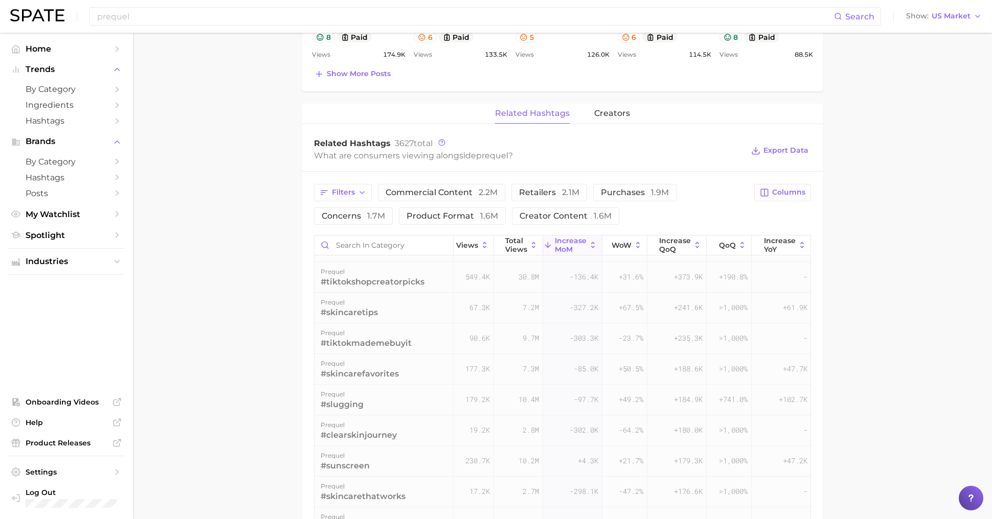
scroll to position [0, 82]
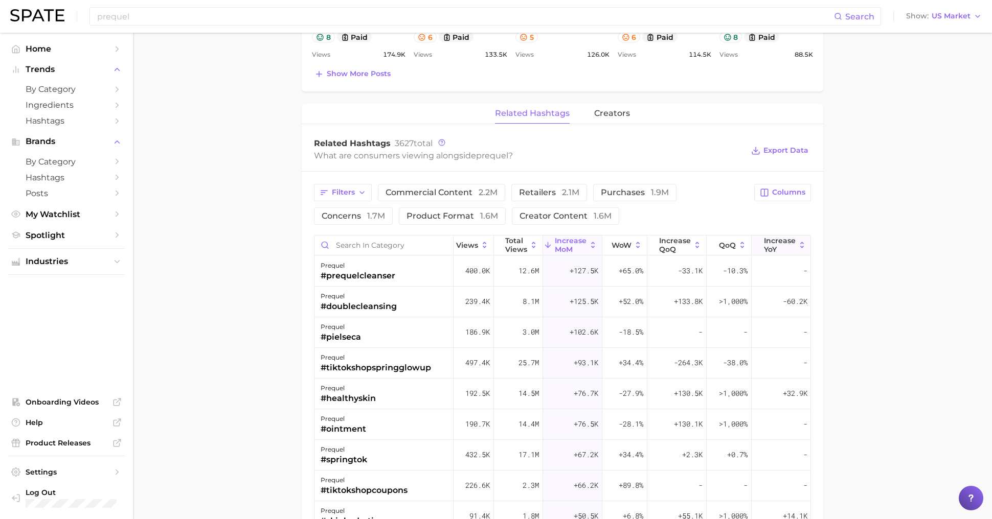
click at [769, 240] on span "increase YoY" at bounding box center [780, 245] width 32 height 16
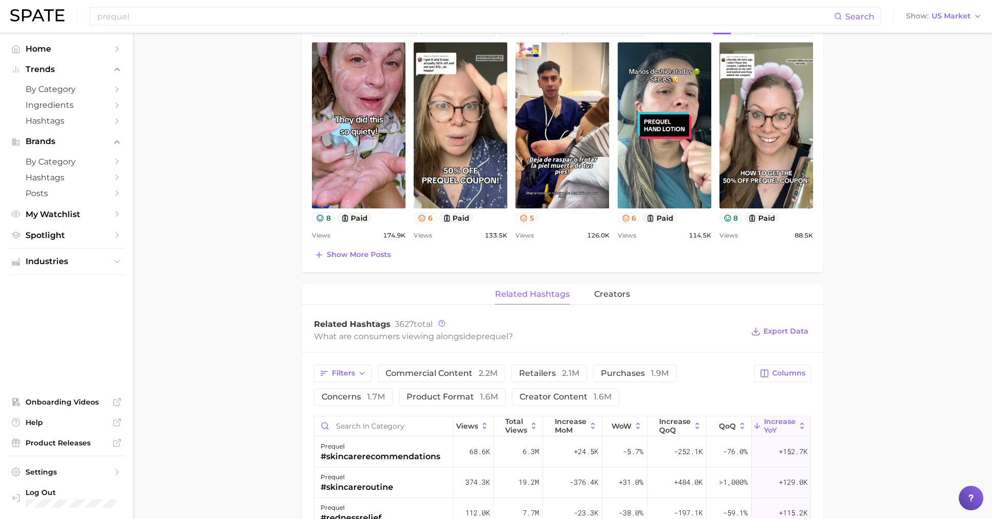
scroll to position [708, 0]
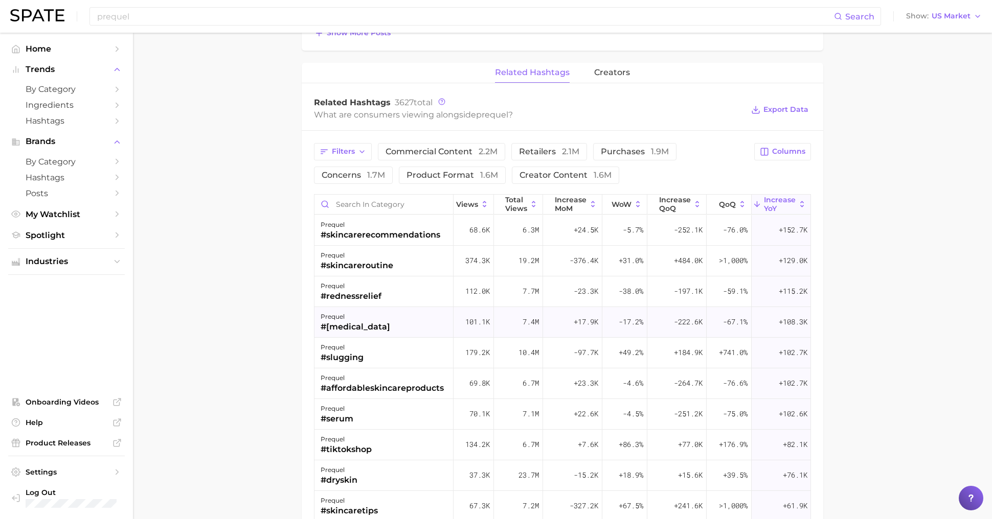
click at [372, 325] on div "prequel #[MEDICAL_DATA]" at bounding box center [383, 322] width 139 height 31
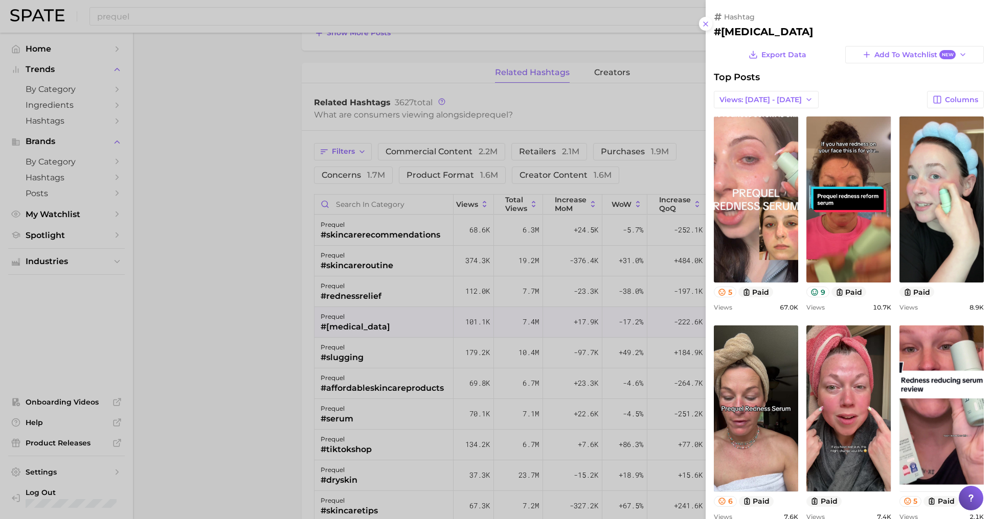
scroll to position [0, 0]
click at [372, 325] on div at bounding box center [496, 259] width 992 height 519
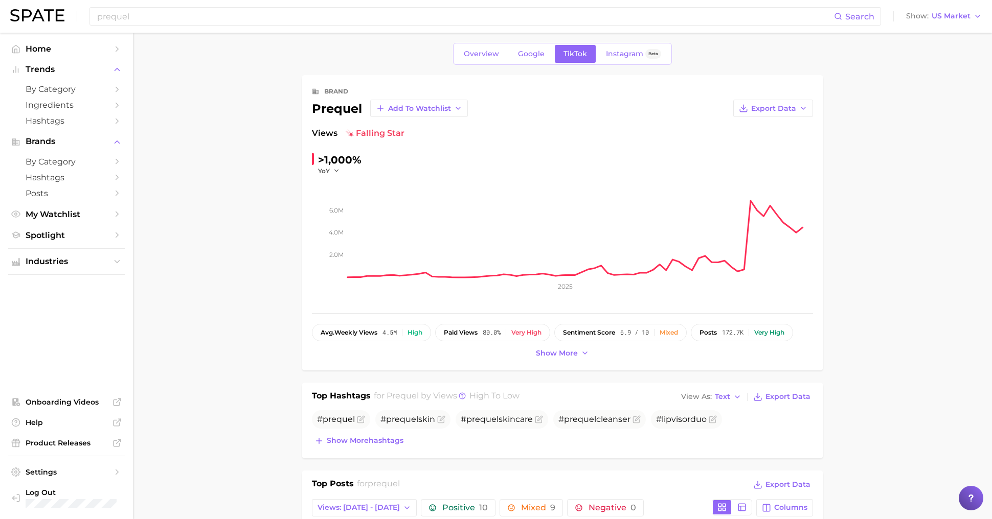
scroll to position [7, 0]
click at [561, 357] on div "brand prequel Add to Watchlist Export Data Views falling star >1,000% YoY 2.0m …" at bounding box center [562, 221] width 521 height 295
click at [562, 348] on span "Show more" at bounding box center [557, 352] width 42 height 9
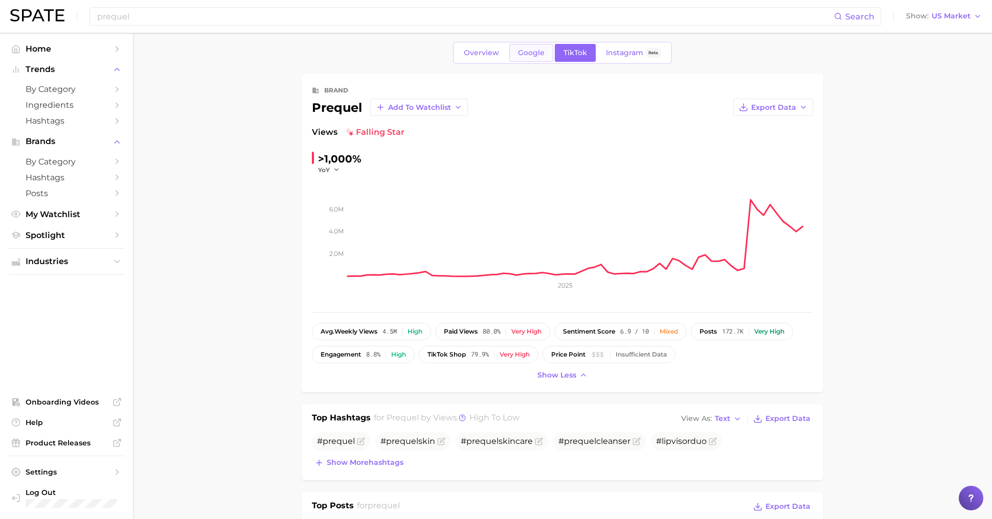
click at [533, 58] on link "Google" at bounding box center [531, 53] width 44 height 18
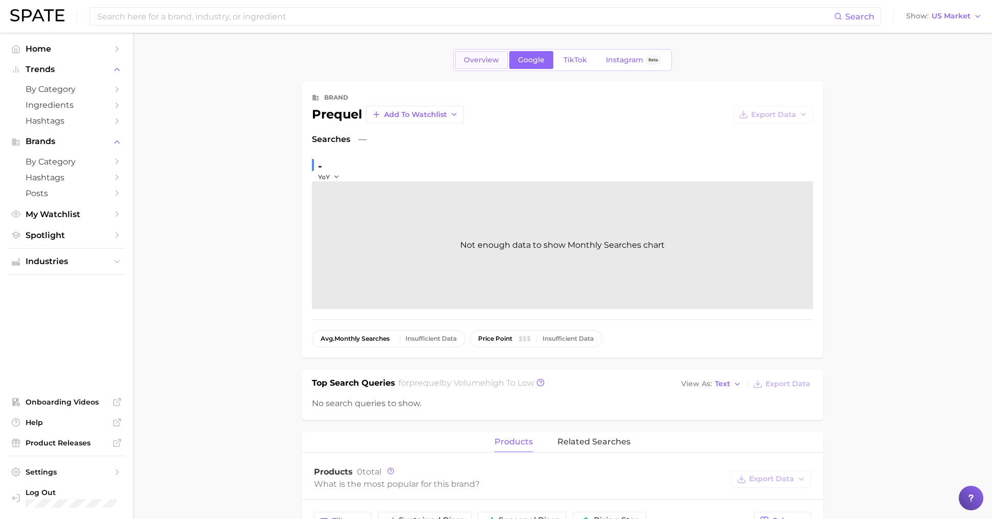
click at [482, 60] on span "Overview" at bounding box center [481, 60] width 35 height 9
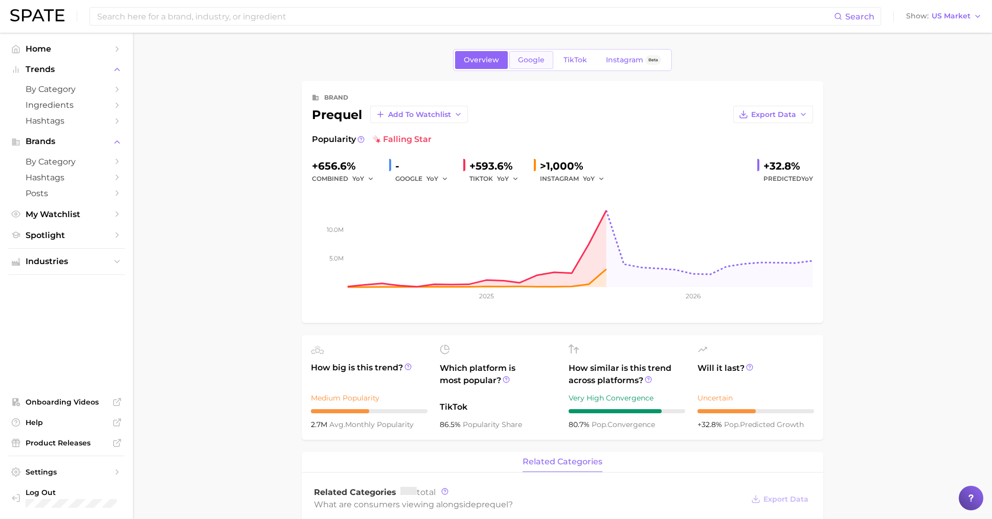
click at [523, 64] on span "Google" at bounding box center [531, 60] width 27 height 9
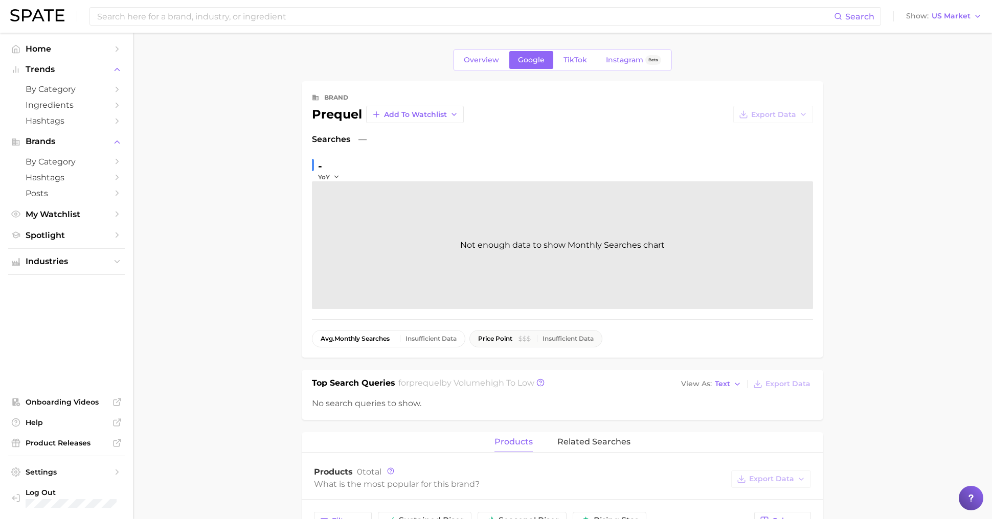
click at [486, 342] on button "price point Insufficient Data" at bounding box center [535, 338] width 133 height 17
click at [583, 337] on div "Insufficient Data" at bounding box center [567, 338] width 51 height 7
click at [487, 62] on span "Overview" at bounding box center [481, 60] width 35 height 9
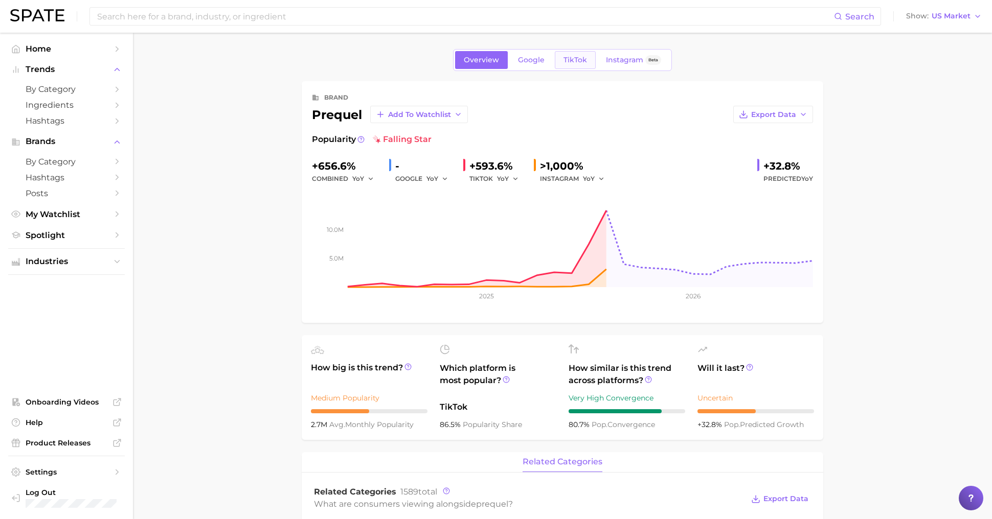
click at [577, 67] on link "TikTok" at bounding box center [575, 60] width 41 height 18
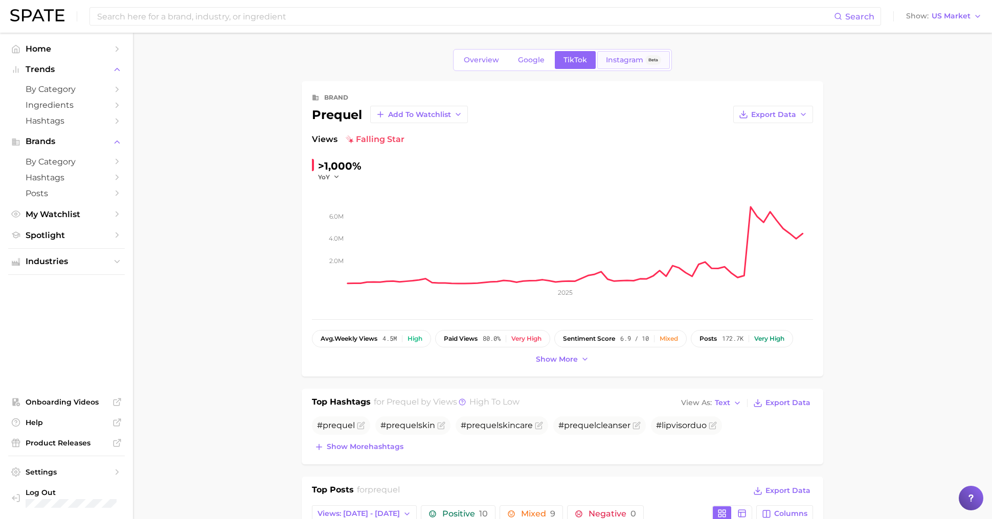
click at [630, 68] on link "Instagram Beta" at bounding box center [633, 60] width 73 height 18
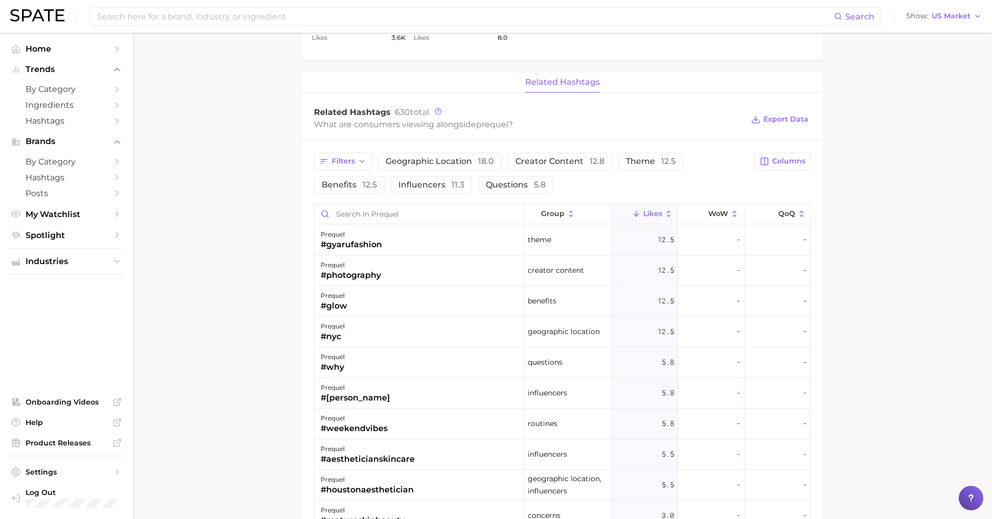
scroll to position [657, 0]
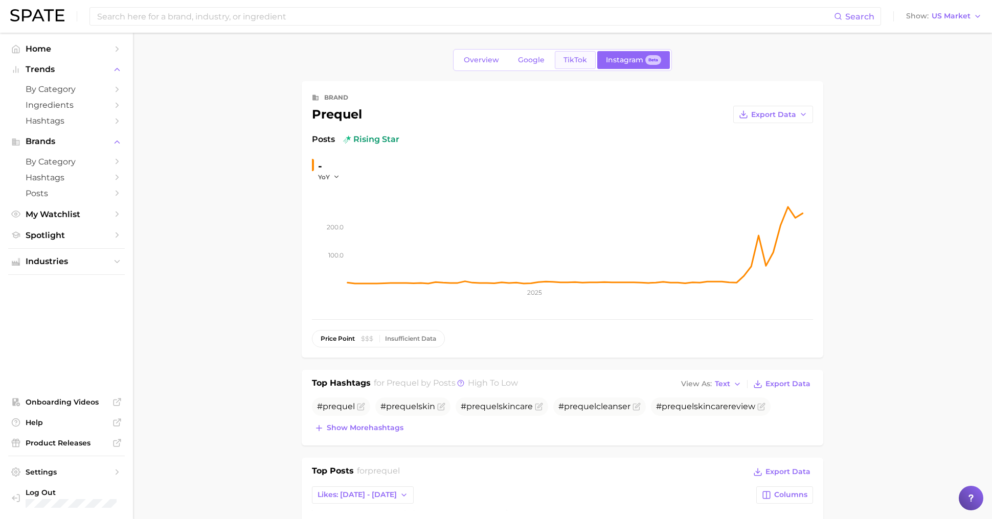
click at [575, 64] on link "TikTok" at bounding box center [575, 60] width 41 height 18
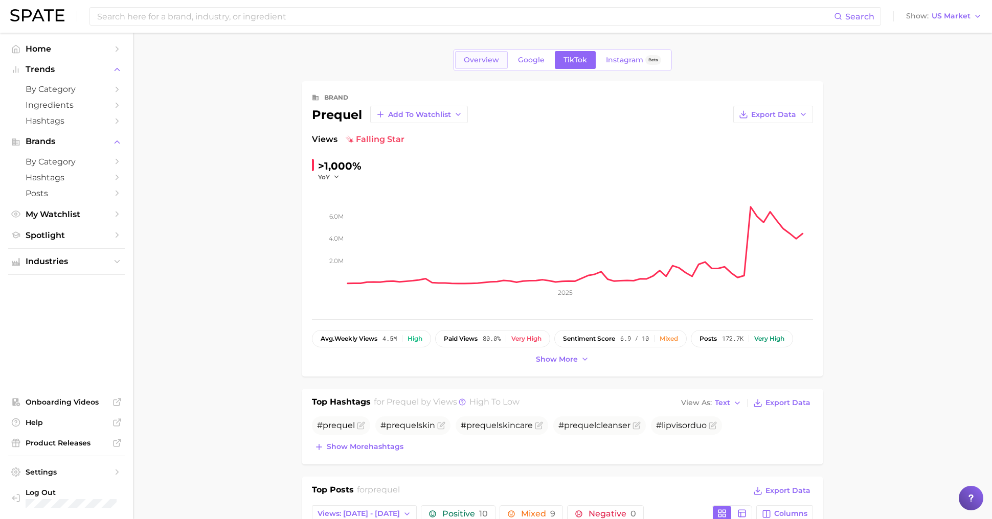
click at [482, 63] on span "Overview" at bounding box center [481, 60] width 35 height 9
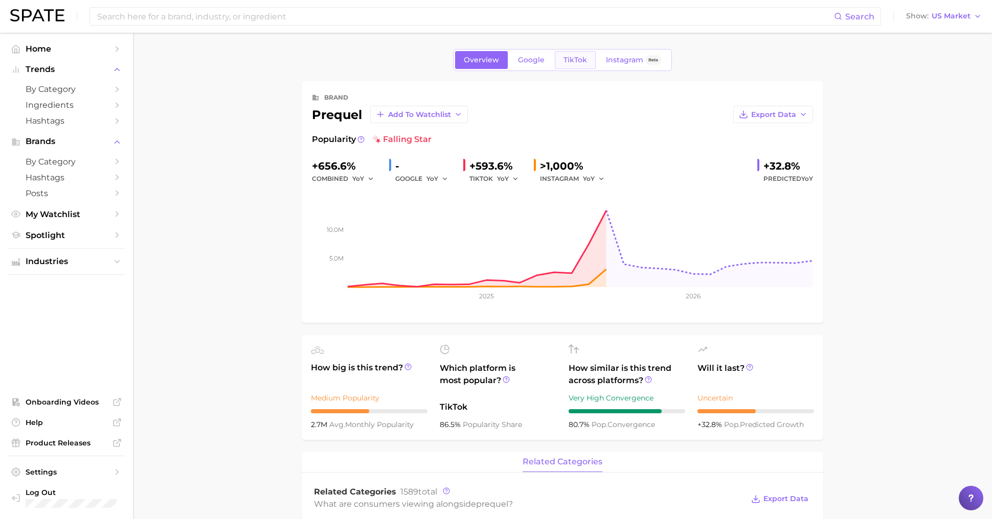
click at [581, 64] on link "TikTok" at bounding box center [575, 60] width 41 height 18
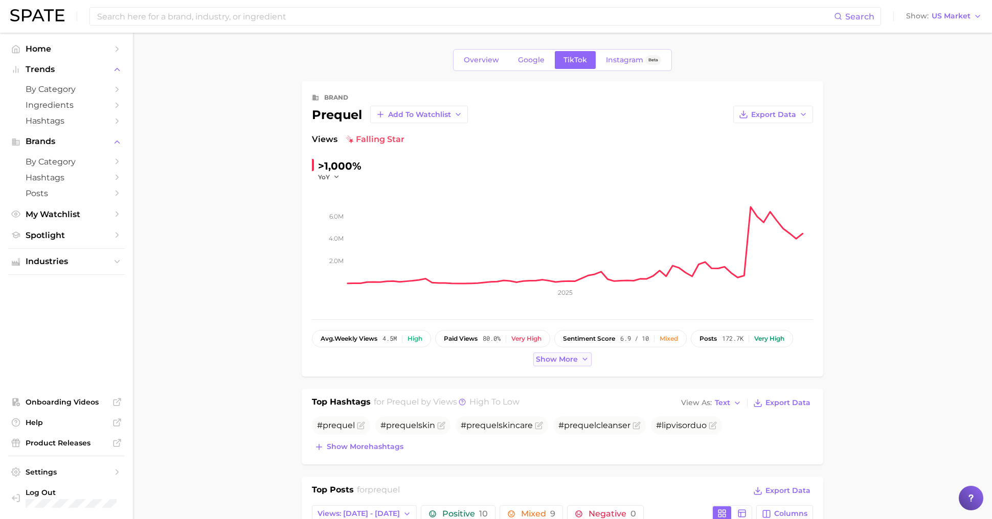
click at [564, 355] on span "Show more" at bounding box center [557, 359] width 42 height 9
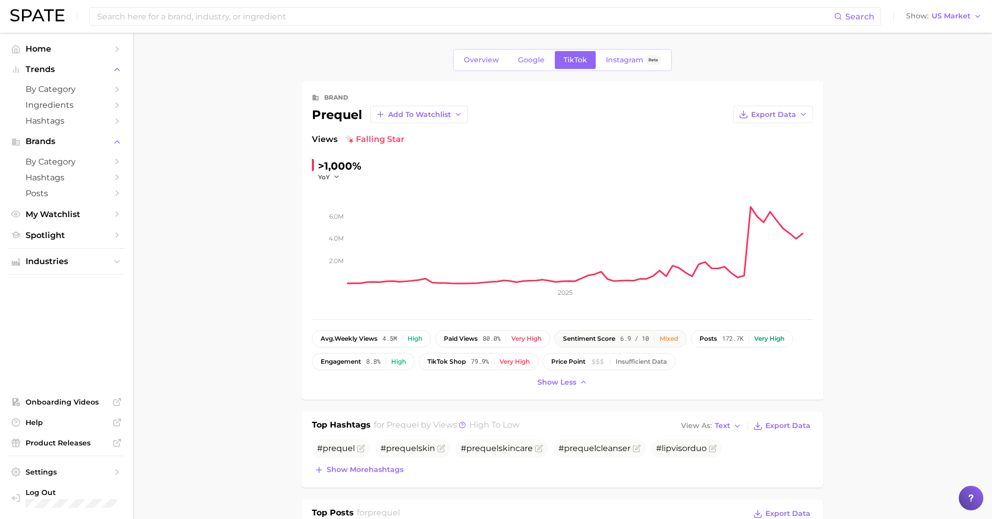
click at [670, 335] on div "Mixed" at bounding box center [668, 338] width 18 height 7
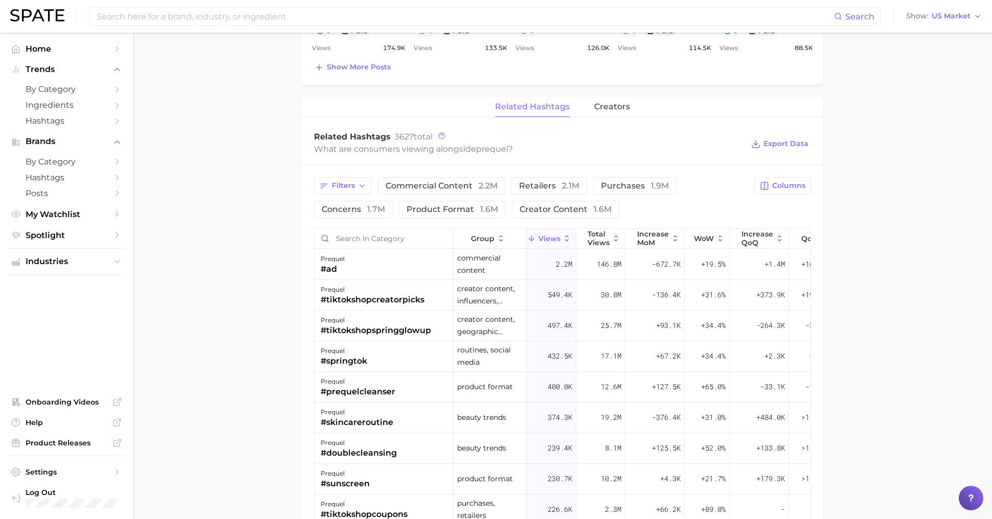
scroll to position [698, 0]
click at [635, 233] on icon at bounding box center [630, 237] width 9 height 9
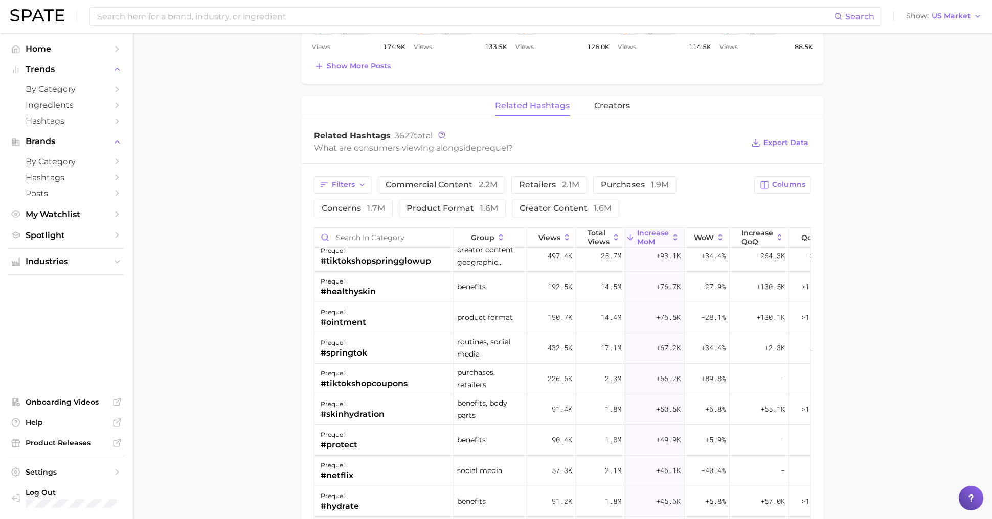
scroll to position [100, 0]
click at [755, 232] on span "increase QoQ" at bounding box center [757, 237] width 32 height 16
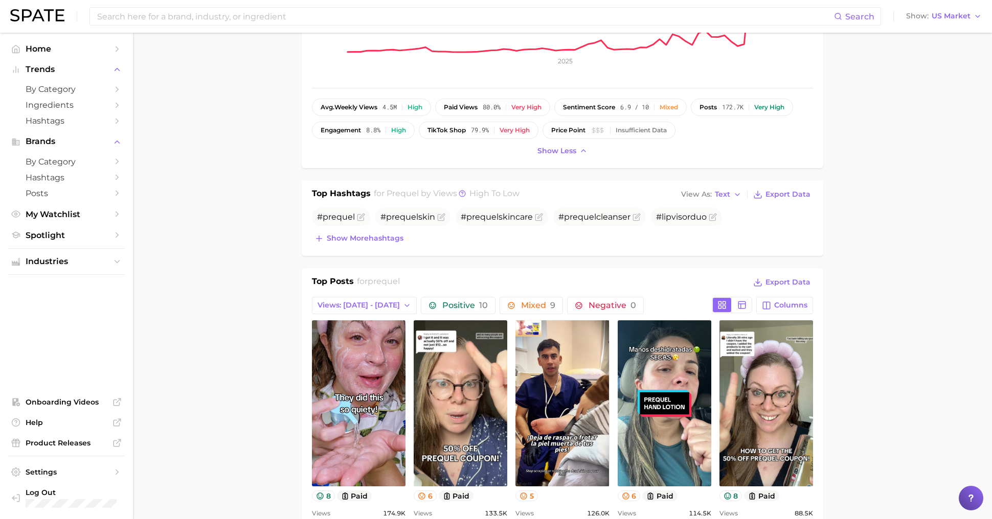
scroll to position [410, 0]
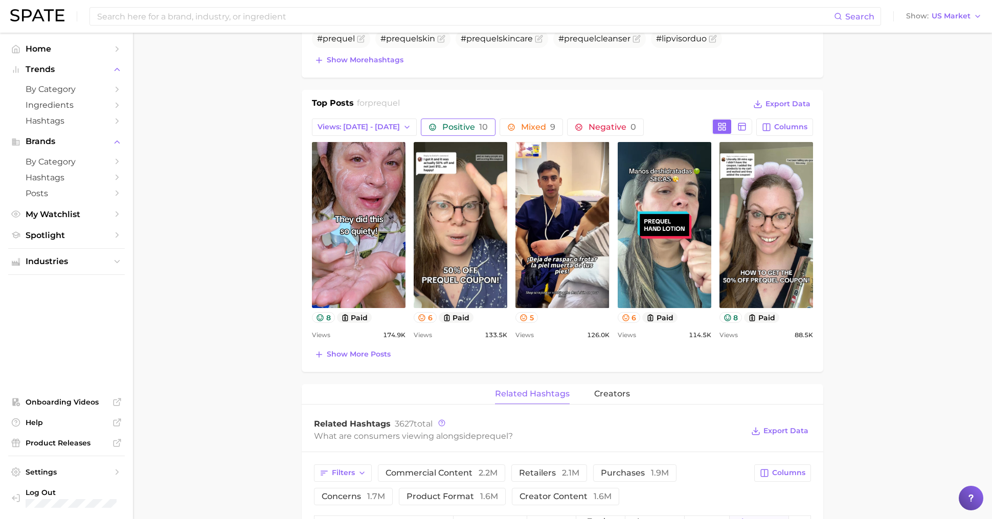
click at [442, 123] on span "Positive 10" at bounding box center [464, 127] width 45 height 8
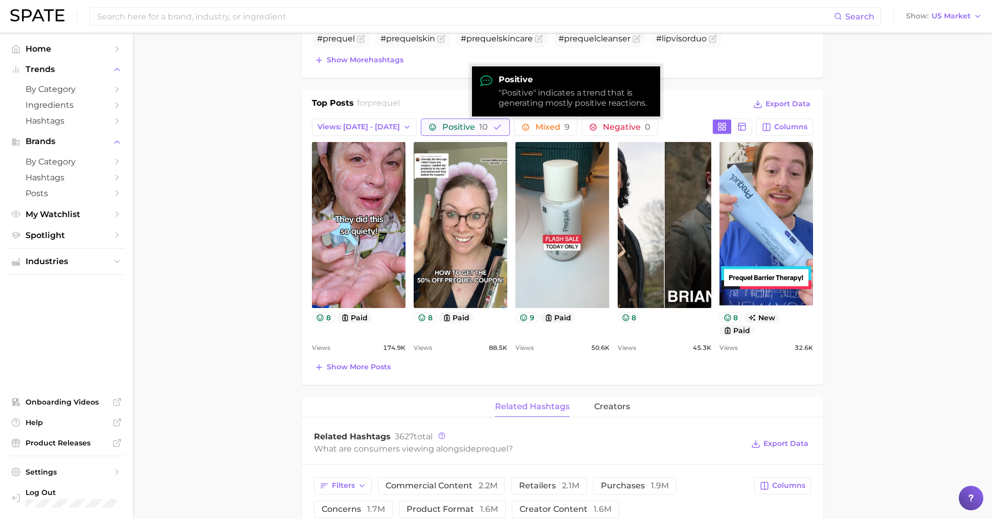
scroll to position [0, 0]
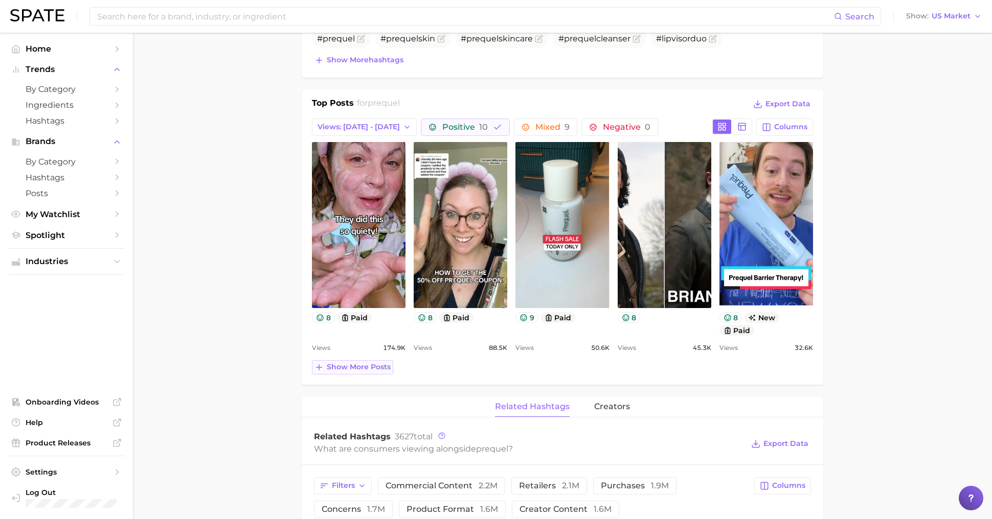
click at [368, 368] on span "Show more posts" at bounding box center [359, 367] width 64 height 9
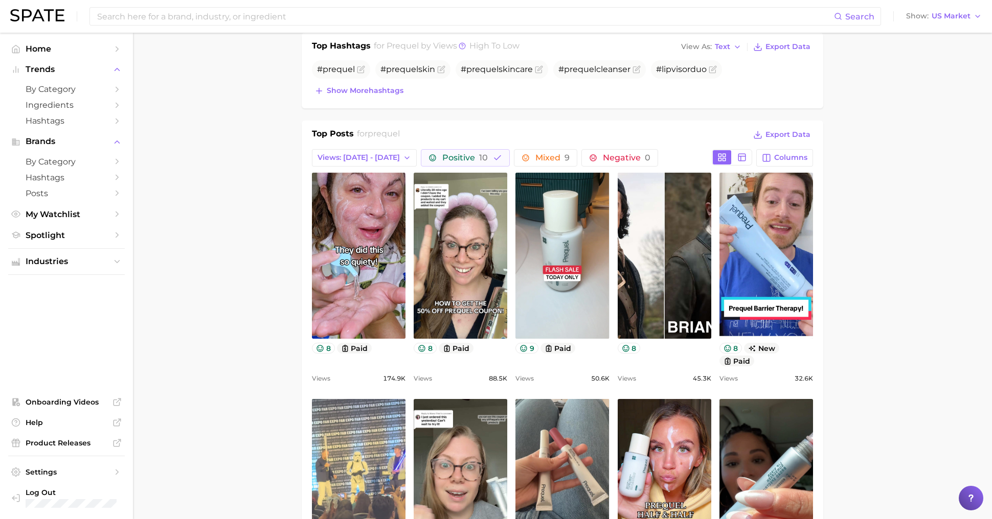
scroll to position [373, 0]
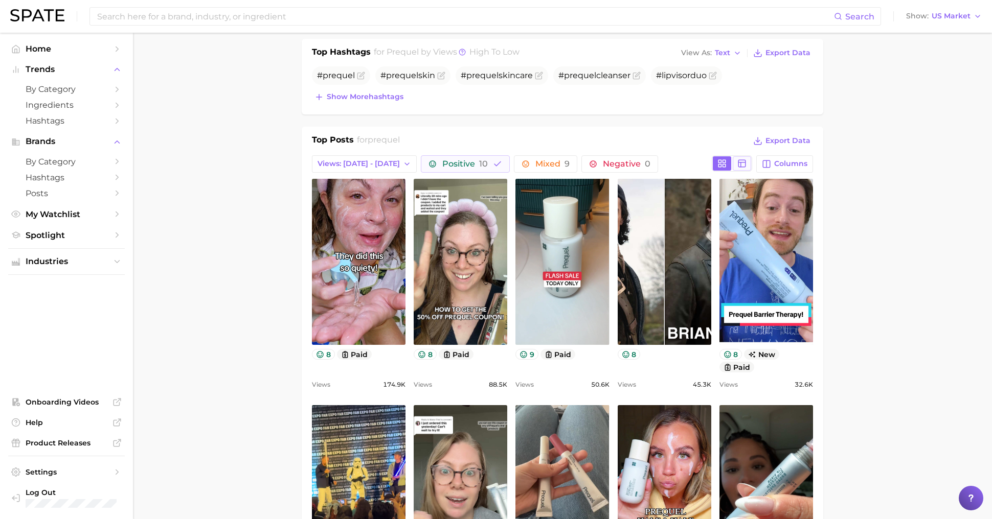
click at [744, 163] on icon at bounding box center [741, 163] width 9 height 9
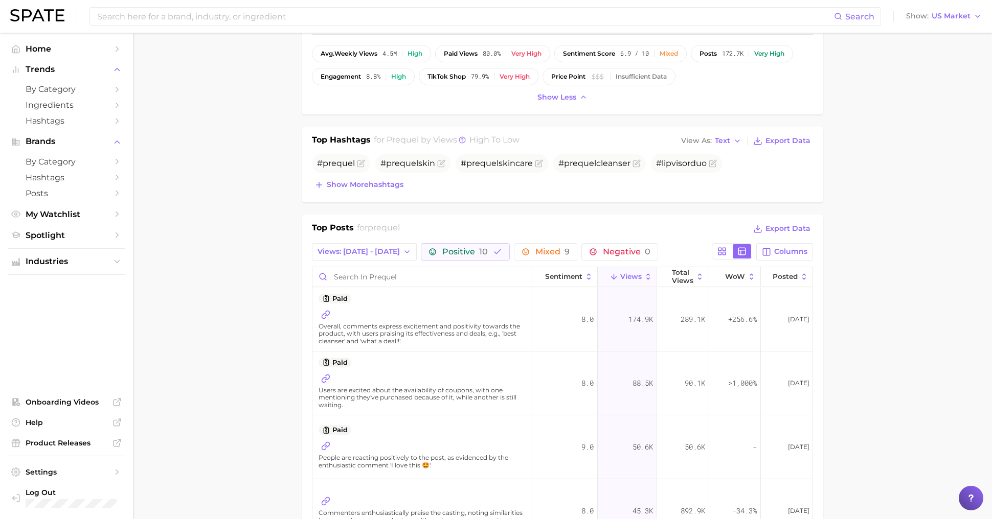
scroll to position [0, 0]
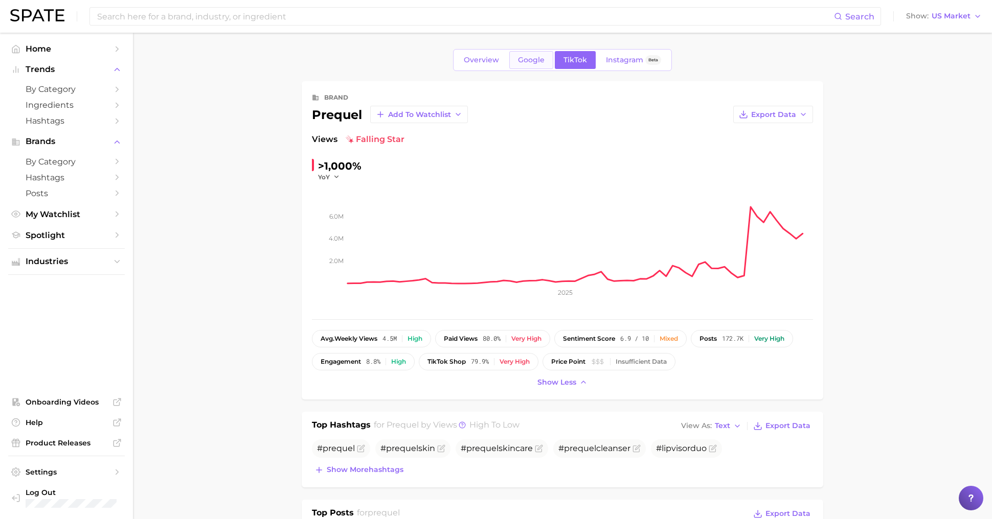
click at [537, 59] on span "Google" at bounding box center [531, 60] width 27 height 9
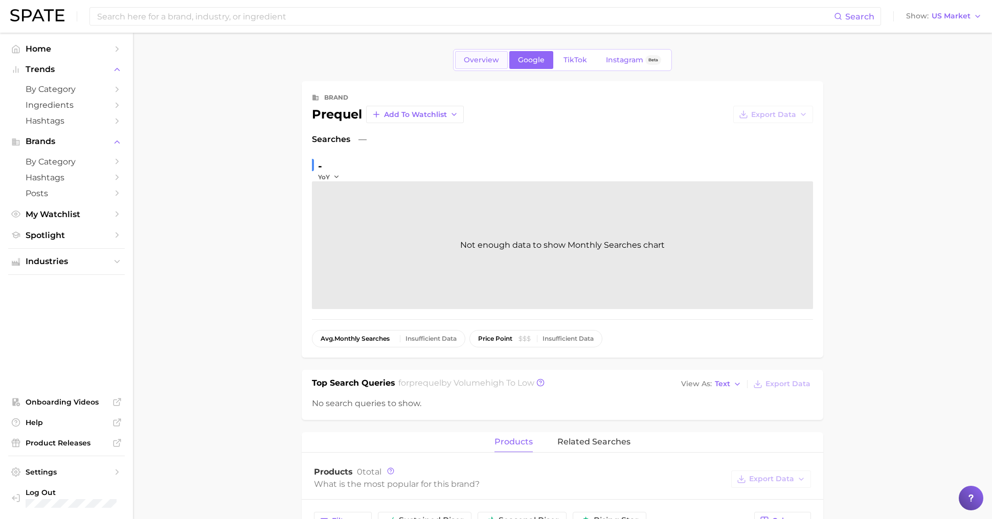
click at [495, 64] on link "Overview" at bounding box center [481, 60] width 53 height 18
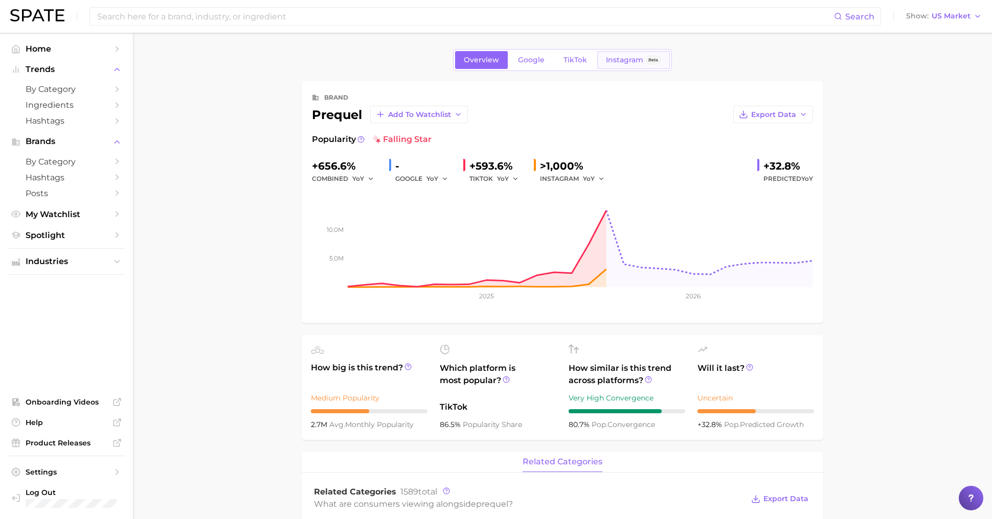
click at [637, 62] on span "Instagram" at bounding box center [624, 60] width 37 height 9
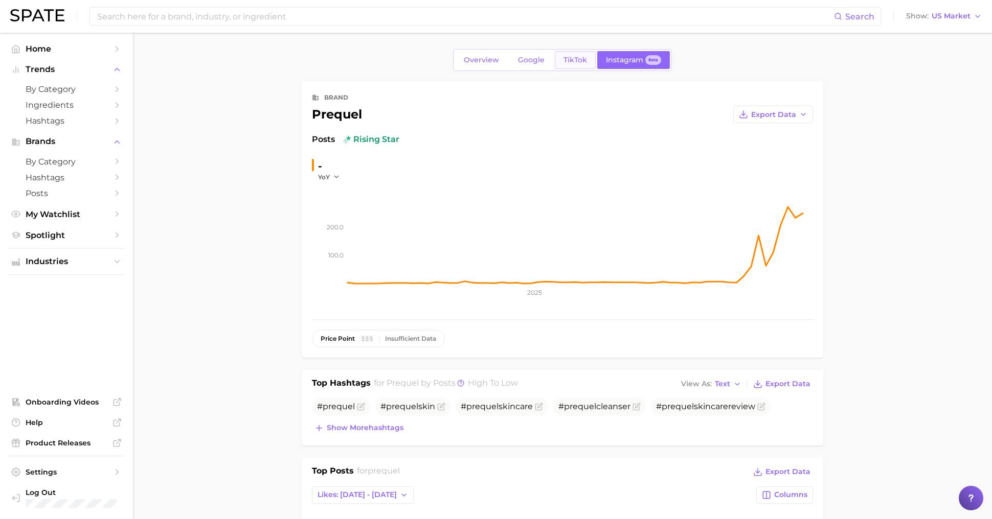
click at [583, 64] on link "TikTok" at bounding box center [575, 60] width 41 height 18
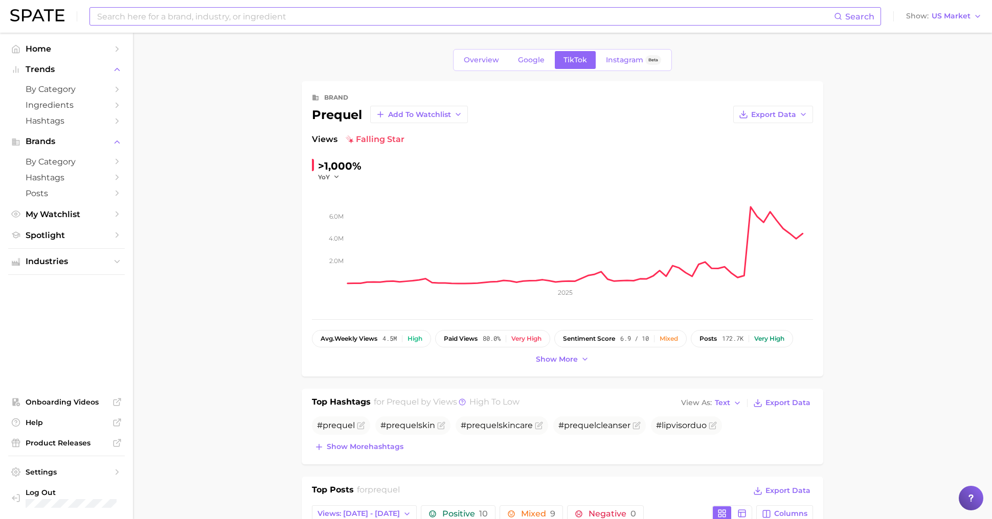
click at [216, 11] on input at bounding box center [465, 16] width 738 height 17
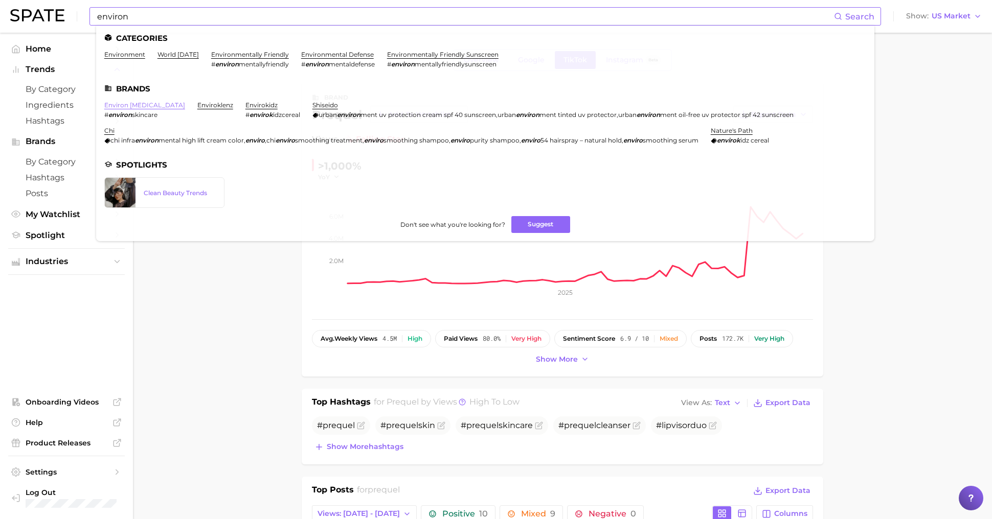
click at [137, 105] on link "environ [MEDICAL_DATA]" at bounding box center [144, 105] width 81 height 8
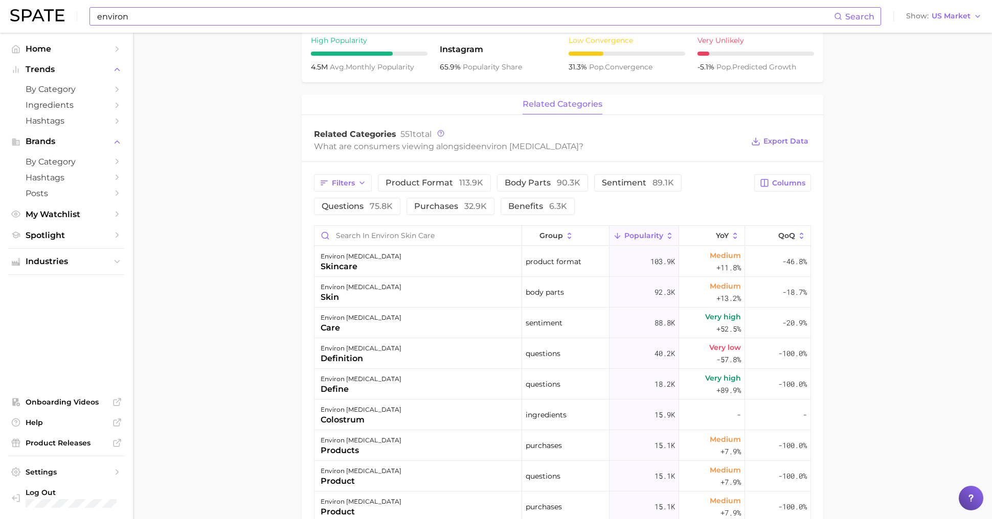
scroll to position [371, 0]
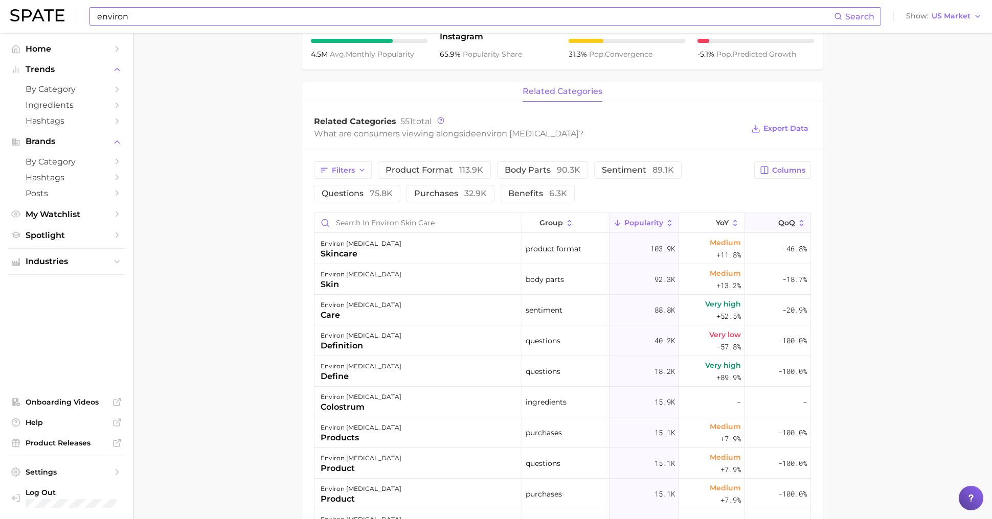
click at [785, 215] on button "QoQ" at bounding box center [777, 223] width 65 height 20
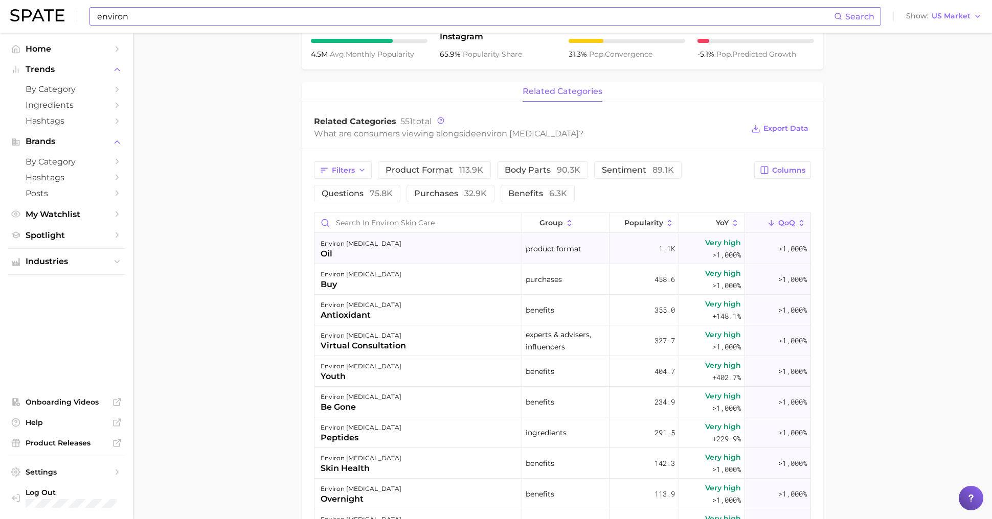
click at [494, 239] on div "environ [MEDICAL_DATA] oil" at bounding box center [418, 249] width 208 height 31
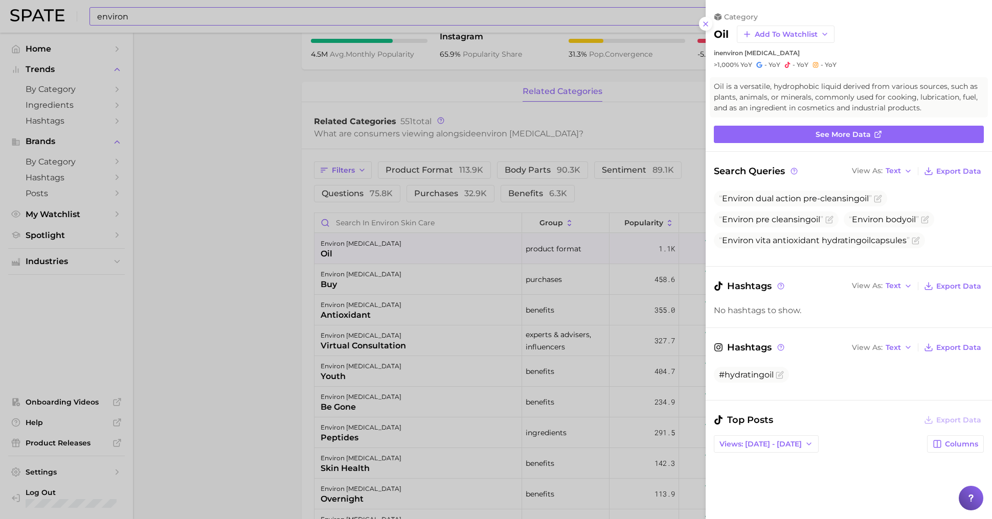
click at [234, 235] on div at bounding box center [496, 259] width 992 height 519
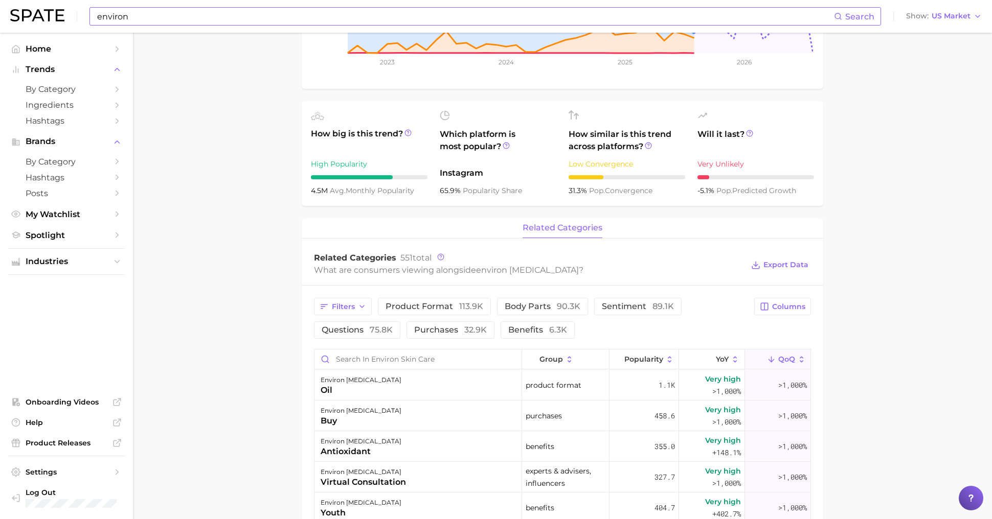
scroll to position [0, 0]
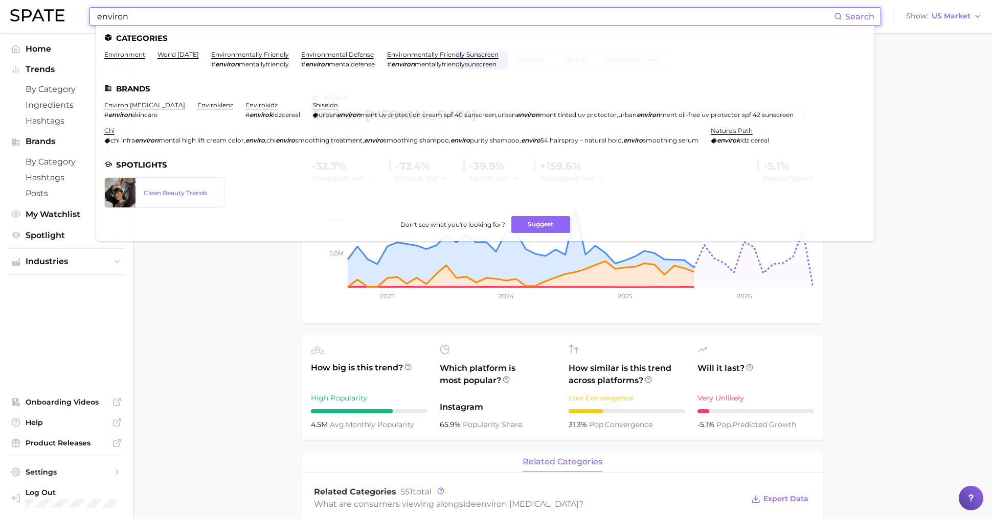
click at [272, 15] on input "environ" at bounding box center [465, 16] width 738 height 17
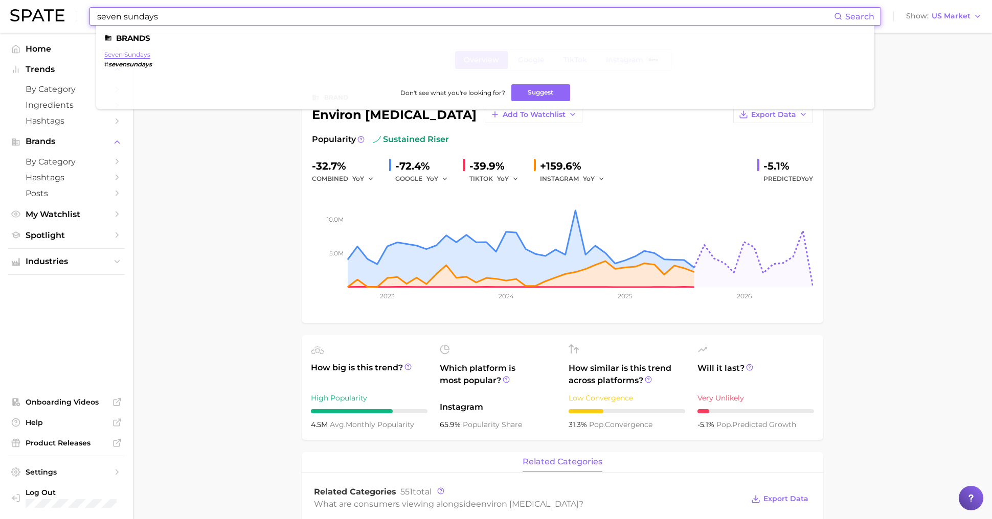
type input "seven sundays"
click at [138, 52] on link "seven sundays" at bounding box center [127, 55] width 46 height 8
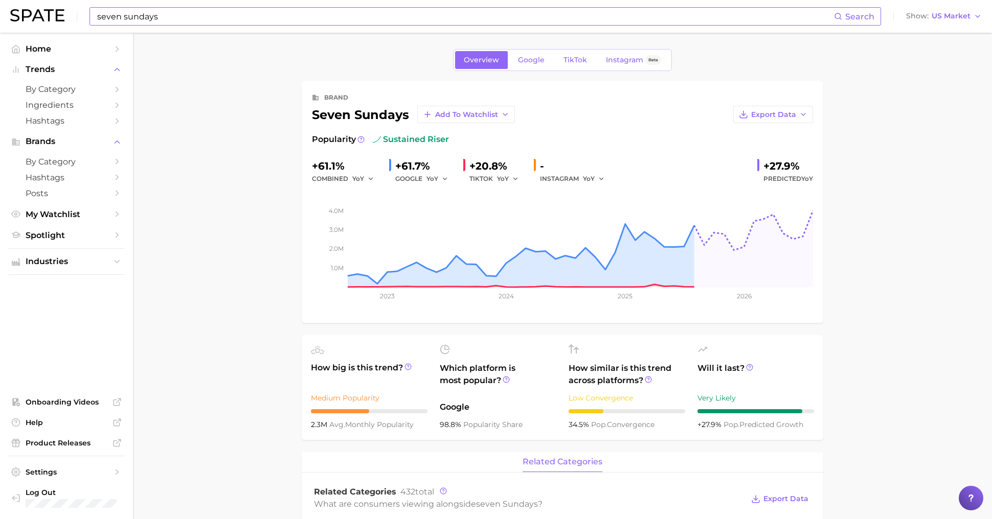
click at [69, 164] on span "by Category" at bounding box center [67, 162] width 82 height 10
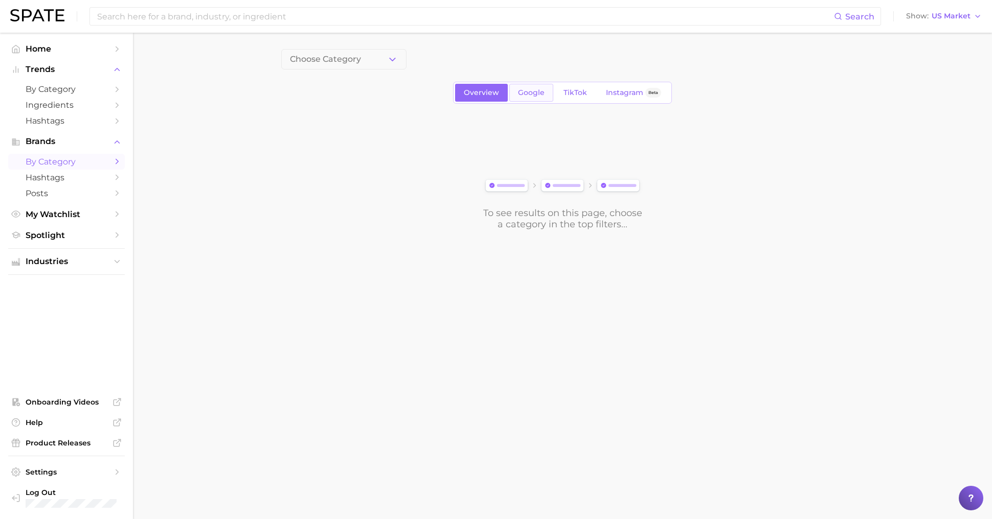
click at [518, 100] on link "Google" at bounding box center [531, 93] width 44 height 18
click at [341, 55] on span "1. Choose Category" at bounding box center [328, 59] width 76 height 9
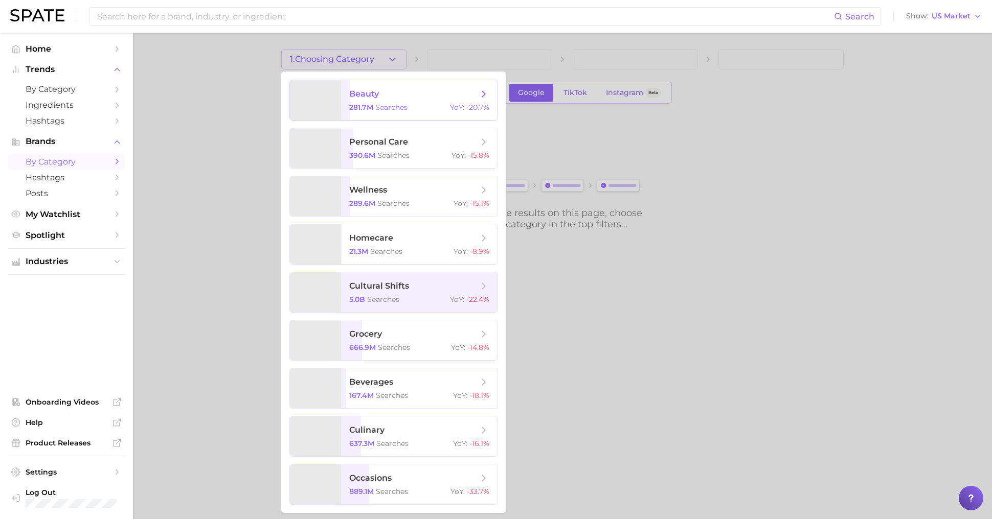
click at [360, 99] on span "beauty" at bounding box center [413, 93] width 129 height 11
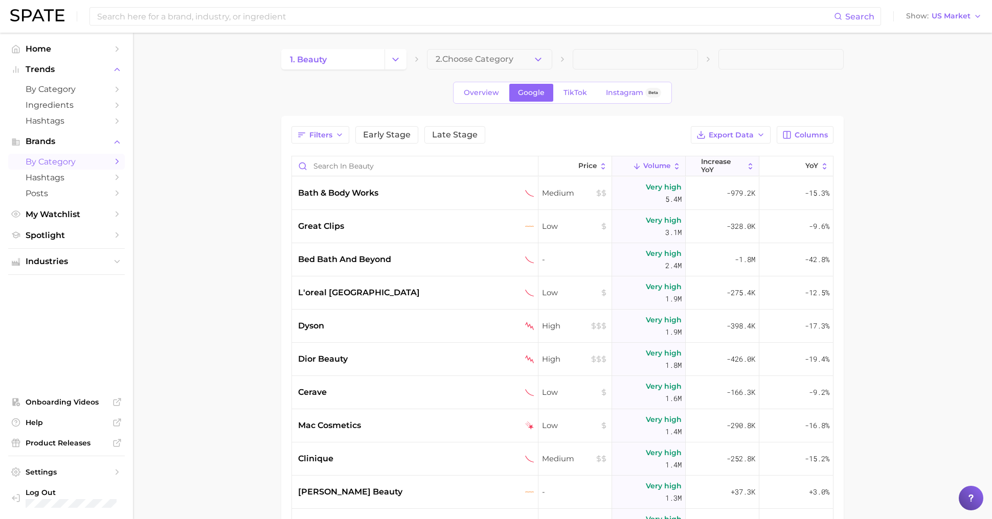
click at [746, 165] on icon at bounding box center [750, 166] width 9 height 9
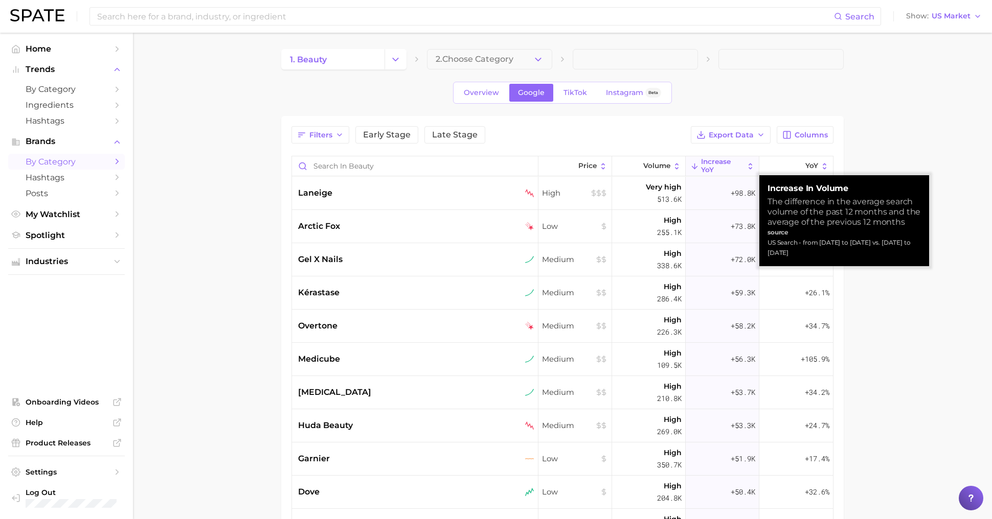
click at [917, 152] on main "1. beauty 2. Choose Category Overview Google TikTok Instagram Beta Filters Earl…" at bounding box center [562, 385] width 859 height 704
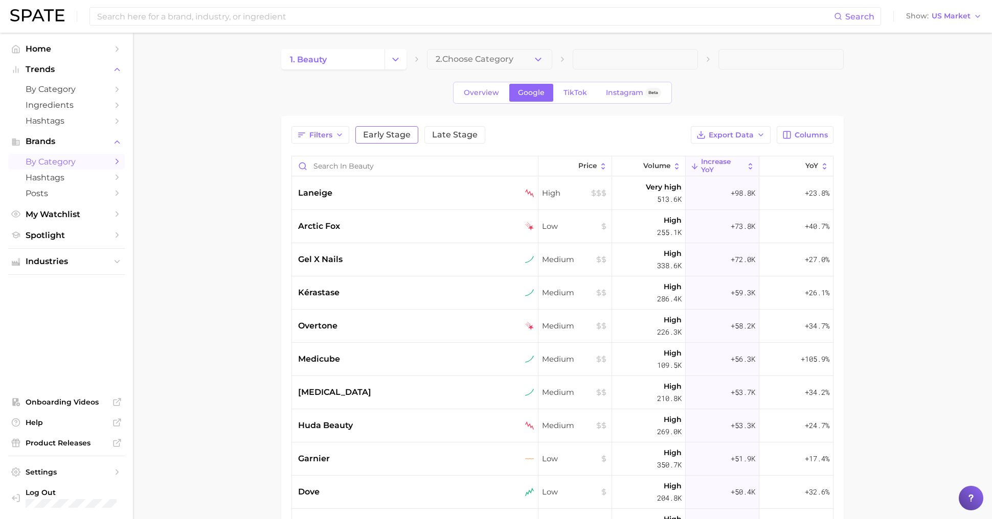
click at [402, 128] on button "Early Stage" at bounding box center [386, 134] width 63 height 17
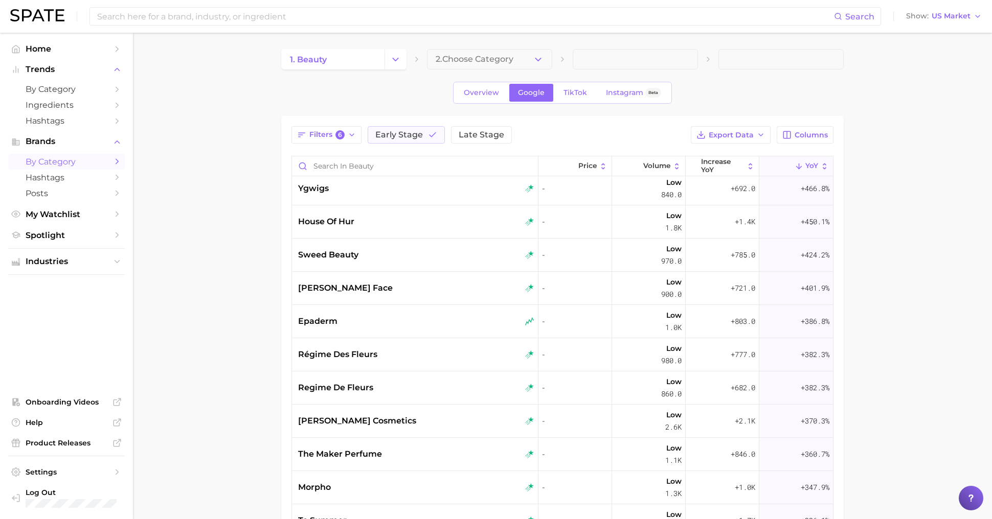
scroll to position [307, 0]
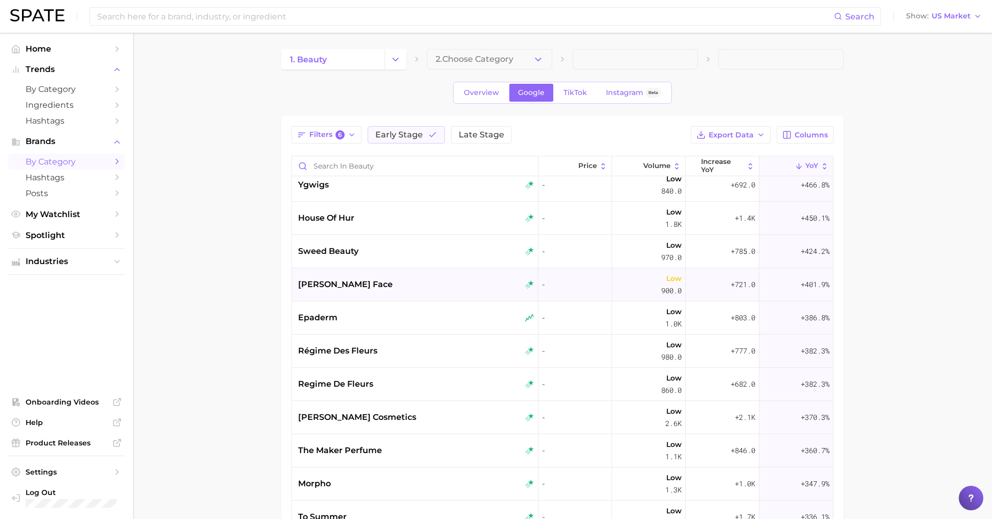
click at [391, 292] on div "[PERSON_NAME] face" at bounding box center [415, 284] width 246 height 33
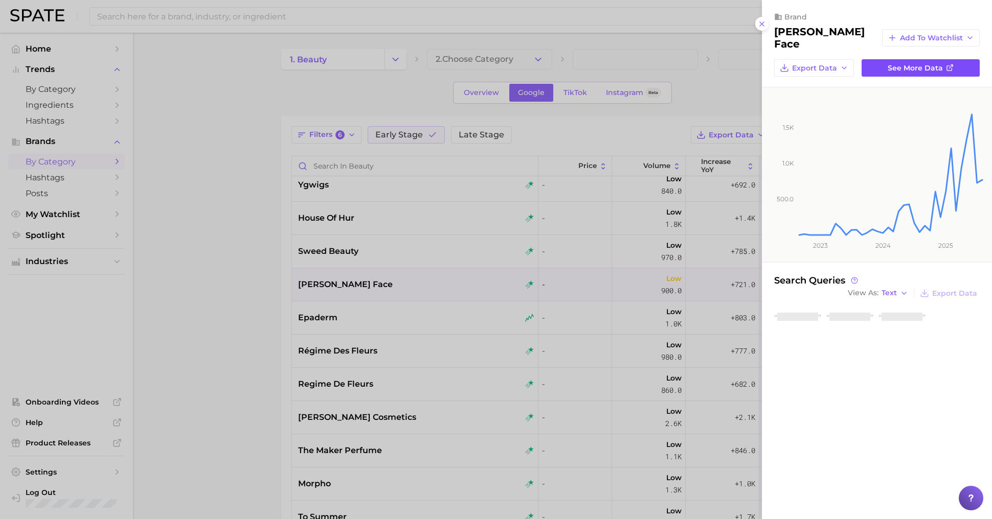
click at [910, 64] on span "See more data" at bounding box center [914, 68] width 55 height 9
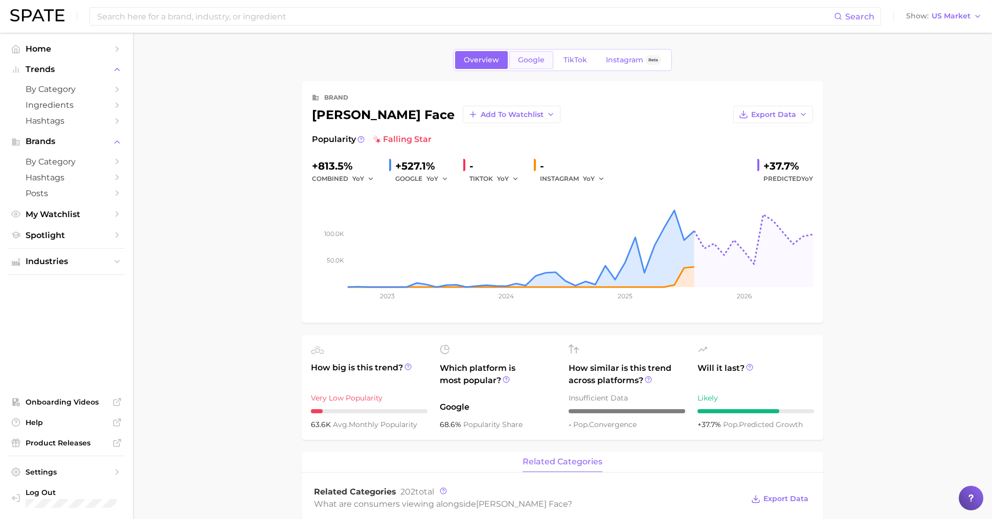
click at [536, 60] on span "Google" at bounding box center [531, 60] width 27 height 9
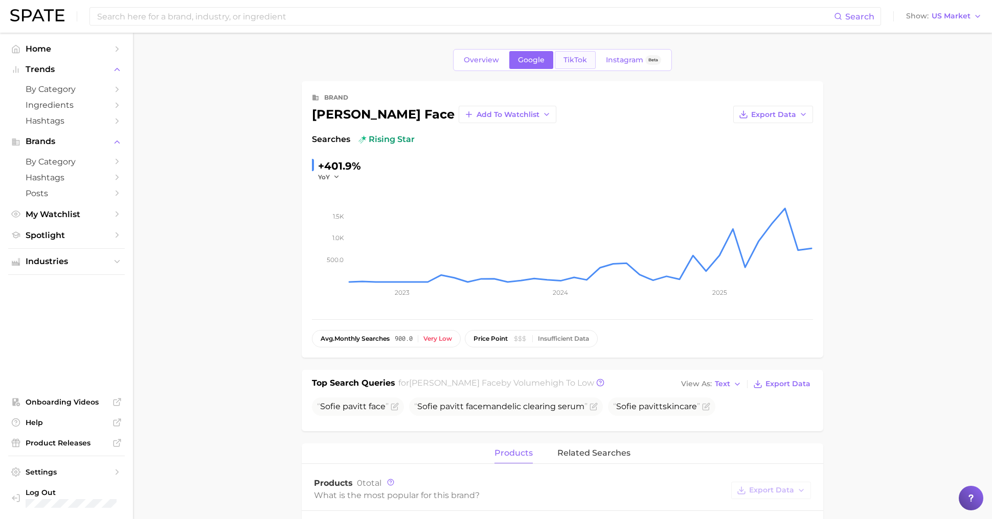
click at [568, 62] on span "TikTok" at bounding box center [575, 60] width 24 height 9
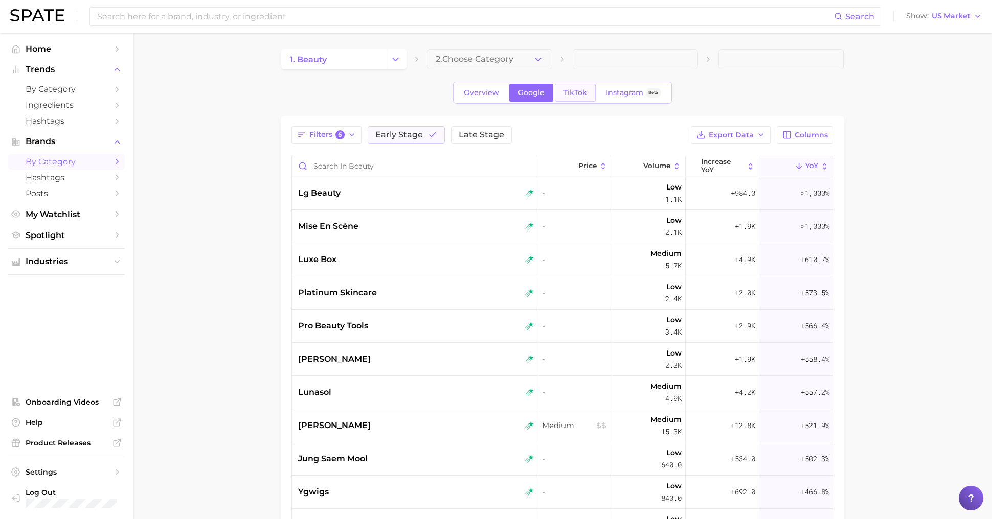
click at [572, 101] on link "TikTok" at bounding box center [575, 93] width 41 height 18
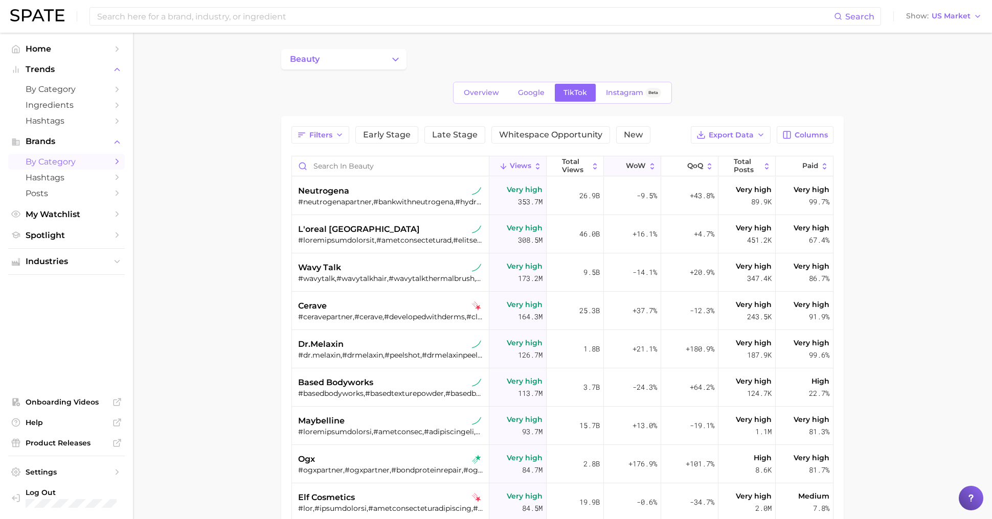
click at [633, 170] on button "WoW" at bounding box center [632, 166] width 57 height 20
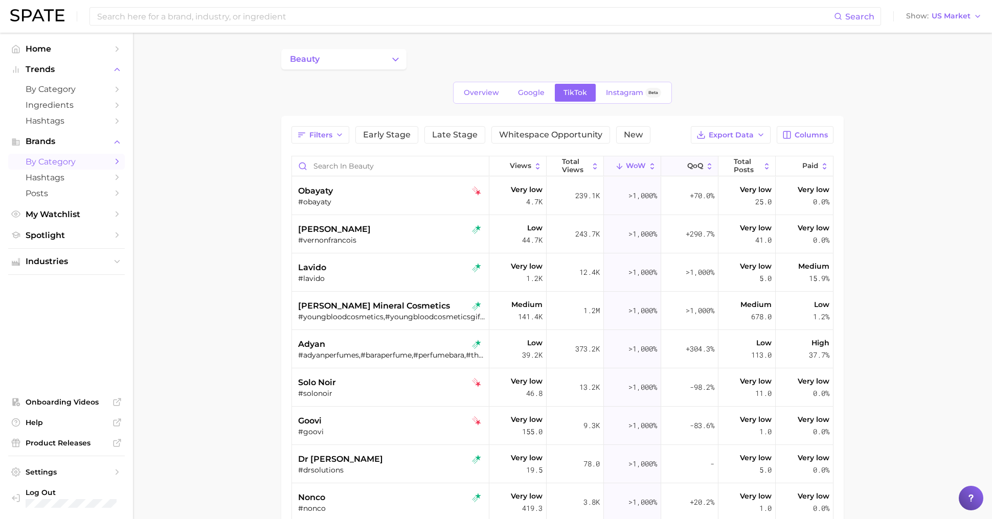
click at [704, 164] on button "QoQ" at bounding box center [689, 166] width 57 height 20
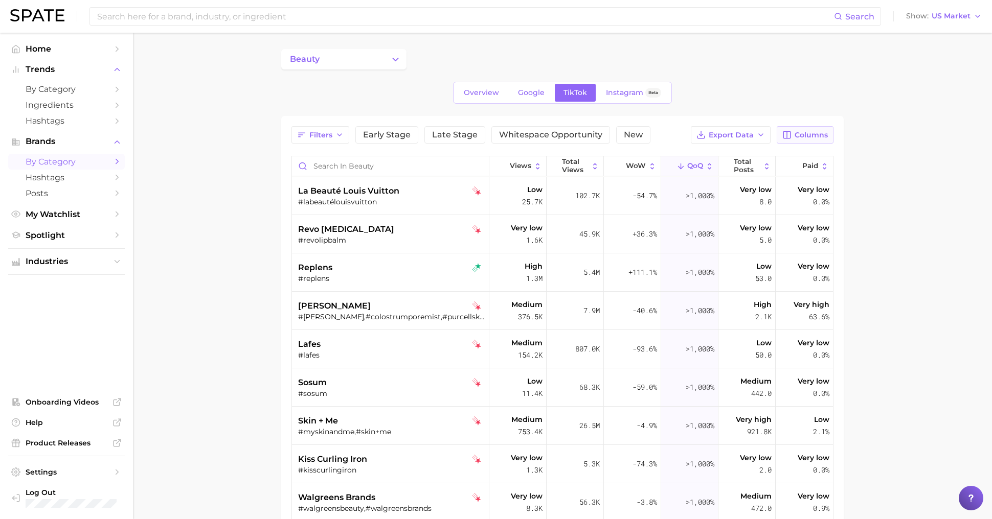
click at [812, 135] on span "Columns" at bounding box center [810, 135] width 33 height 9
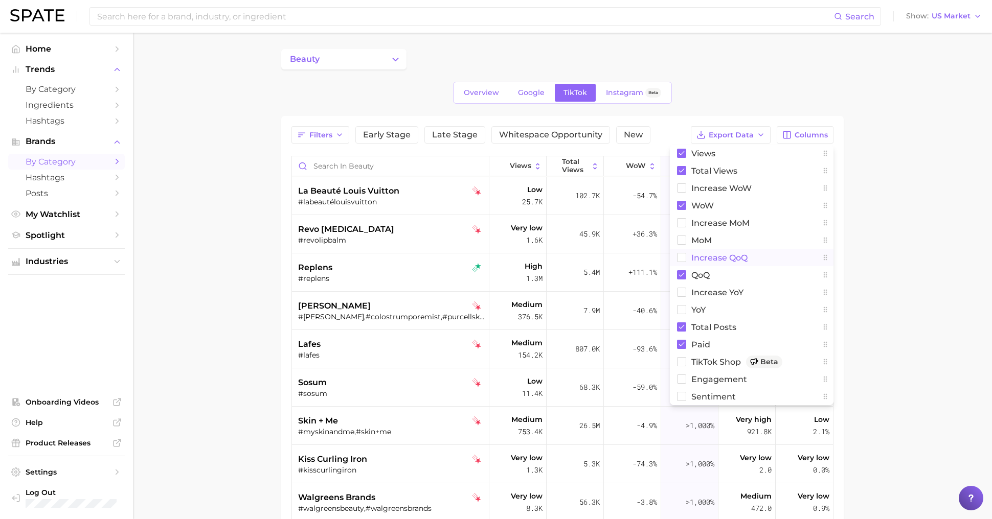
click at [720, 257] on span "increase QoQ" at bounding box center [719, 258] width 56 height 9
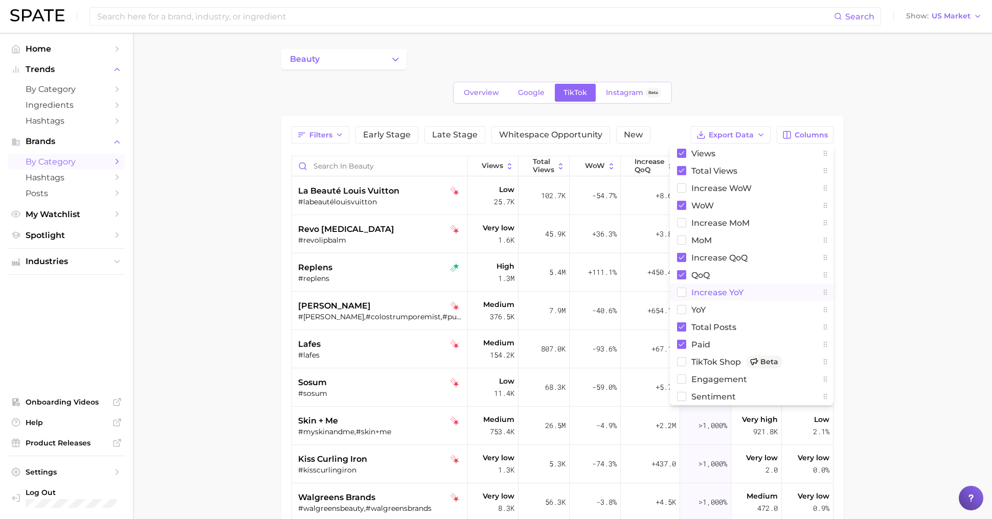
click at [716, 293] on span "increase YoY" at bounding box center [717, 292] width 52 height 9
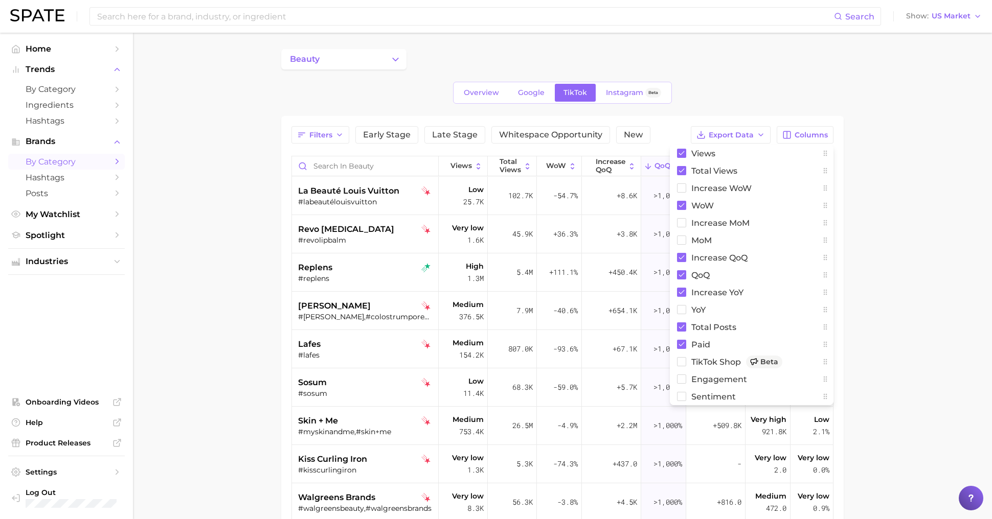
click at [954, 276] on main "beauty Overview Google TikTok Instagram Beta Filters Early Stage Late Stage Whi…" at bounding box center [562, 385] width 859 height 704
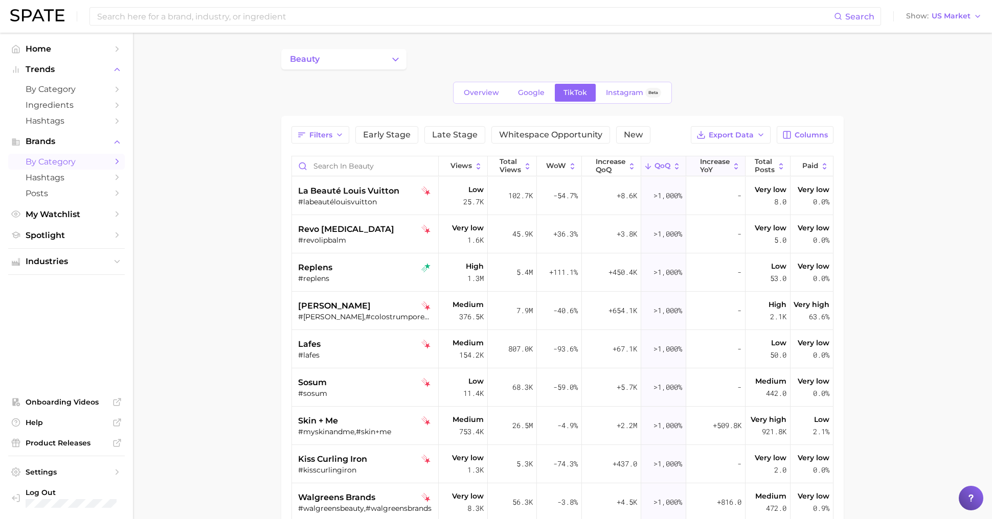
click at [721, 169] on span "increase YoY" at bounding box center [715, 166] width 30 height 16
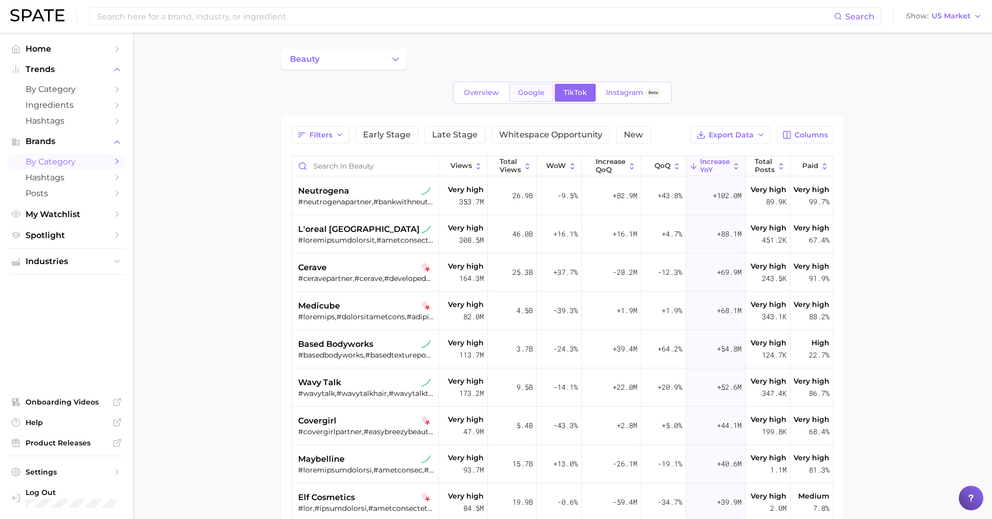
click at [532, 93] on span "Google" at bounding box center [531, 92] width 27 height 9
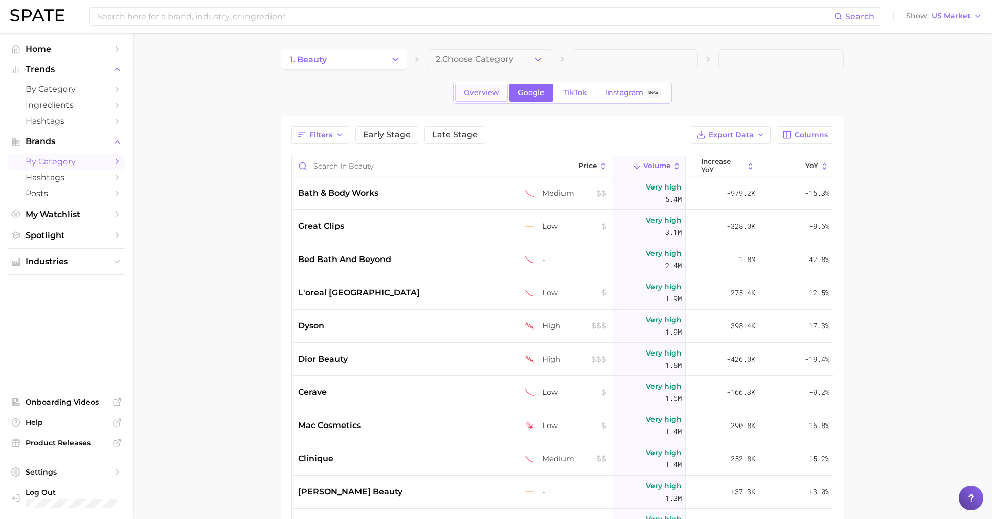
click at [485, 93] on span "Overview" at bounding box center [481, 92] width 35 height 9
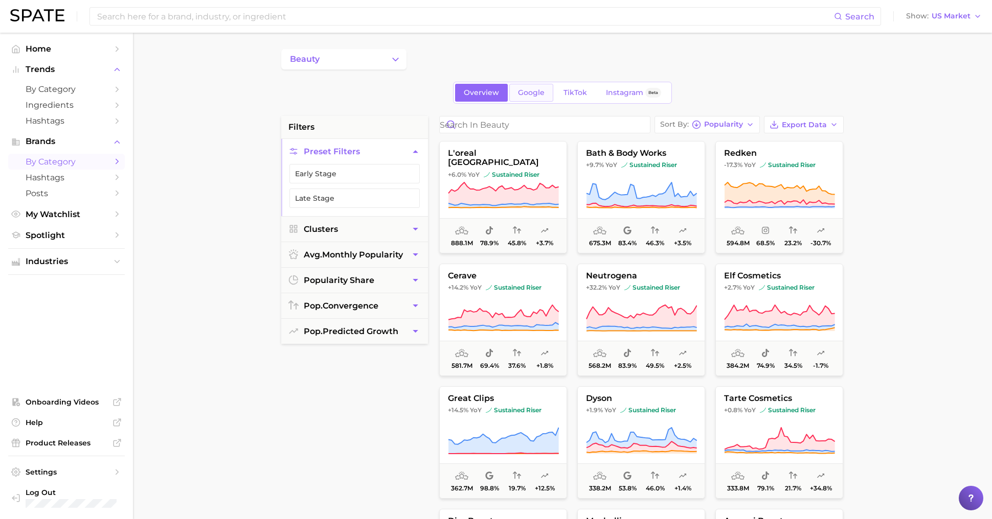
click at [525, 93] on span "Google" at bounding box center [531, 92] width 27 height 9
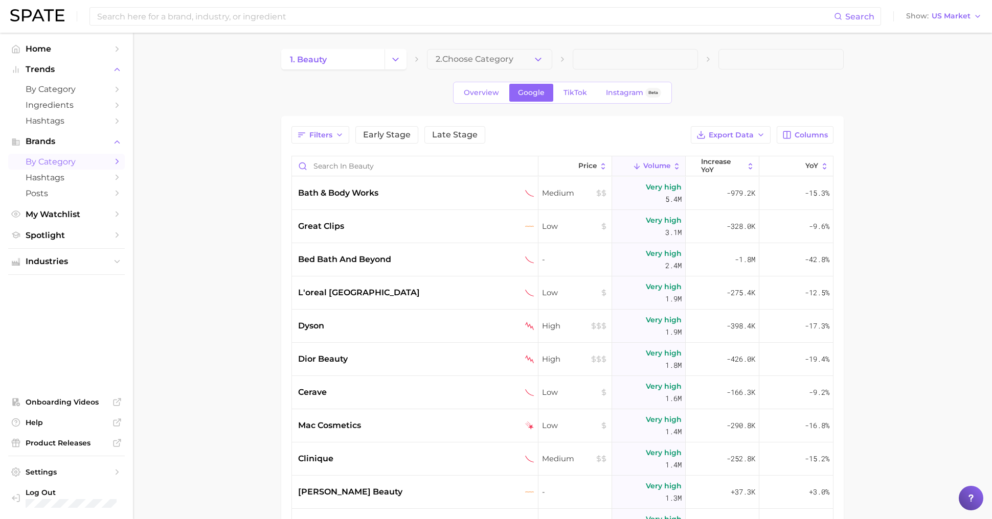
click at [652, 162] on span "Volume" at bounding box center [656, 166] width 27 height 8
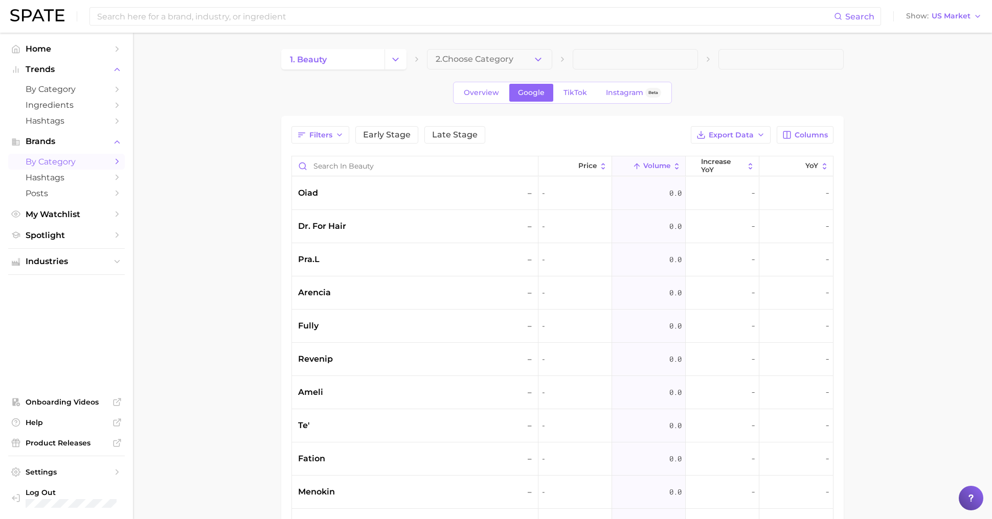
click at [652, 162] on span "Volume" at bounding box center [656, 166] width 27 height 8
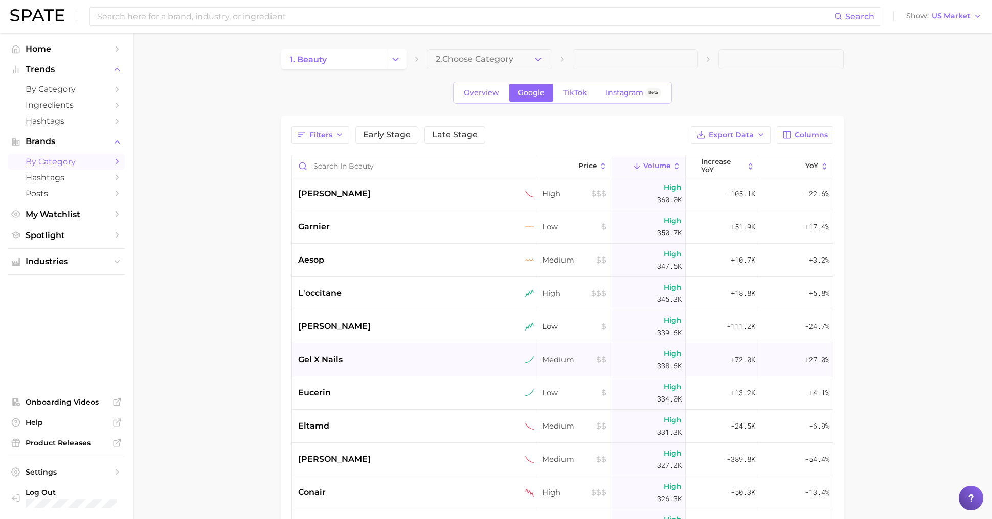
scroll to position [2899, 0]
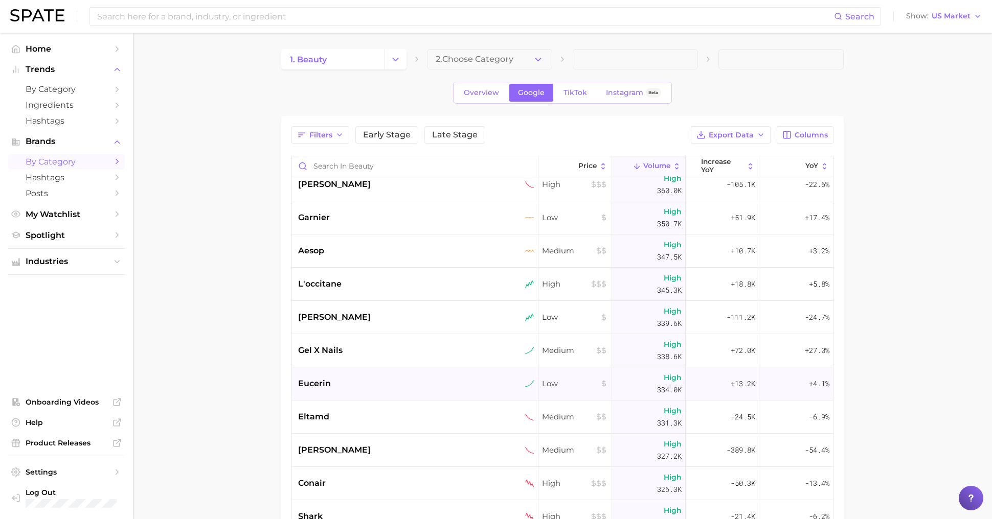
click at [416, 380] on div "eucerin" at bounding box center [416, 384] width 236 height 12
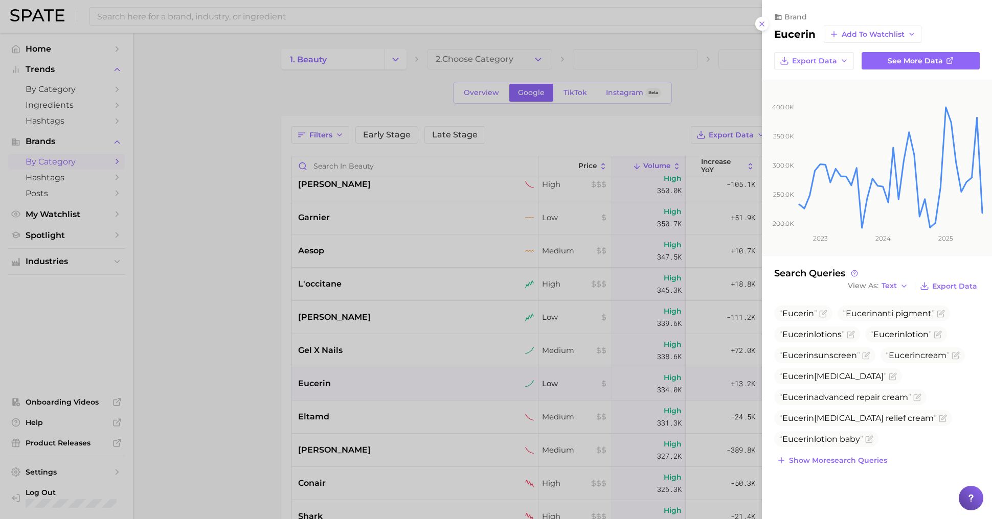
click at [416, 380] on div at bounding box center [496, 259] width 992 height 519
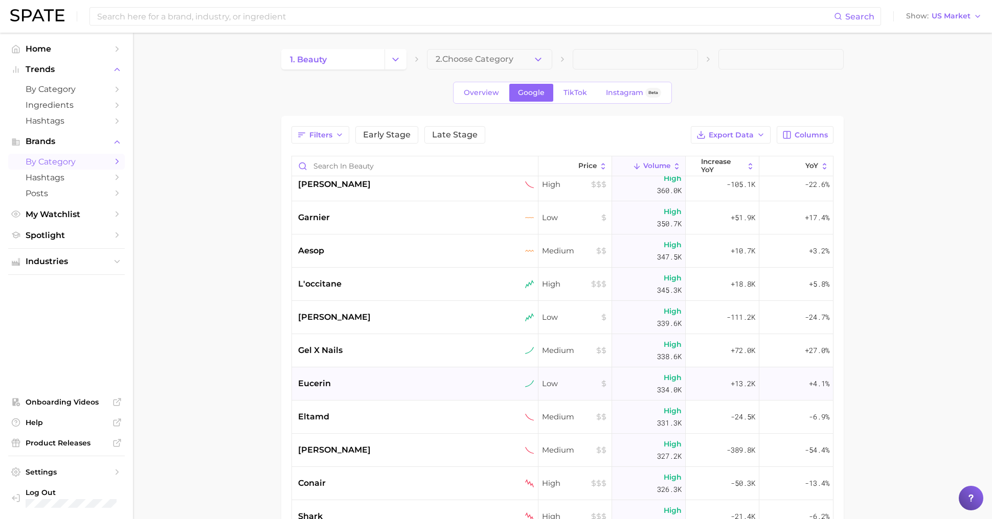
click at [401, 379] on div "eucerin" at bounding box center [416, 384] width 236 height 12
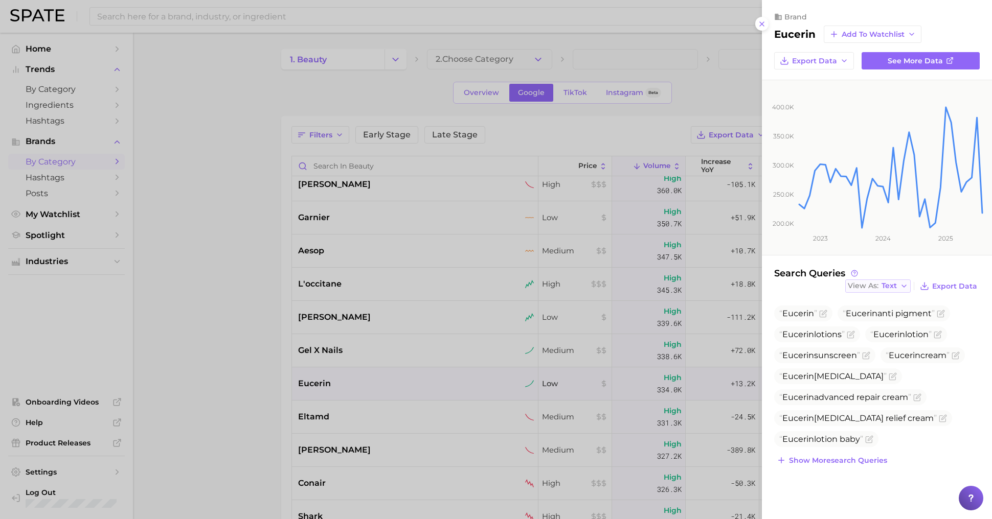
click at [894, 285] on span "Text" at bounding box center [888, 286] width 15 height 6
click at [887, 322] on button "Table" at bounding box center [901, 321] width 112 height 18
